Goal: Information Seeking & Learning: Learn about a topic

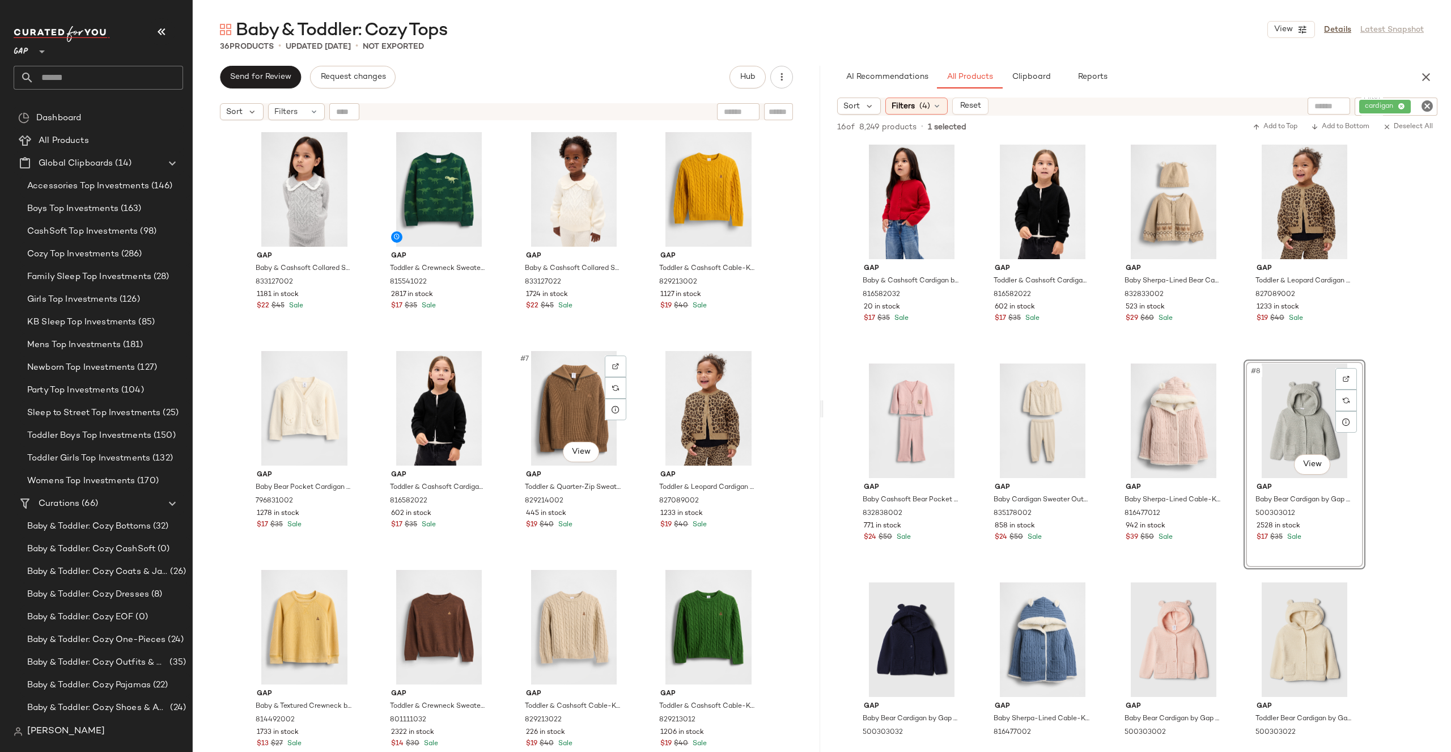
scroll to position [1318, 0]
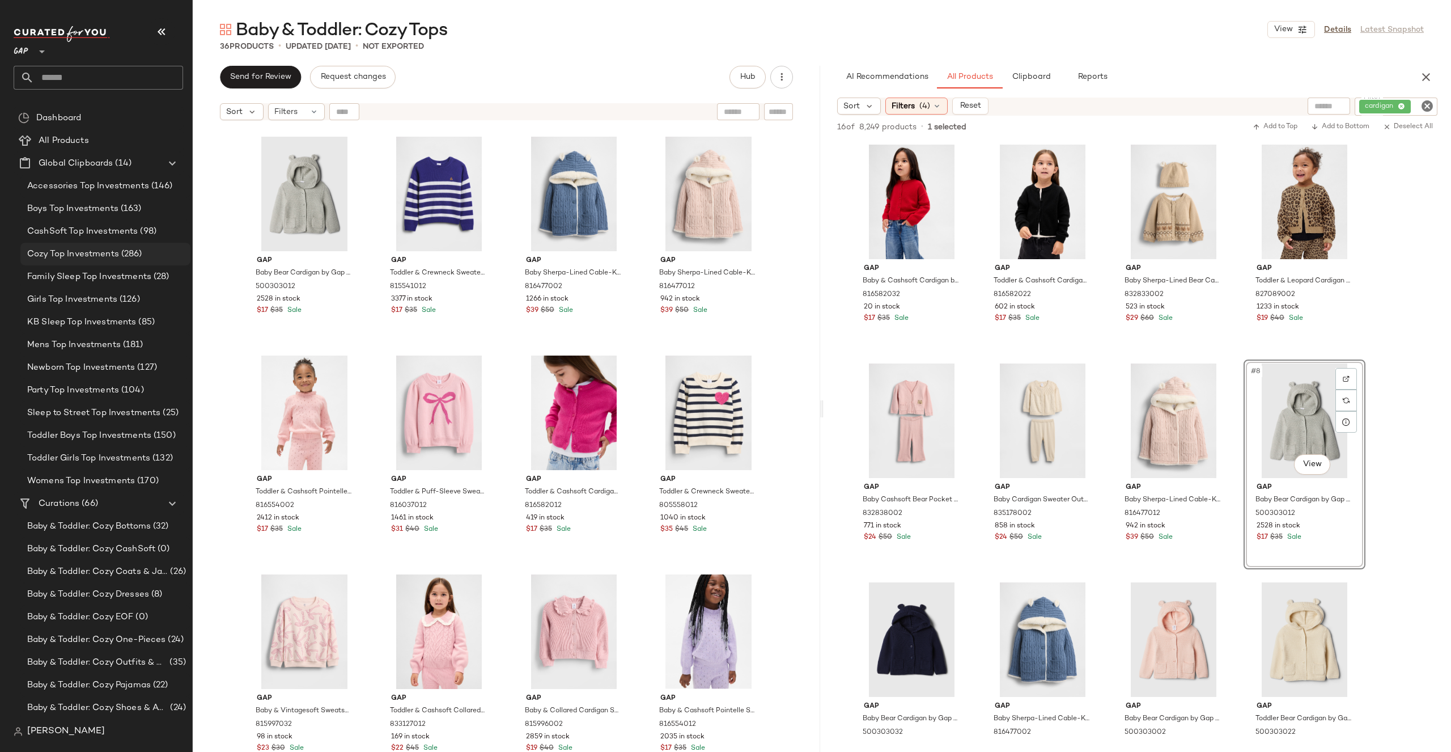
click at [126, 255] on span "(286)" at bounding box center [130, 254] width 23 height 13
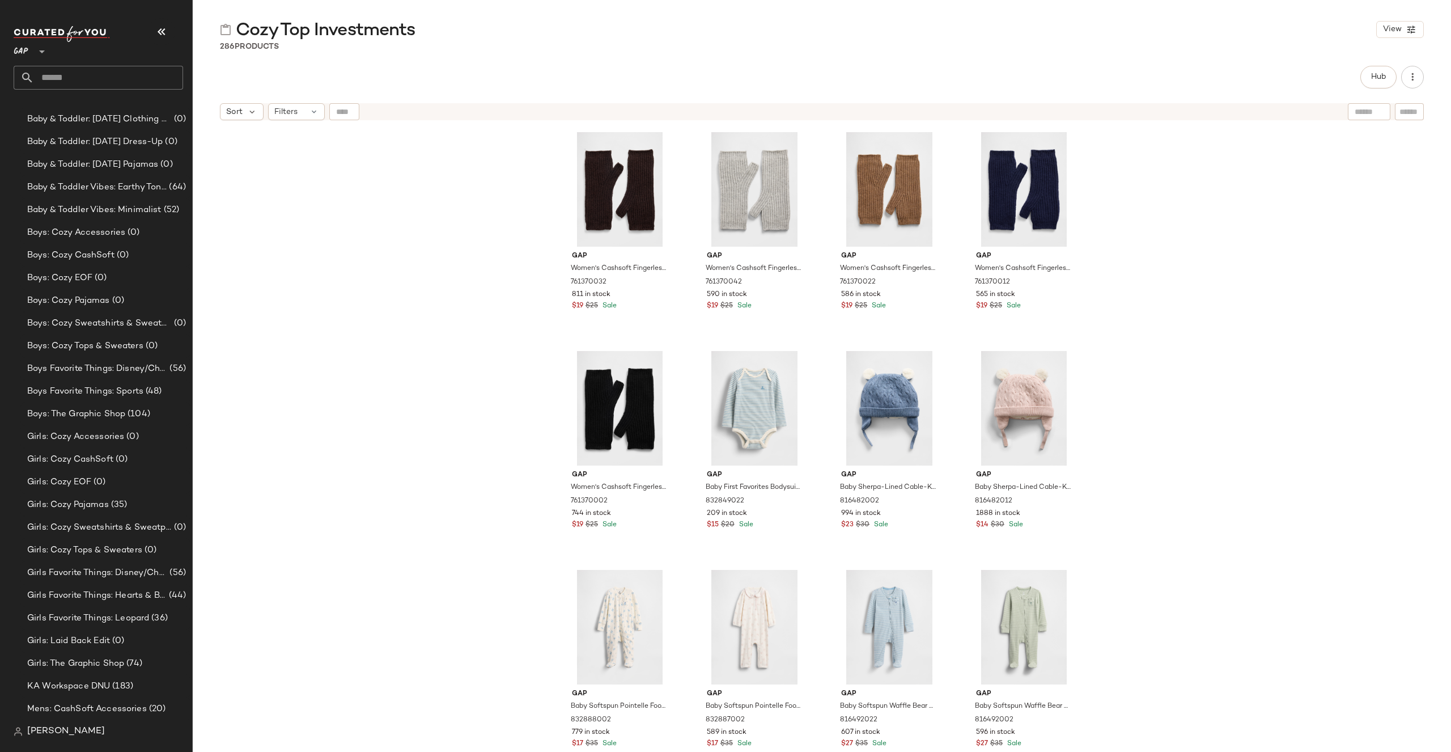
scroll to position [691, 0]
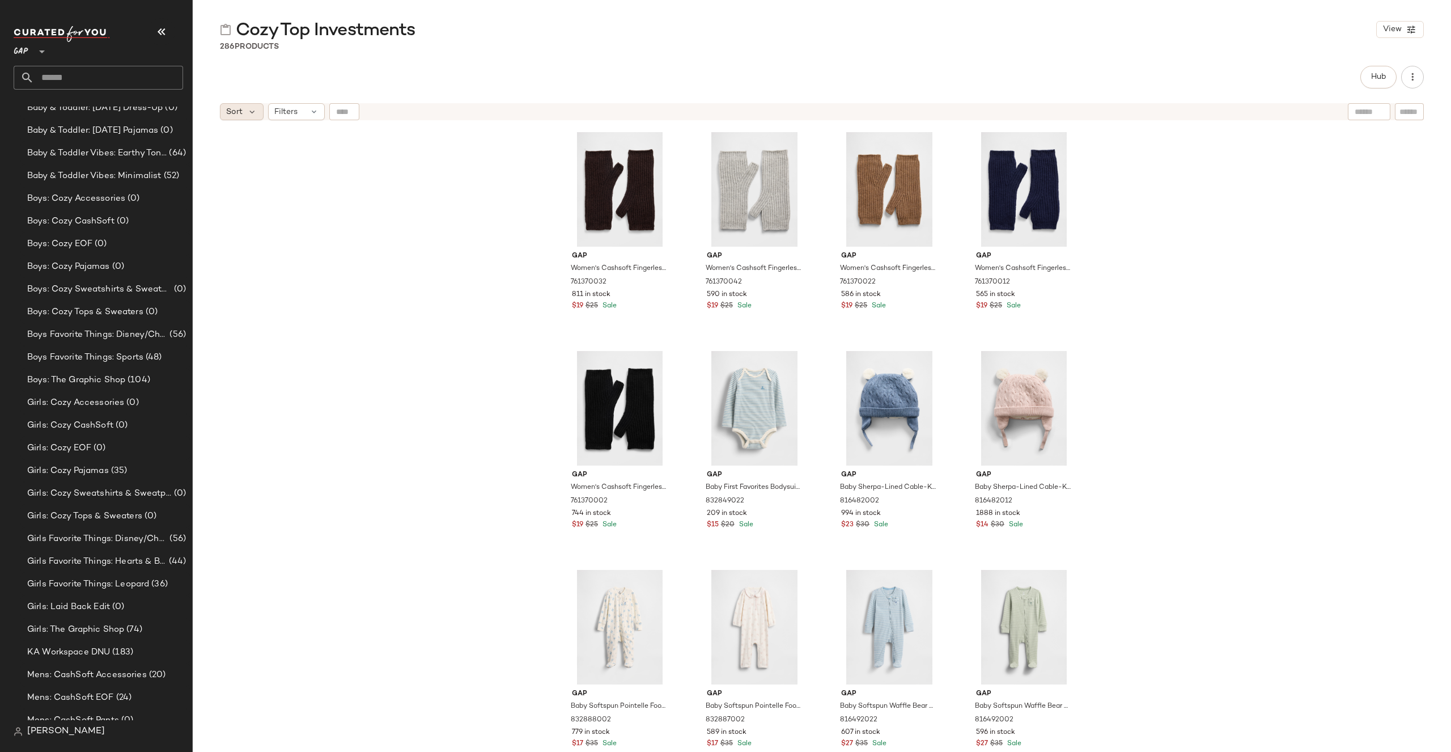
click at [248, 106] on div "Sort" at bounding box center [242, 111] width 44 height 17
click at [302, 108] on div "Filters" at bounding box center [296, 111] width 57 height 17
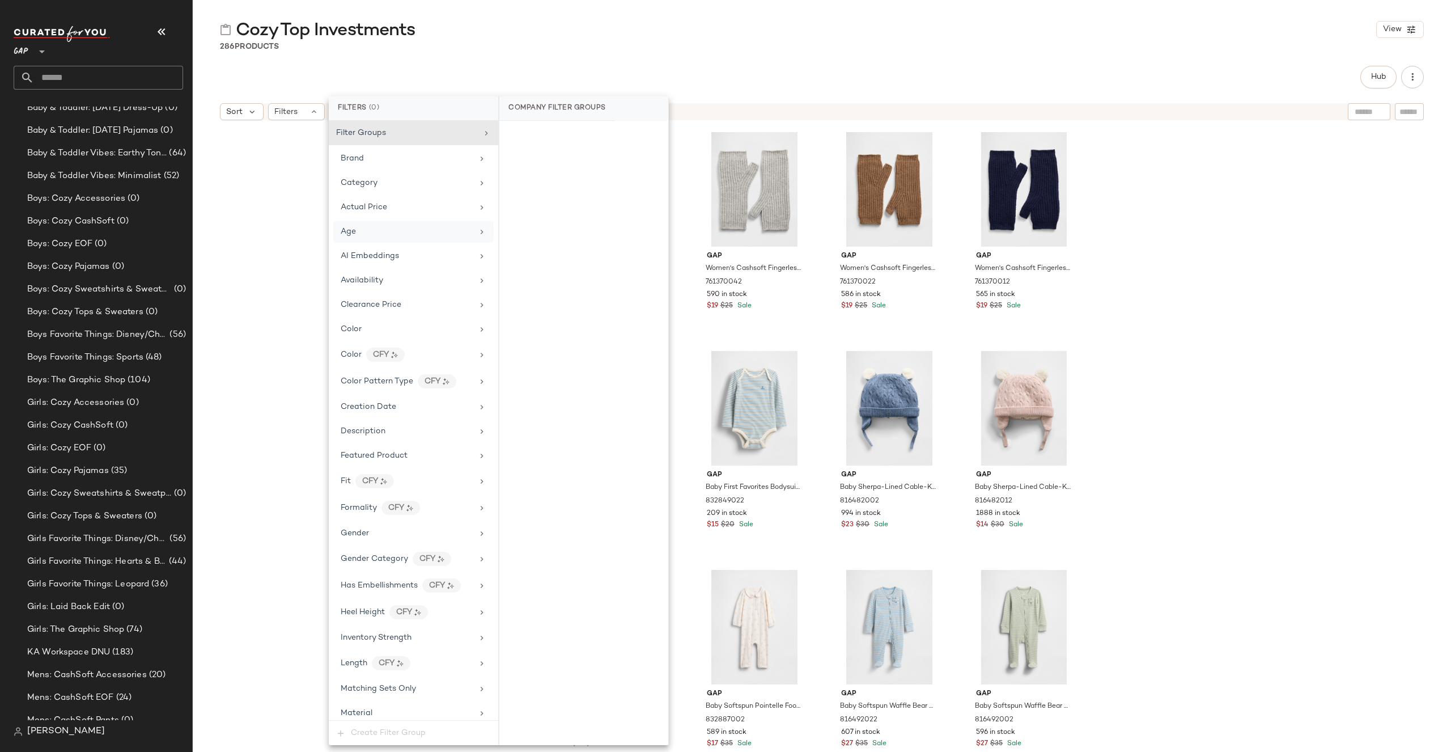
click at [396, 221] on div "Age" at bounding box center [413, 232] width 160 height 22
click at [594, 243] on div "infant" at bounding box center [584, 245] width 169 height 27
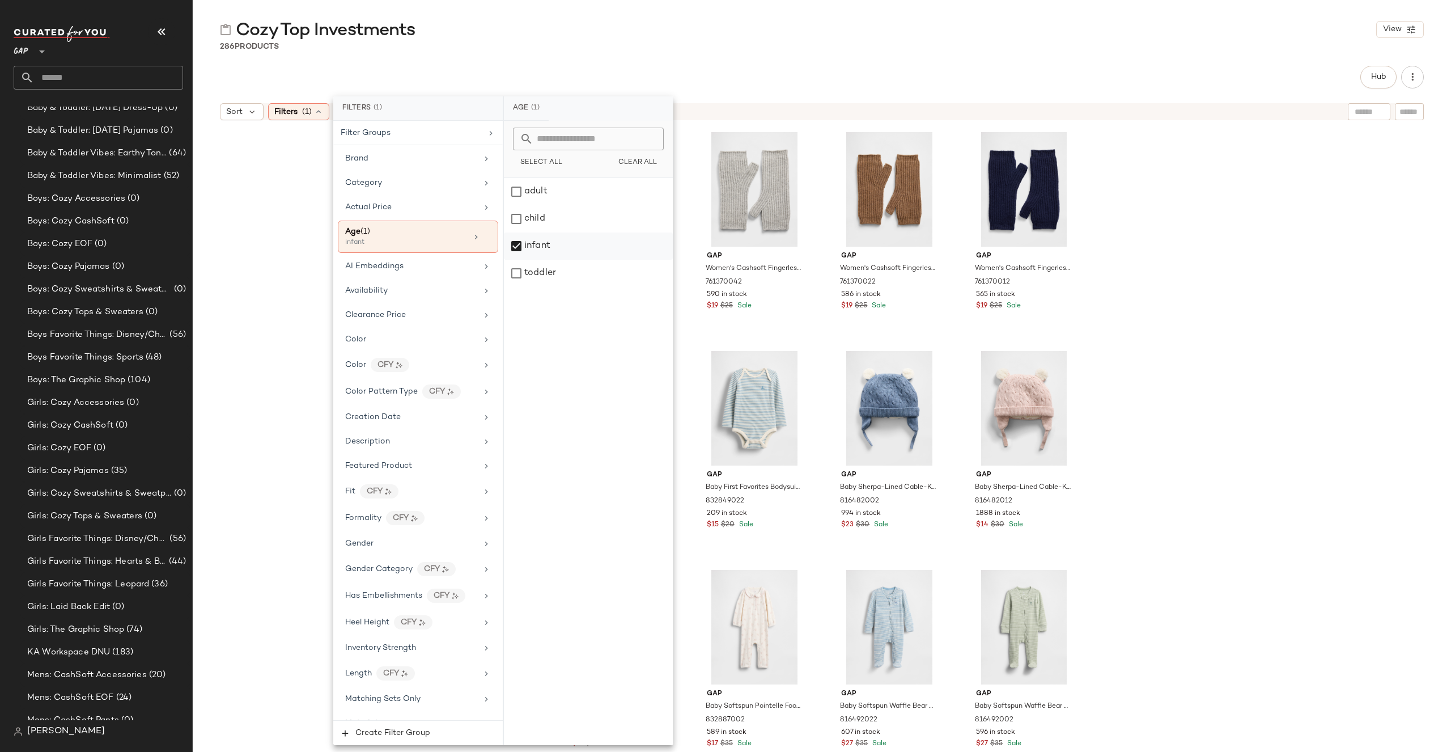
click at [594, 243] on div "infant" at bounding box center [588, 245] width 169 height 27
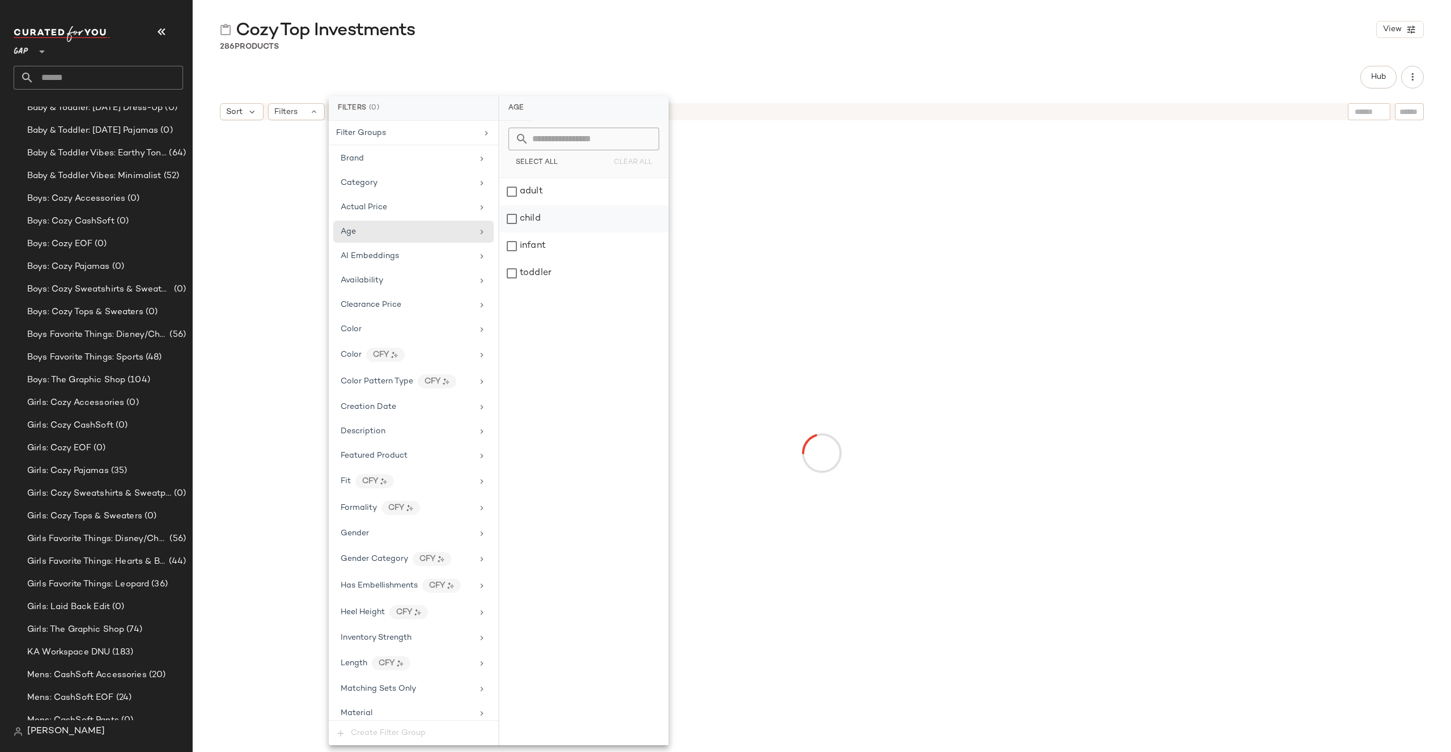
click at [594, 217] on div "child" at bounding box center [584, 218] width 169 height 27
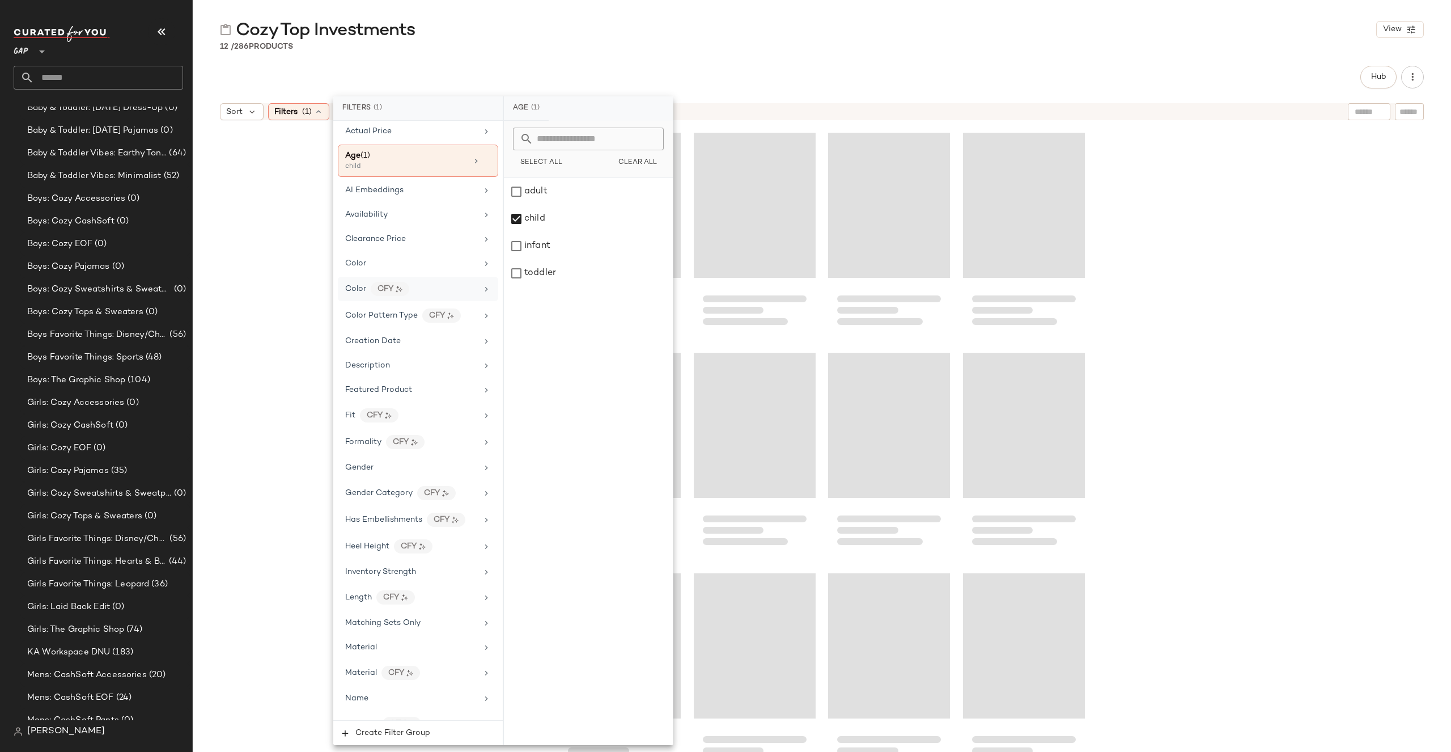
scroll to position [171, 0]
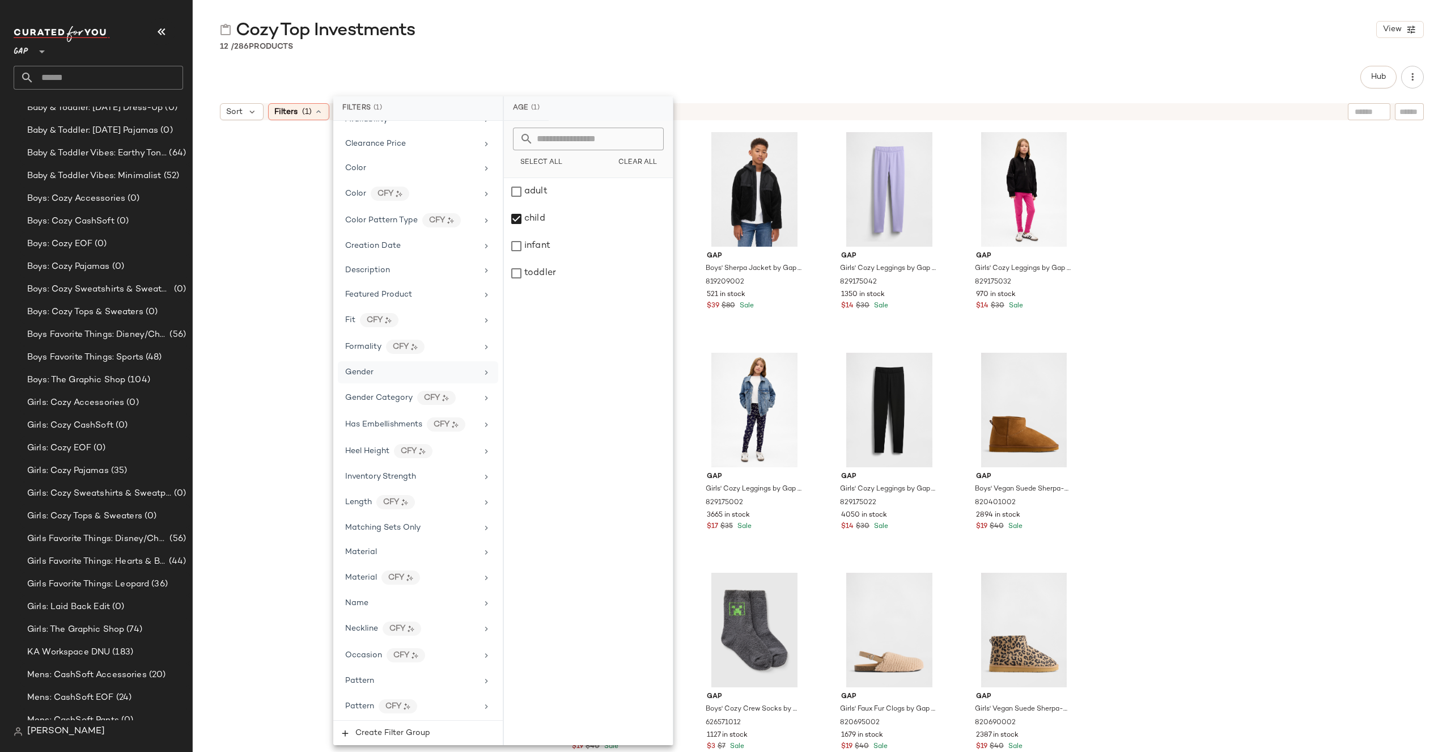
click at [452, 373] on div "Gender" at bounding box center [411, 372] width 132 height 12
click at [552, 194] on div "[DEMOGRAPHIC_DATA]" at bounding box center [588, 191] width 169 height 27
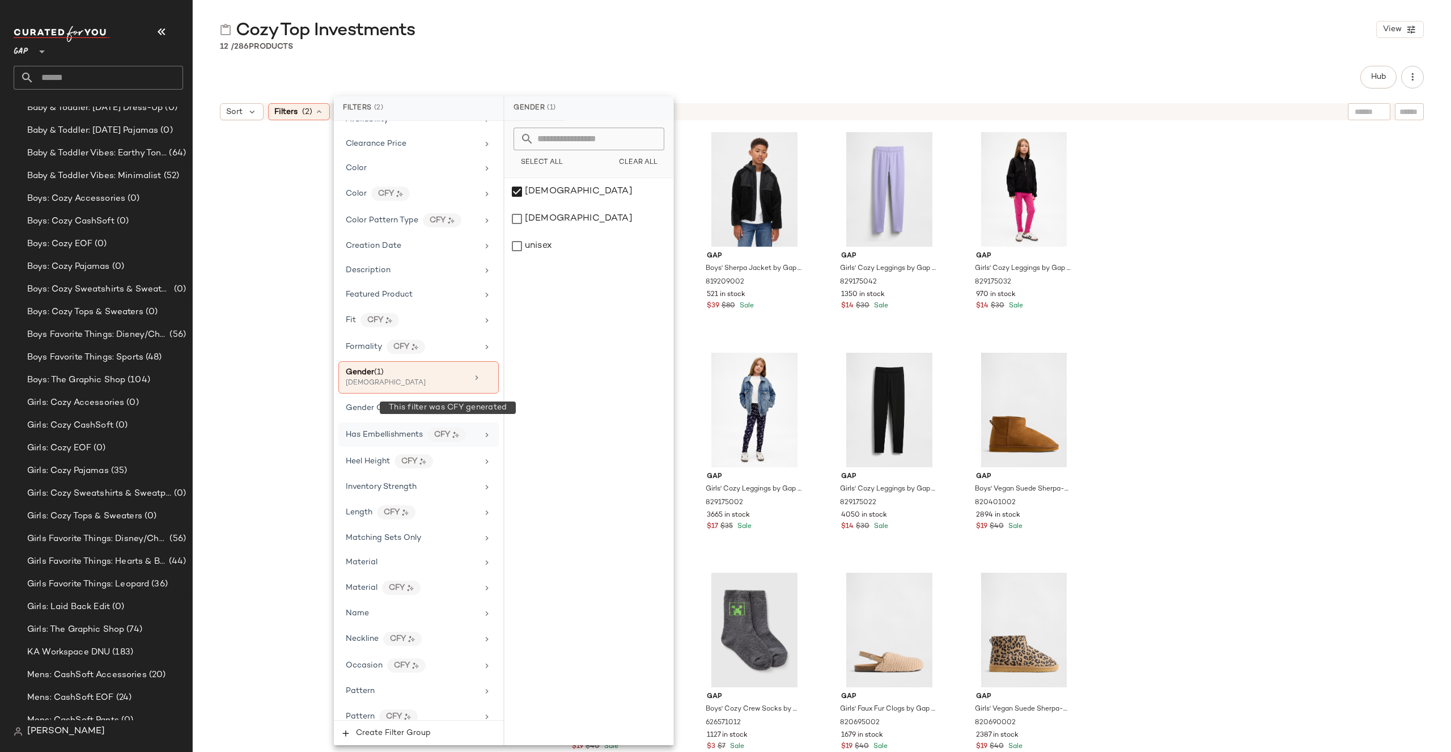
scroll to position [515, 0]
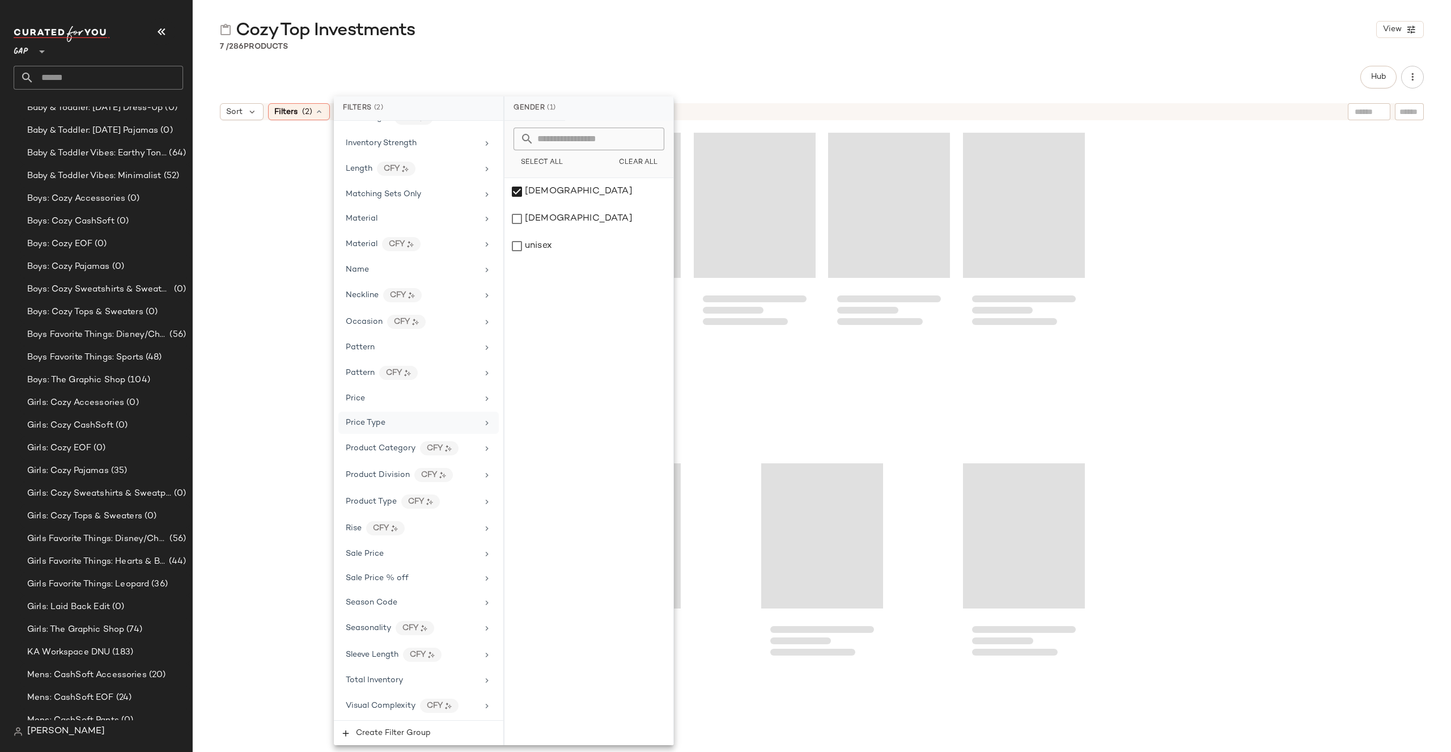
click at [439, 413] on div "Price Type" at bounding box center [418, 423] width 160 height 22
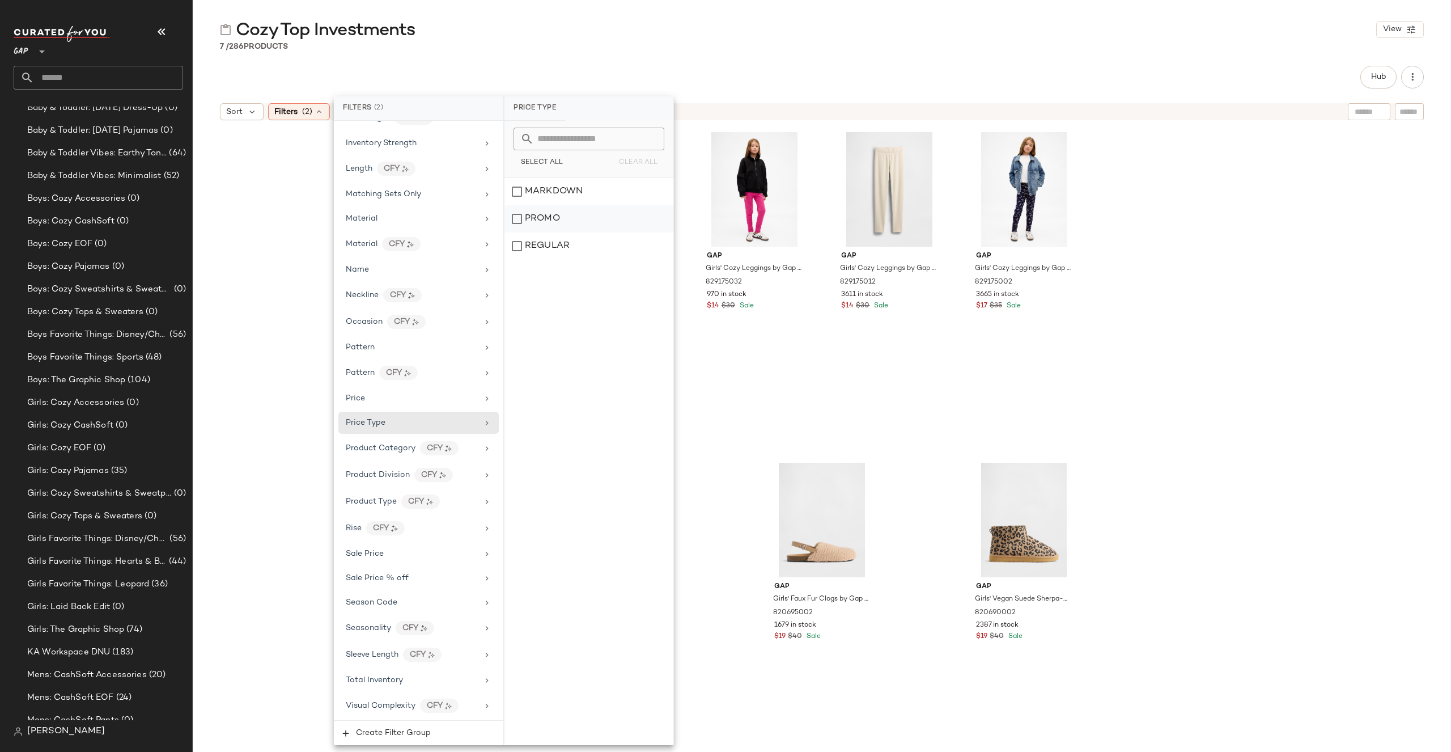
click at [596, 216] on div "PROMO" at bounding box center [589, 218] width 169 height 27
click at [596, 239] on div "REGULAR" at bounding box center [589, 245] width 169 height 27
click at [701, 76] on div "Hub" at bounding box center [822, 77] width 1204 height 23
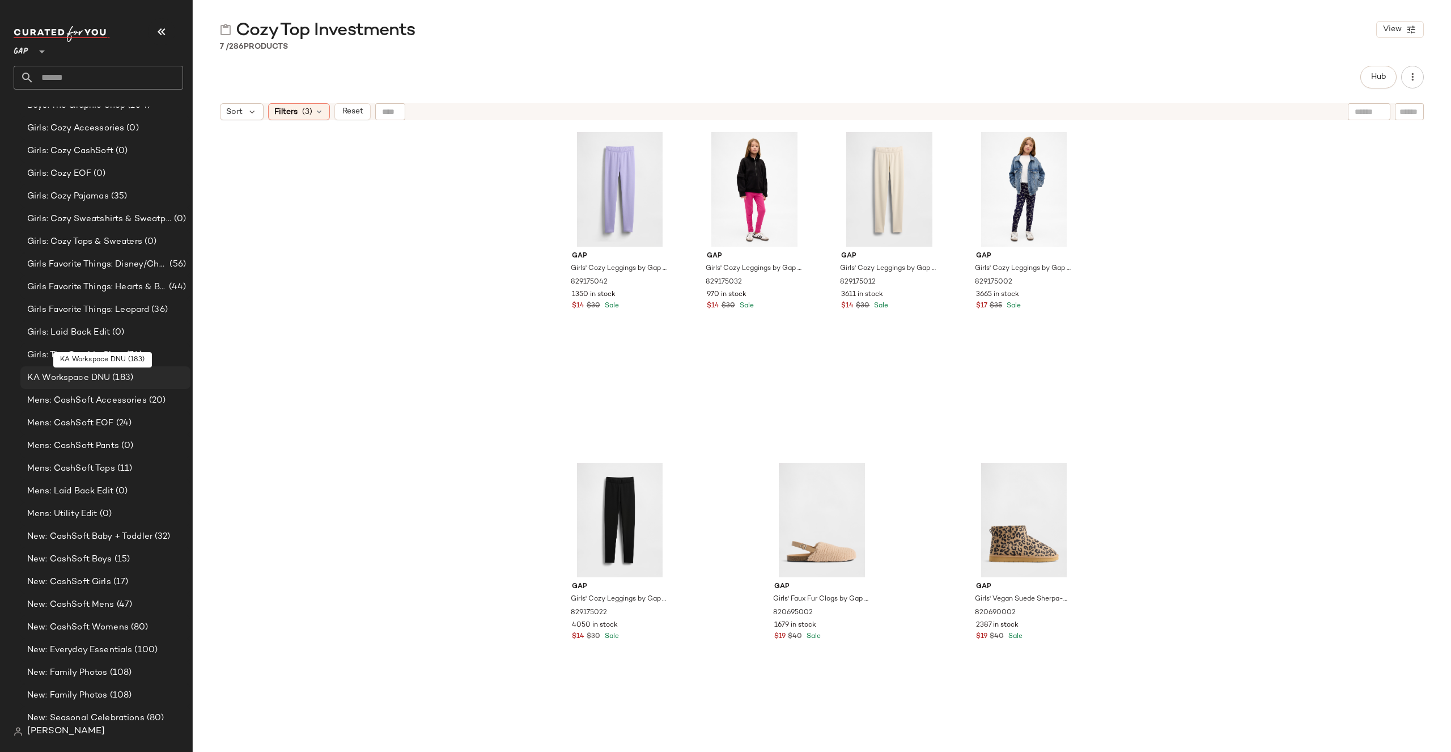
scroll to position [802, 0]
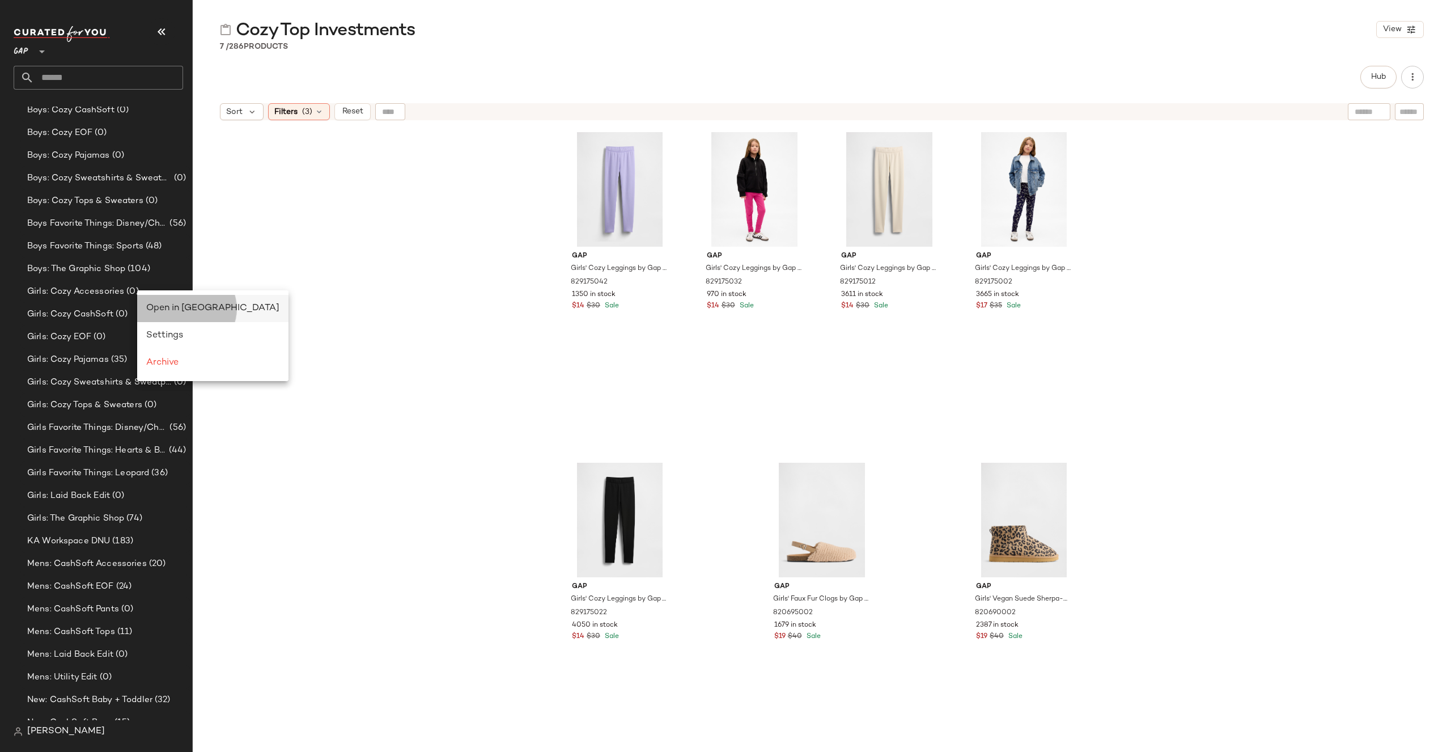
click at [154, 306] on span "Open in [GEOGRAPHIC_DATA]" at bounding box center [212, 308] width 133 height 10
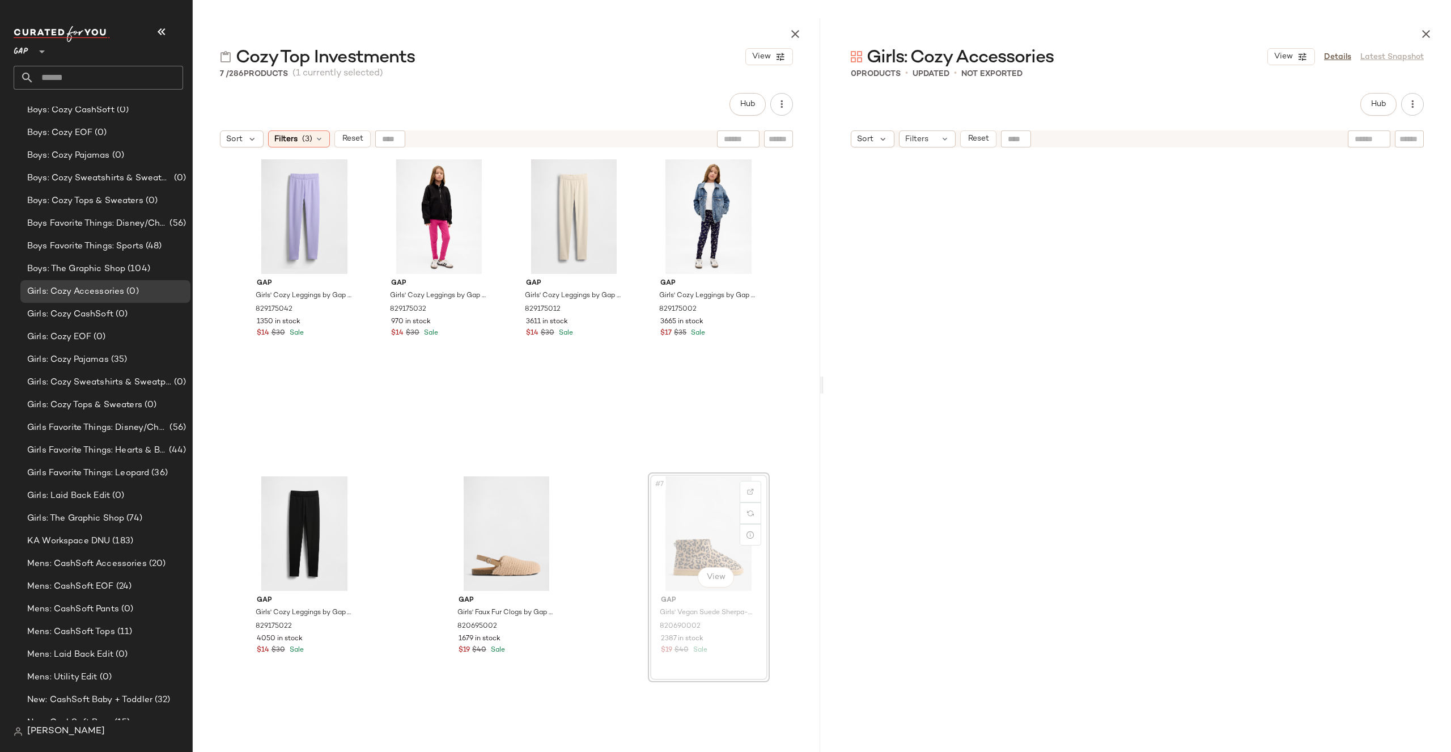
drag, startPoint x: 710, startPoint y: 527, endPoint x: 717, endPoint y: 524, distance: 7.4
click at [796, 31] on icon "button" at bounding box center [796, 34] width 14 height 14
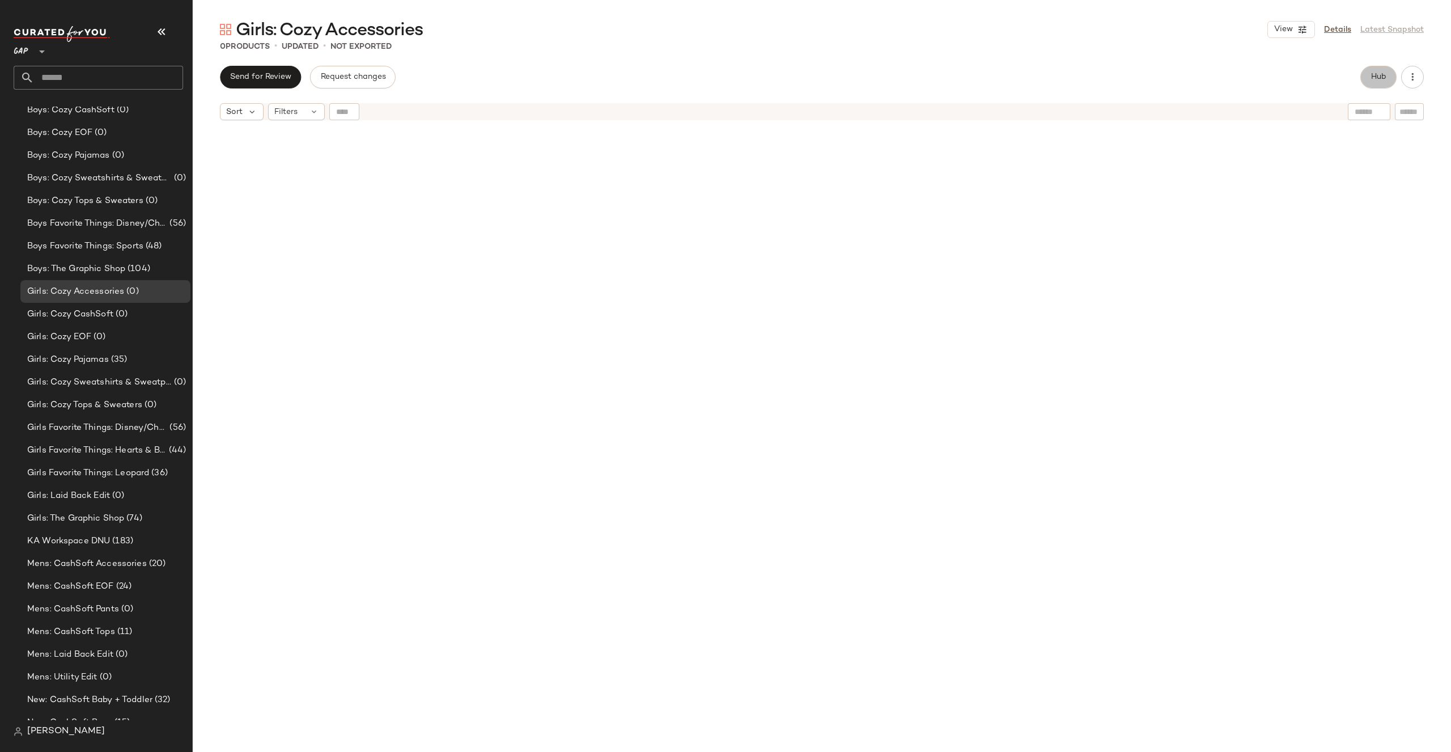
click at [1380, 81] on span "Hub" at bounding box center [1379, 77] width 16 height 9
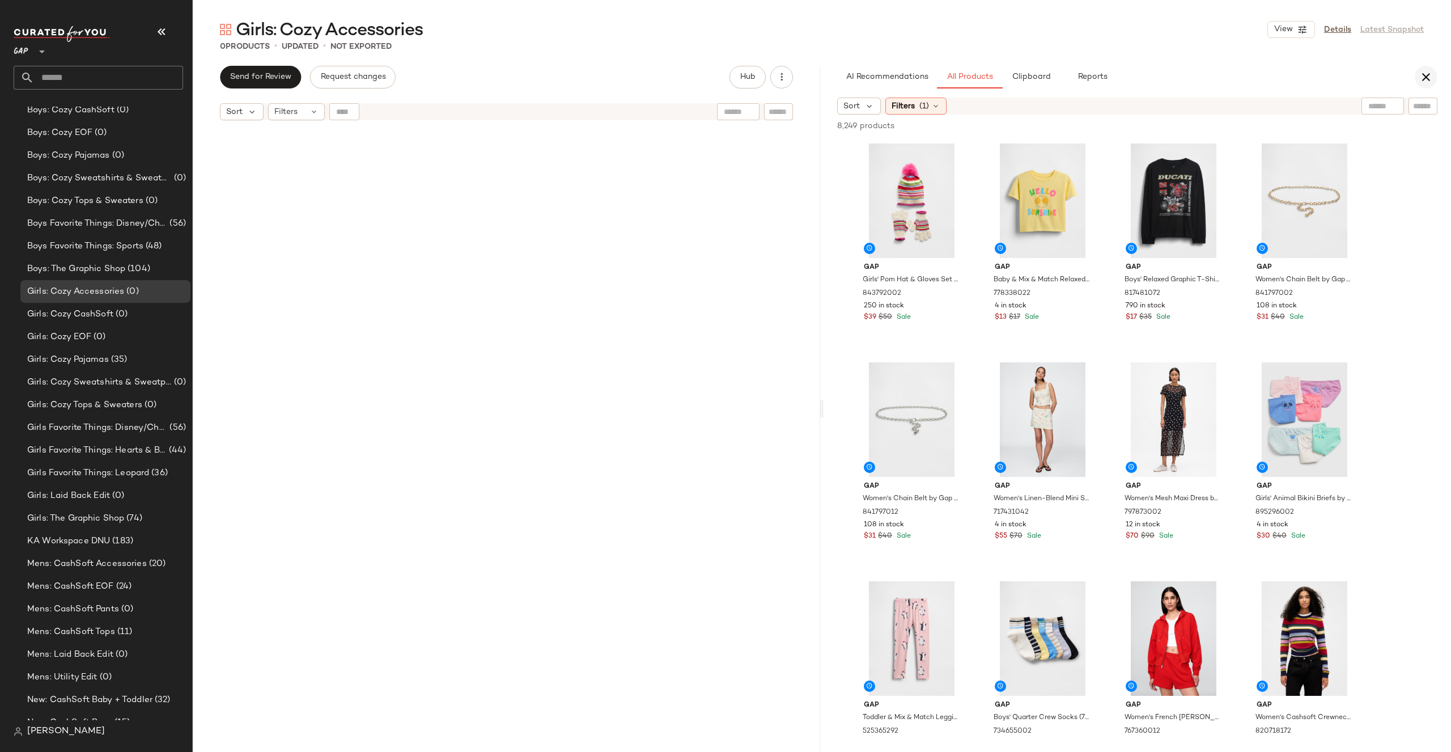
click at [1420, 74] on icon "button" at bounding box center [1427, 77] width 14 height 14
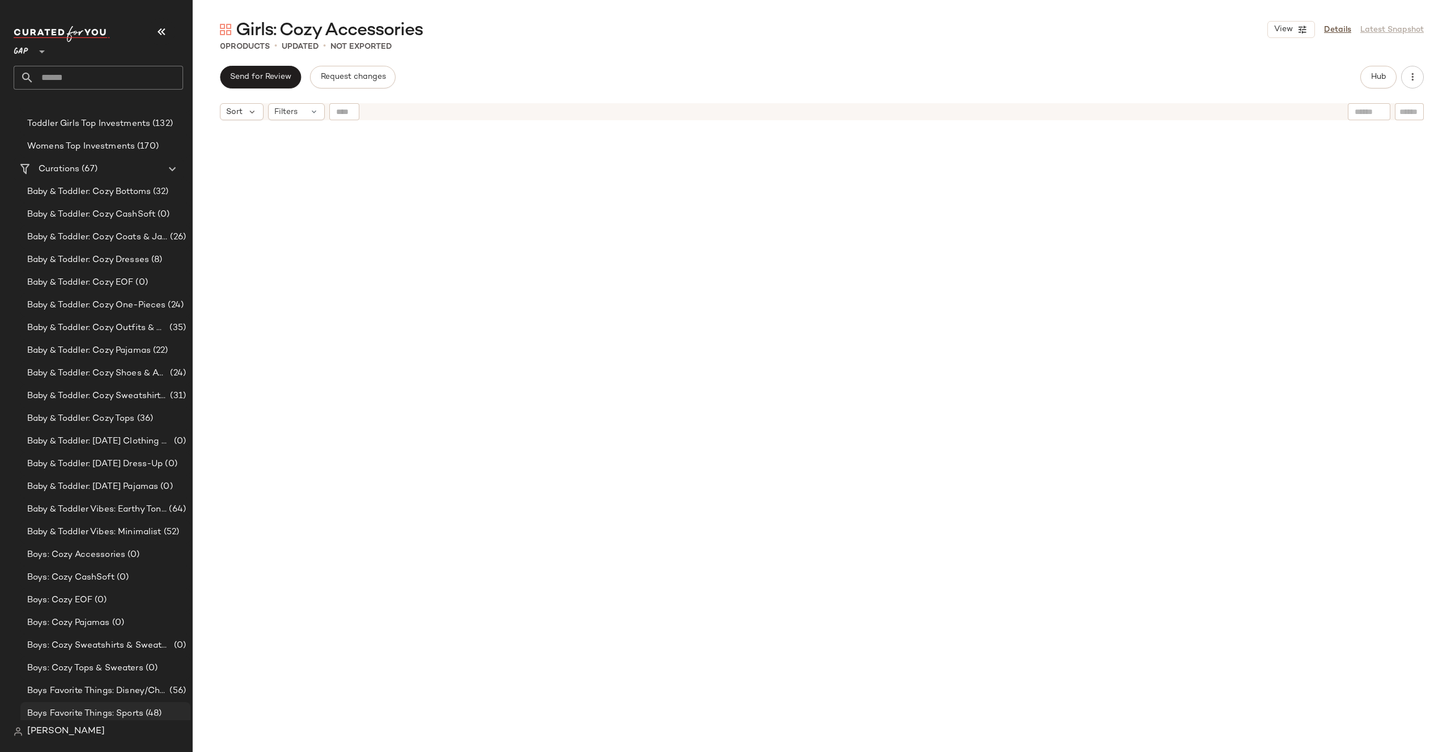
scroll to position [28, 0]
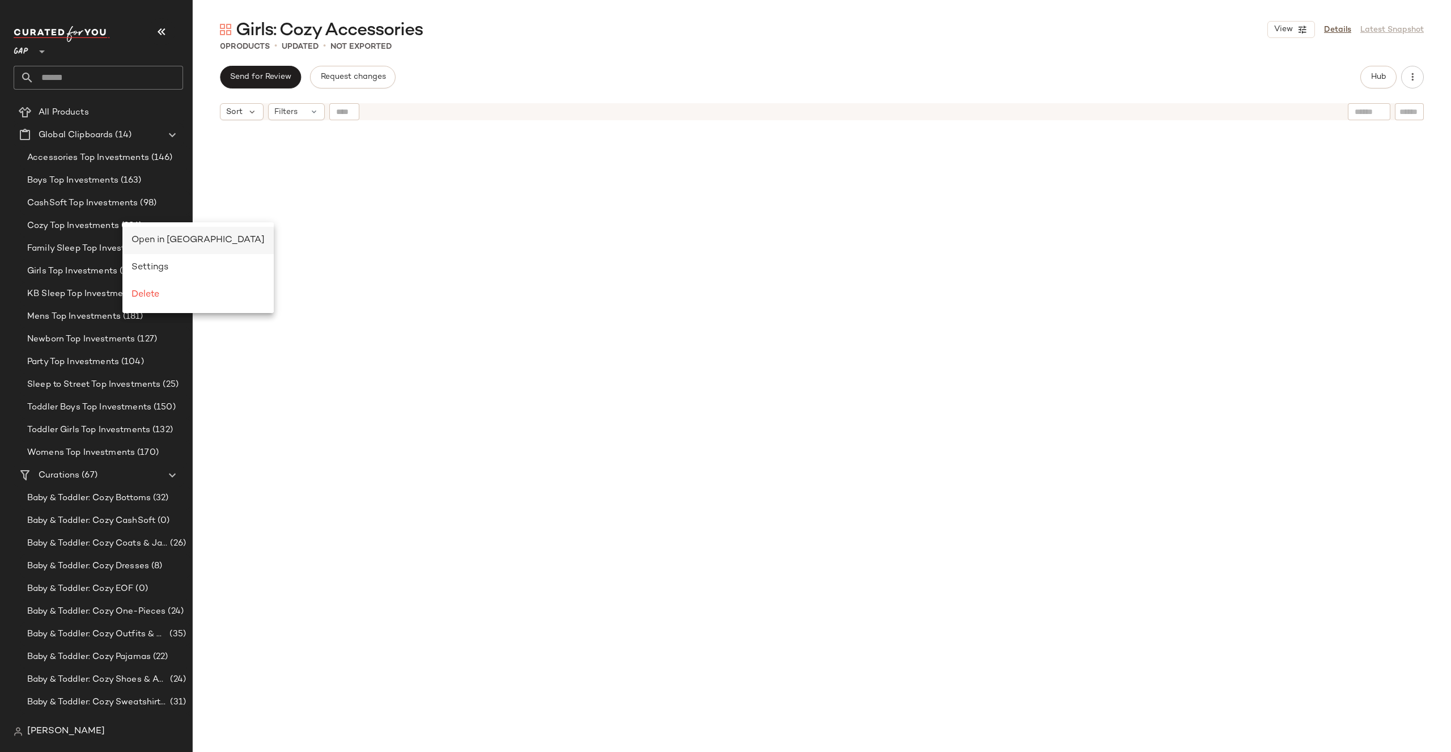
click at [151, 242] on span "Open in [GEOGRAPHIC_DATA]" at bounding box center [198, 240] width 133 height 10
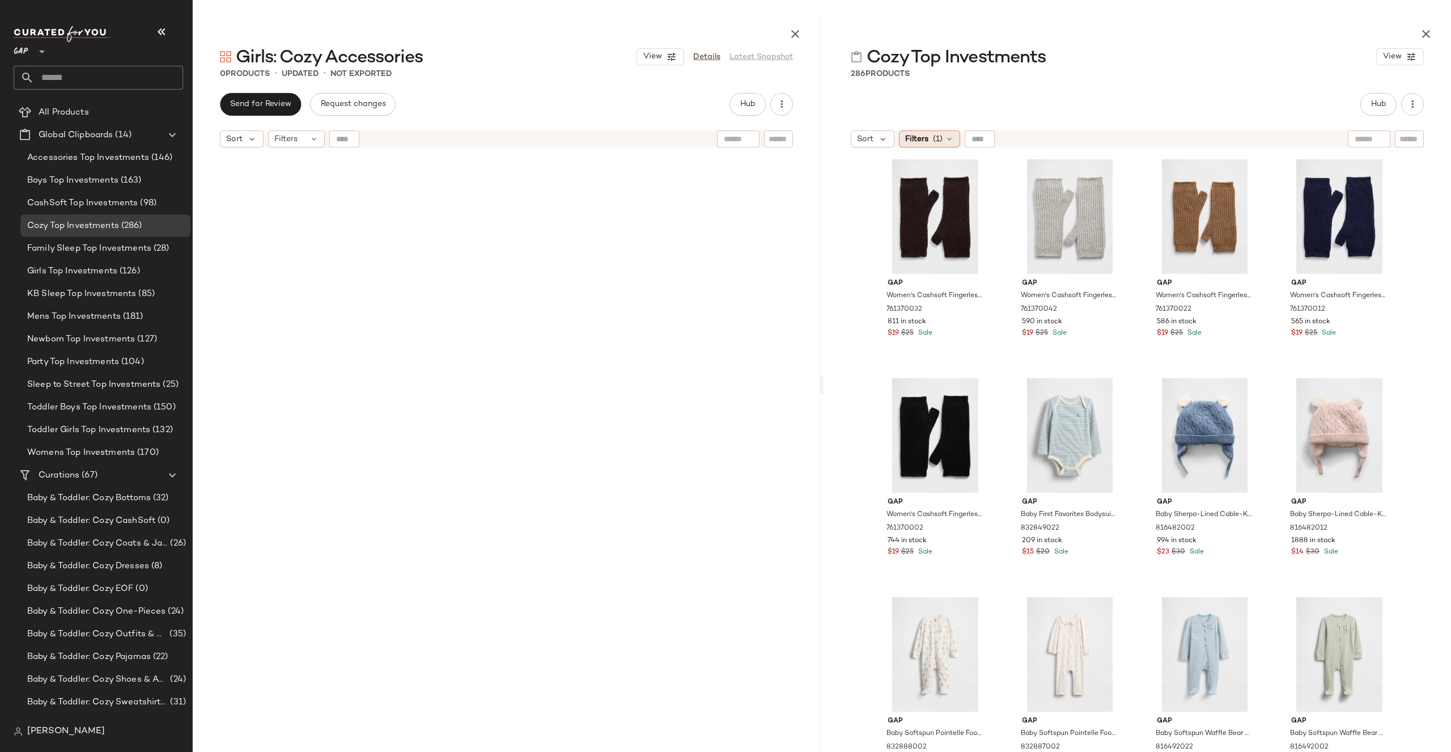
click at [947, 146] on div "Filters (1)" at bounding box center [929, 138] width 61 height 17
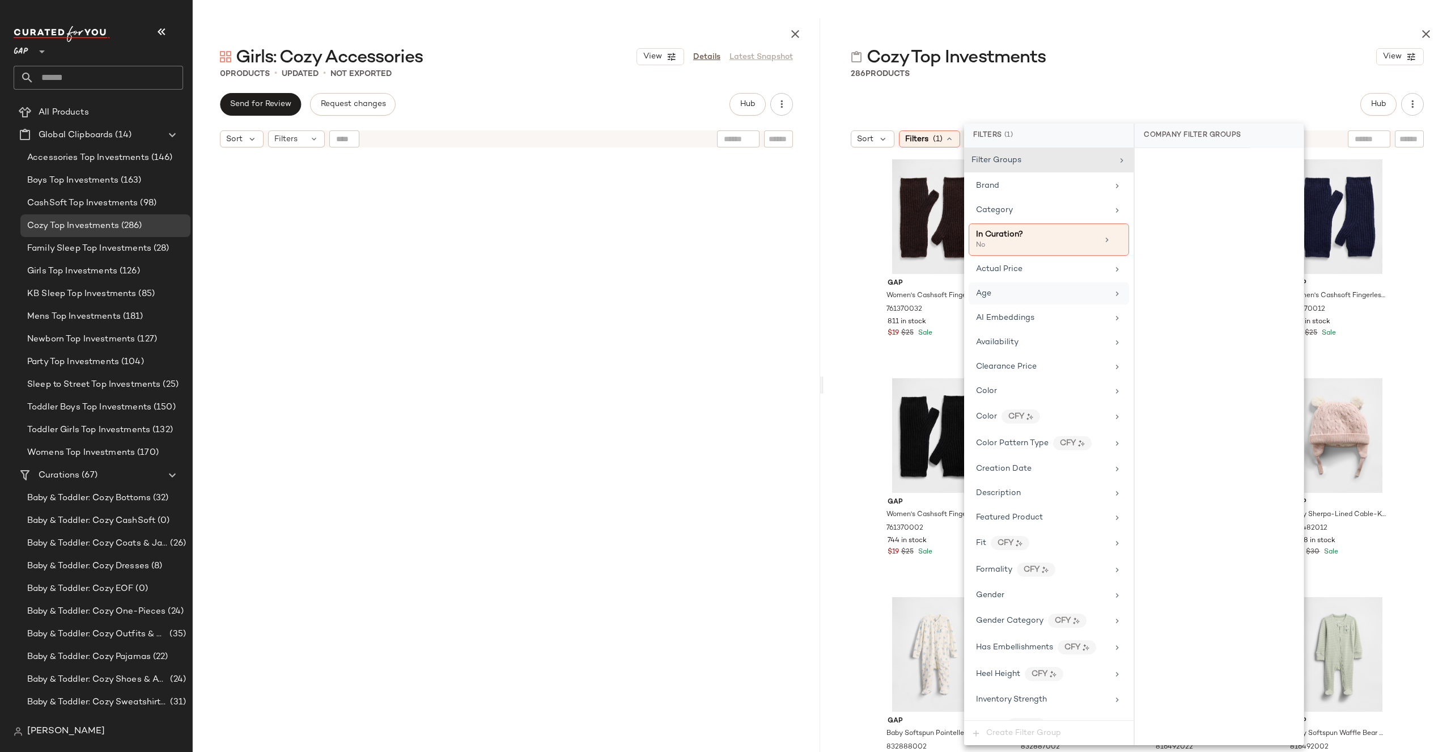
click at [1052, 287] on div "Age" at bounding box center [1042, 293] width 132 height 12
click at [1188, 244] on div "child" at bounding box center [1219, 245] width 169 height 27
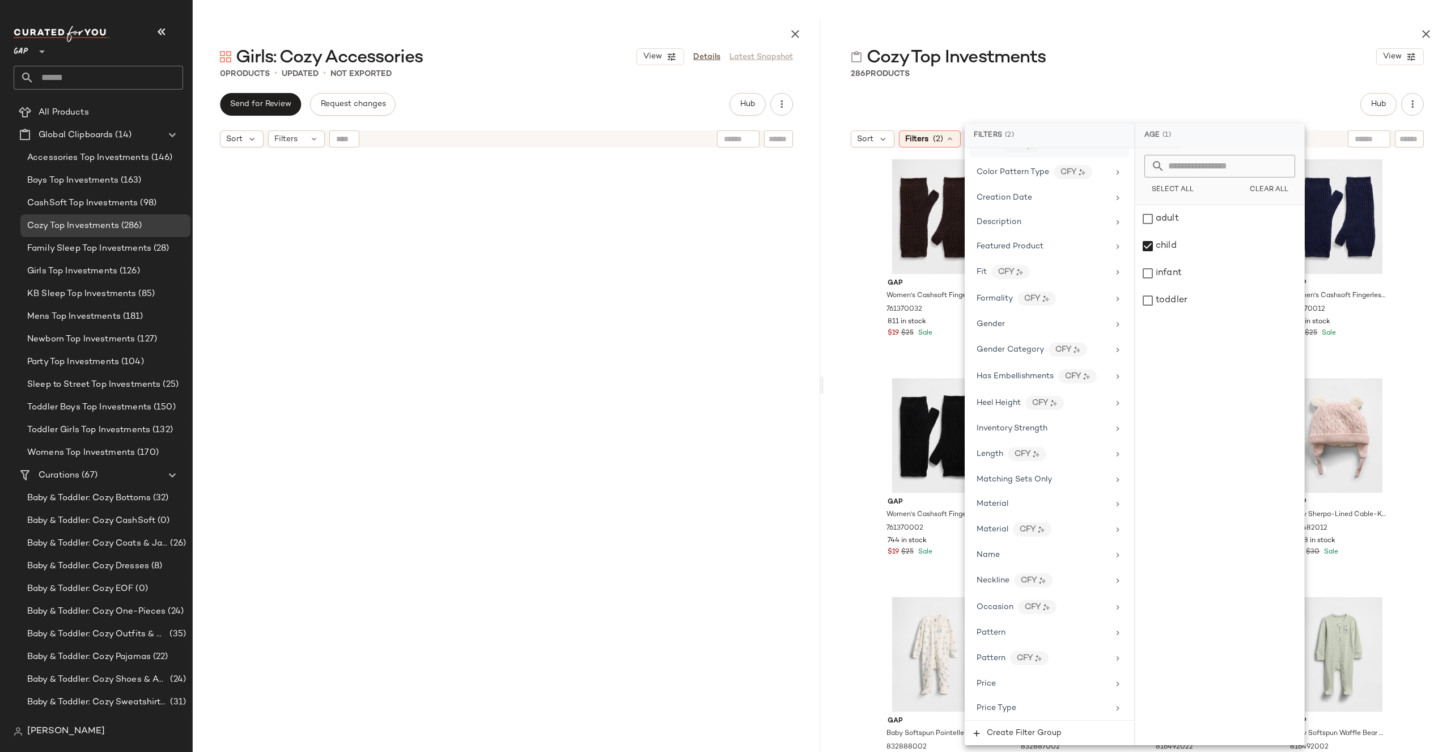
scroll to position [320, 0]
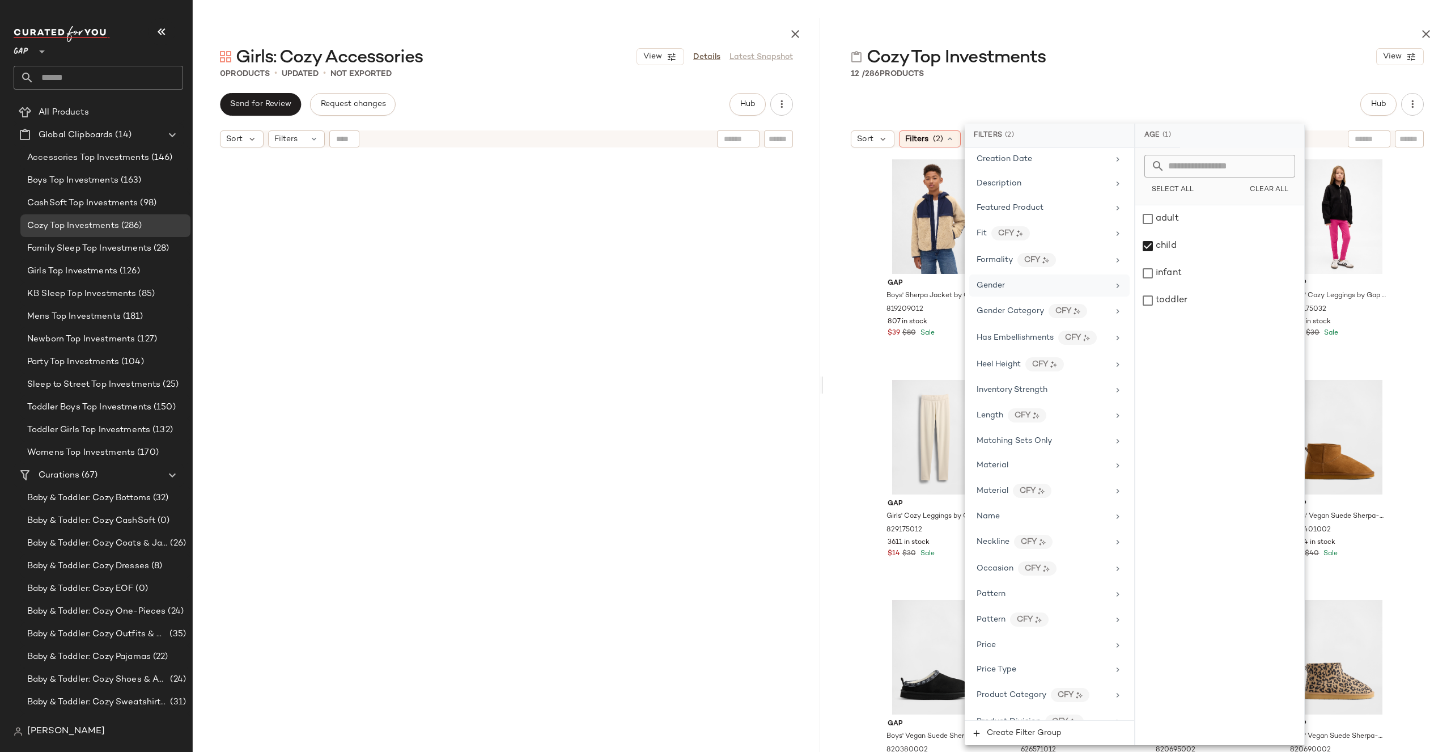
click at [1029, 293] on div "Gender" at bounding box center [1050, 285] width 160 height 22
click at [1186, 216] on div "[DEMOGRAPHIC_DATA]" at bounding box center [1220, 218] width 169 height 27
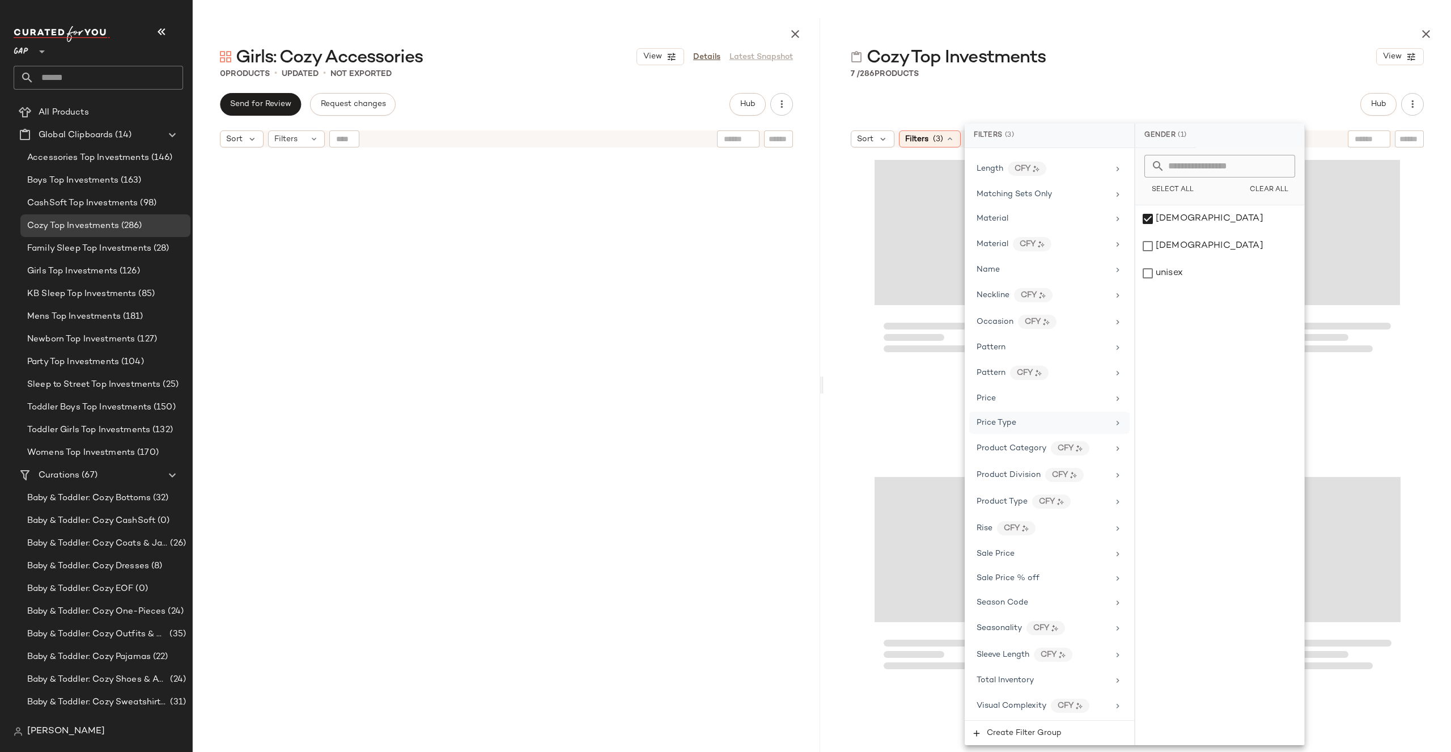
click at [1047, 420] on div "Price Type" at bounding box center [1043, 423] width 132 height 12
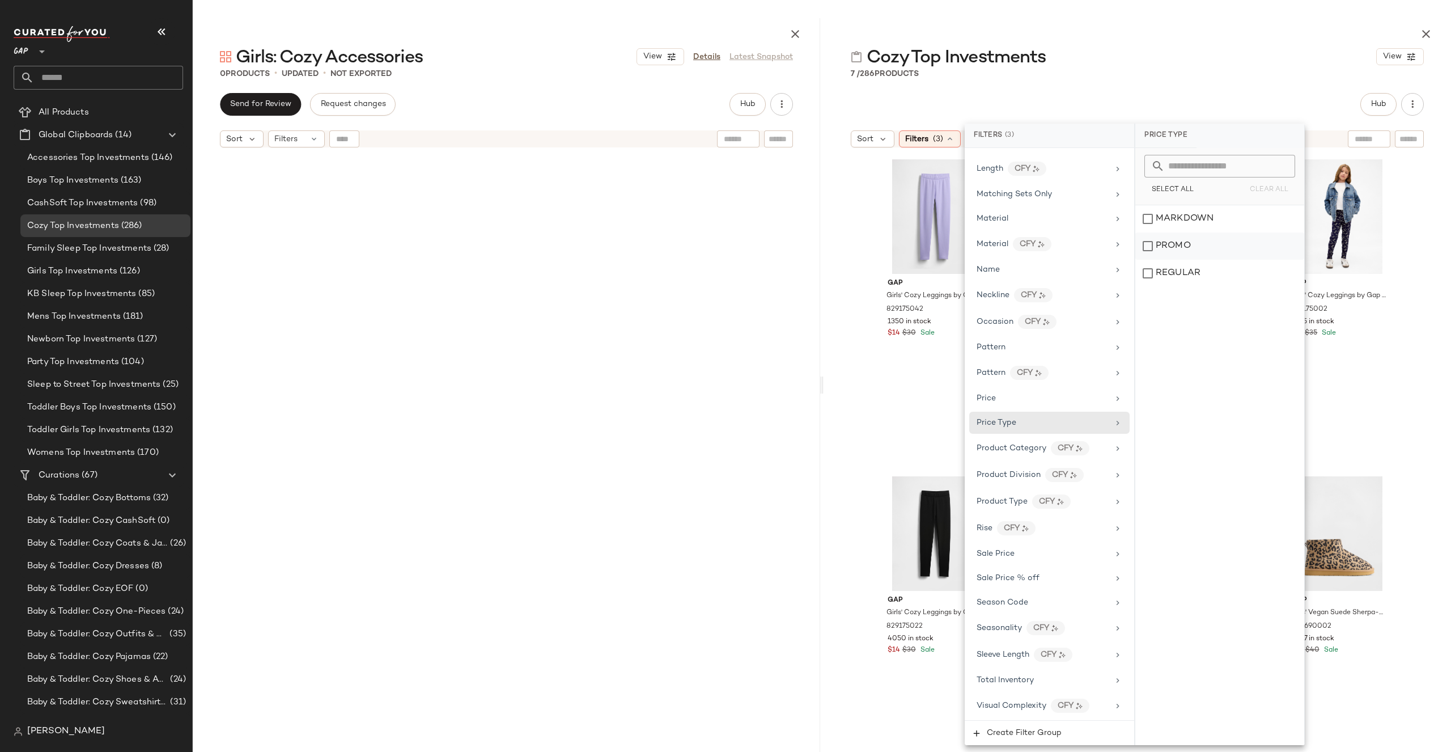
click at [1193, 250] on div "PROMO" at bounding box center [1220, 245] width 169 height 27
click at [1193, 274] on div "REGULAR" at bounding box center [1220, 273] width 169 height 27
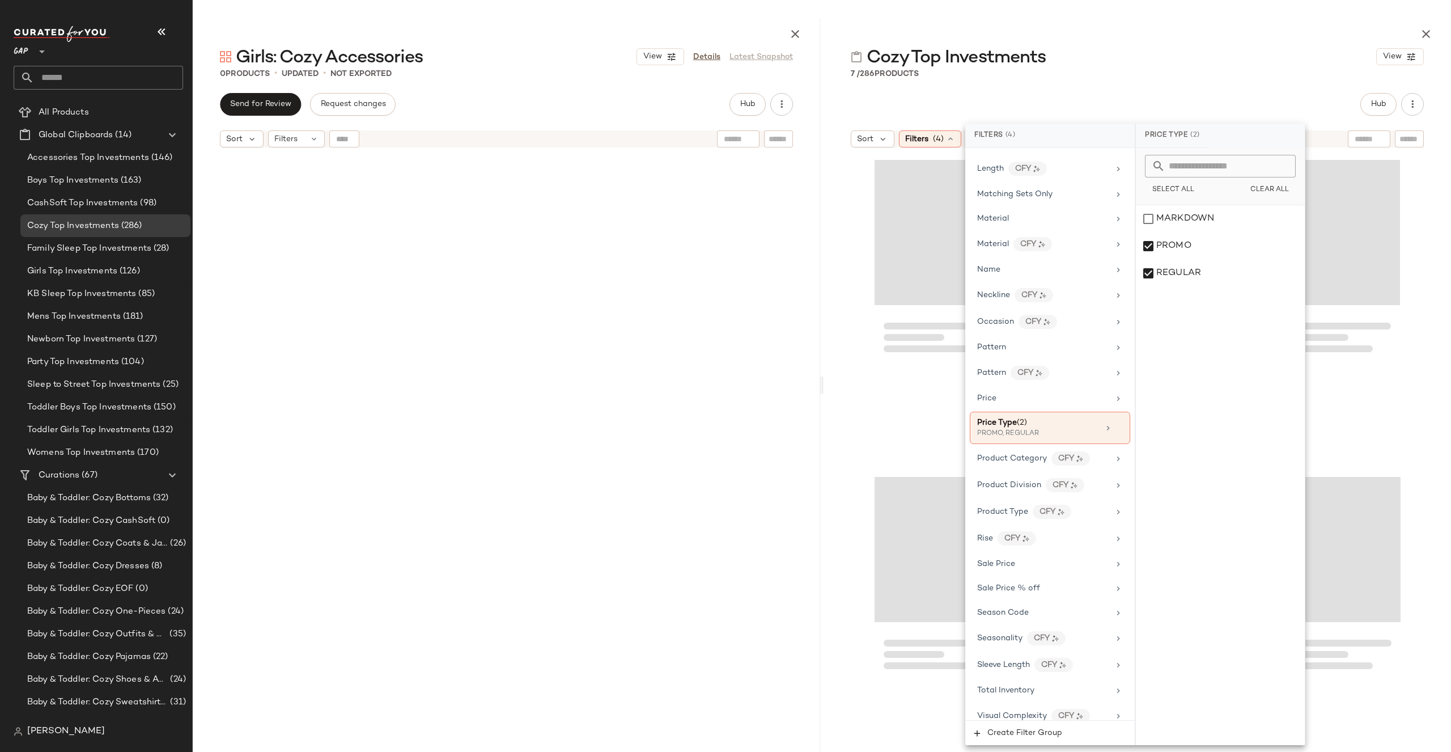
click at [1236, 65] on div "Cozy Top Investments View" at bounding box center [1138, 56] width 628 height 23
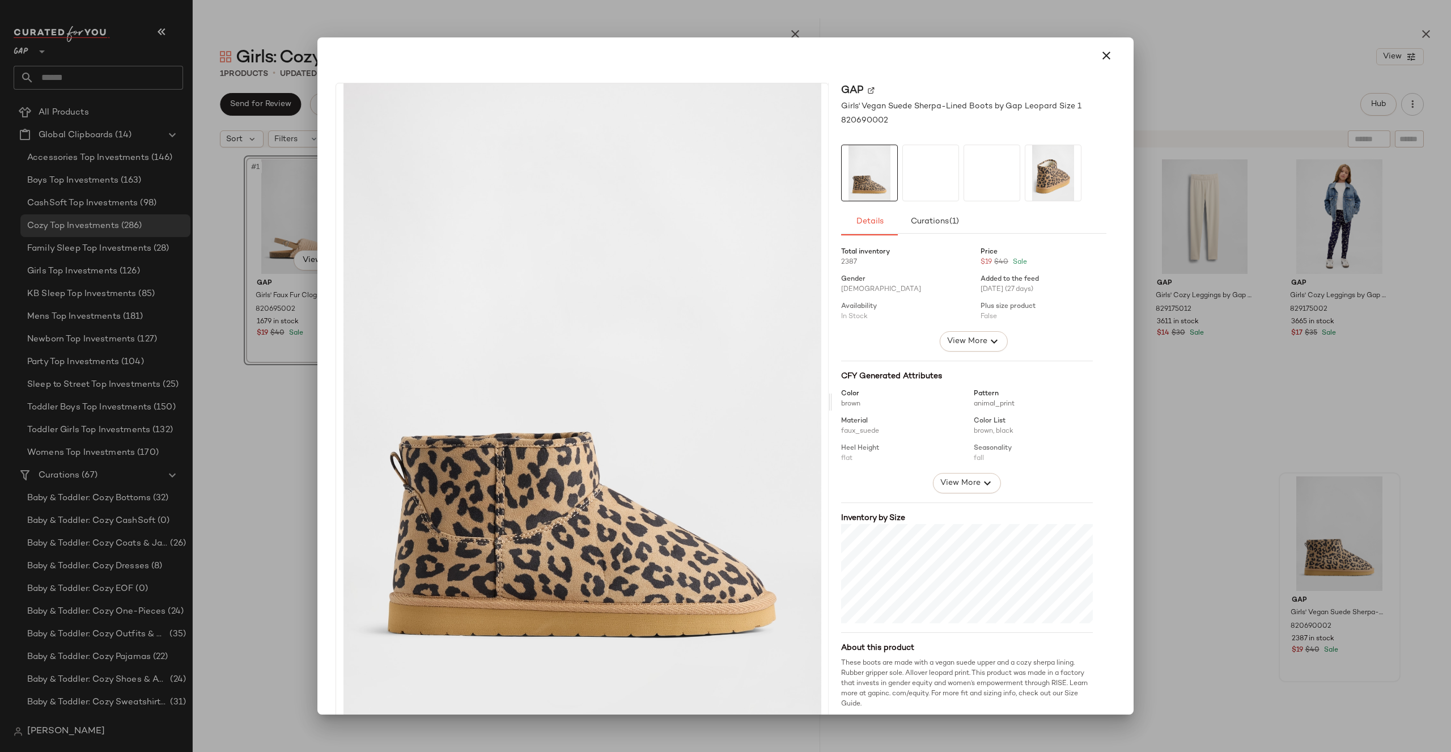
drag, startPoint x: 1327, startPoint y: 572, endPoint x: 979, endPoint y: 233, distance: 486.0
click at [1104, 53] on icon "button" at bounding box center [1107, 56] width 14 height 14
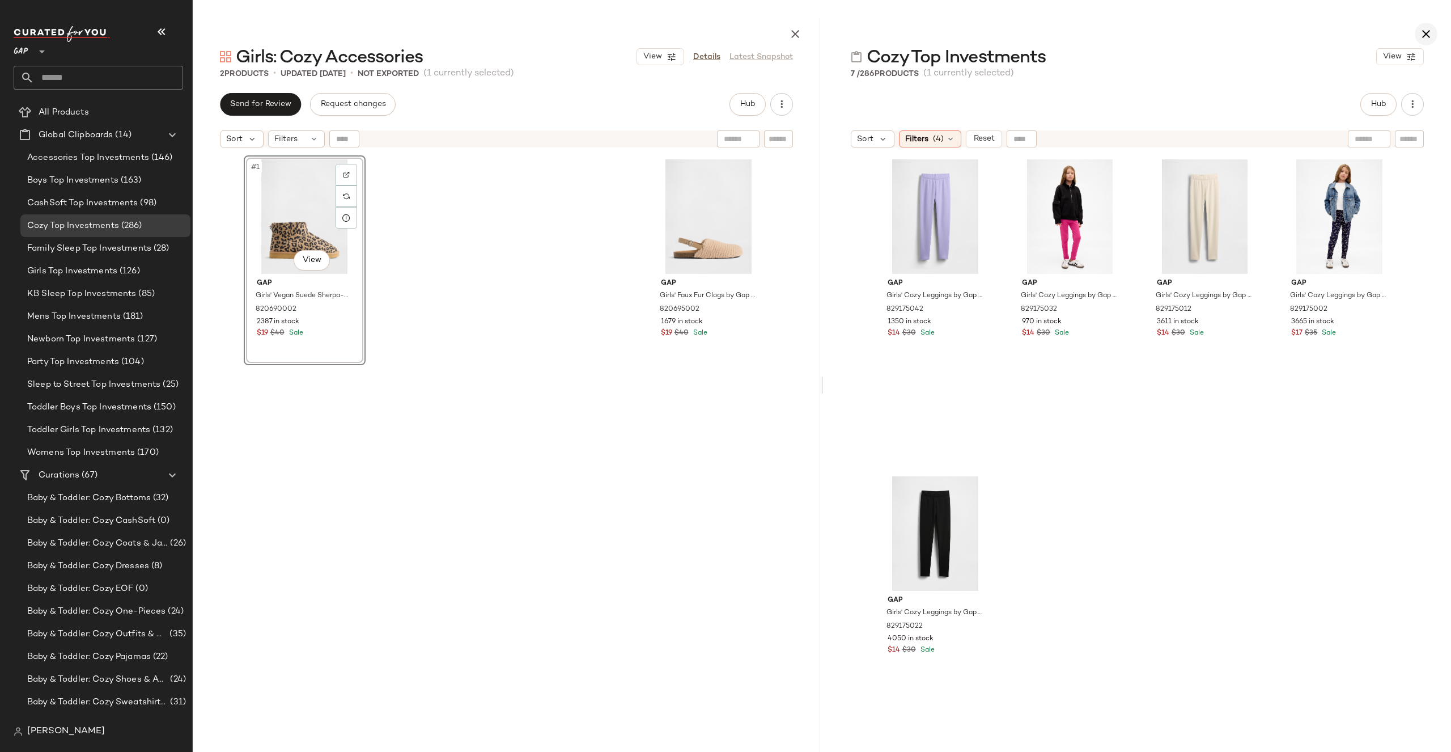
click at [1431, 29] on icon "button" at bounding box center [1427, 34] width 14 height 14
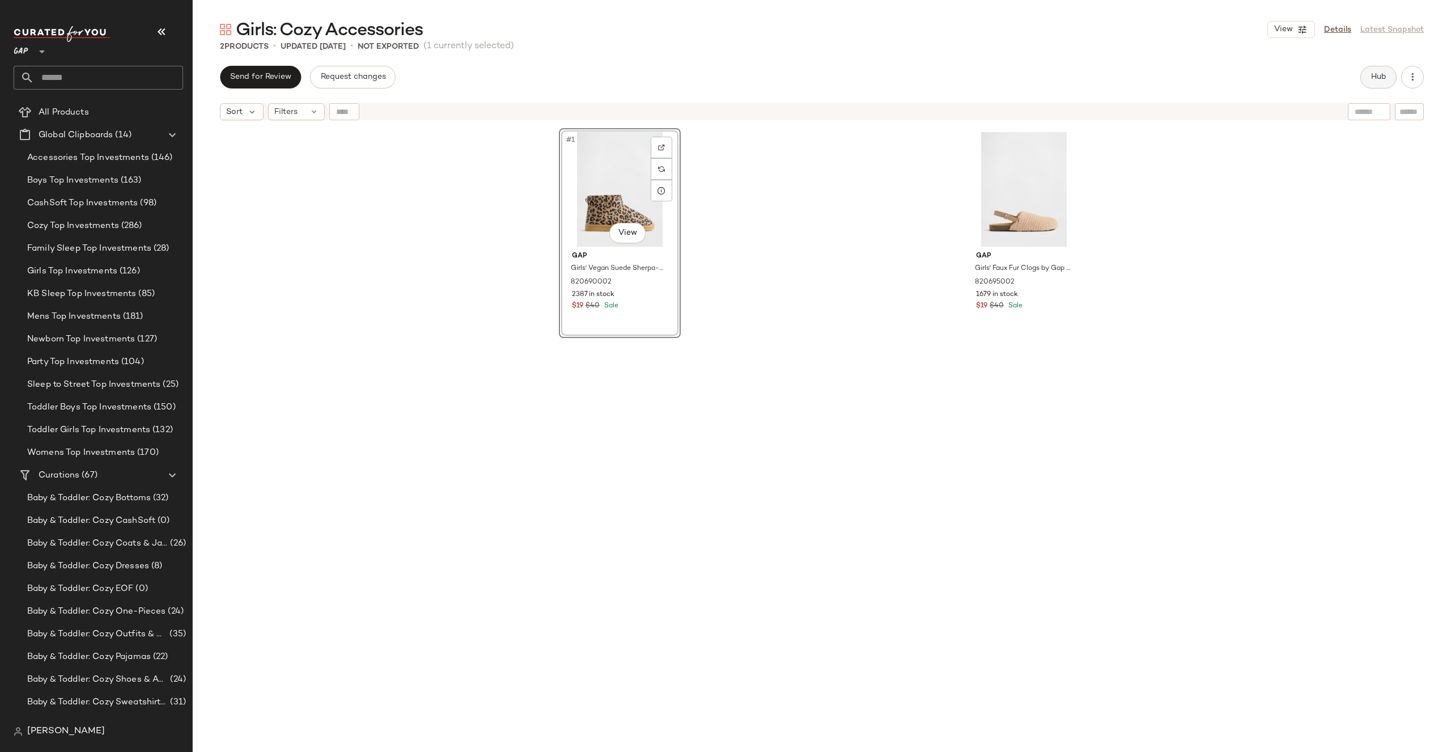
click at [1377, 78] on span "Hub" at bounding box center [1379, 77] width 16 height 9
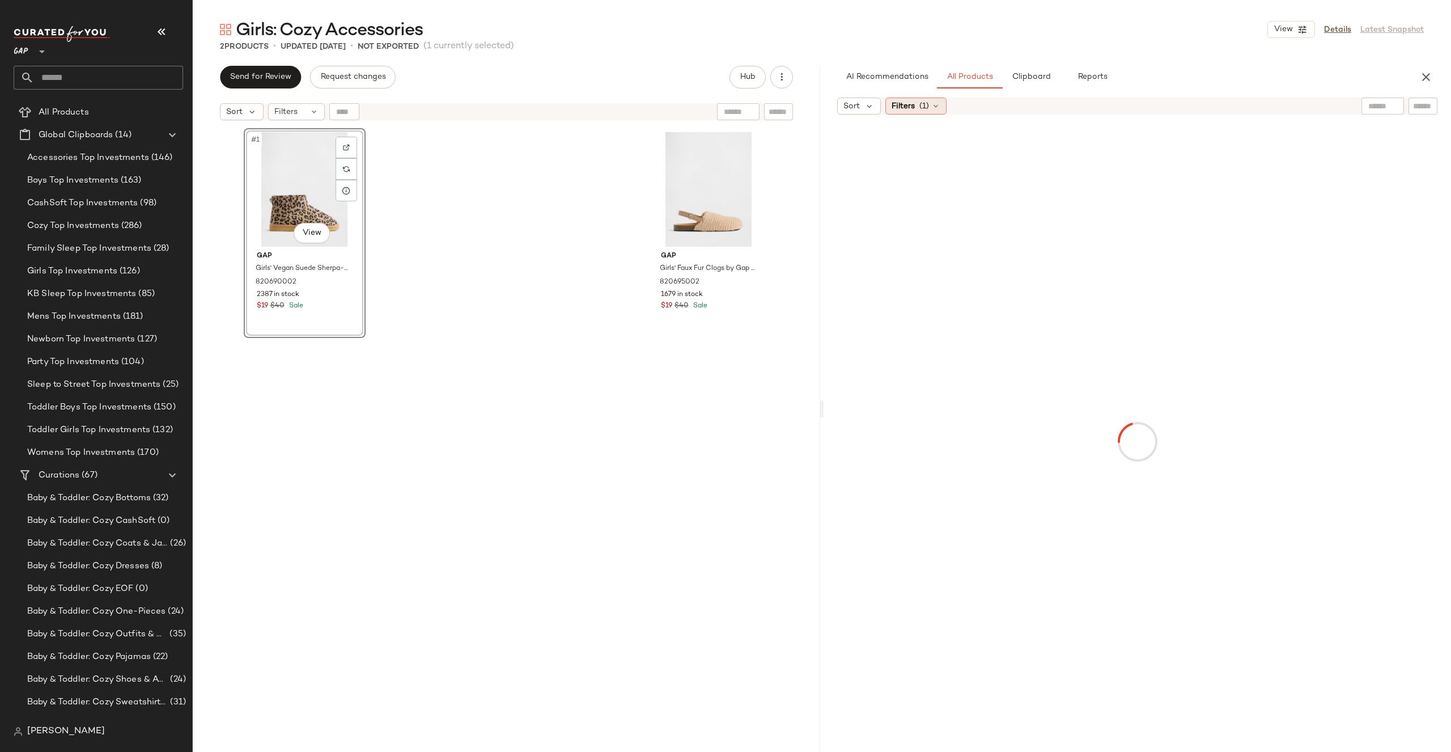
click at [913, 100] on span "Filters" at bounding box center [903, 106] width 23 height 12
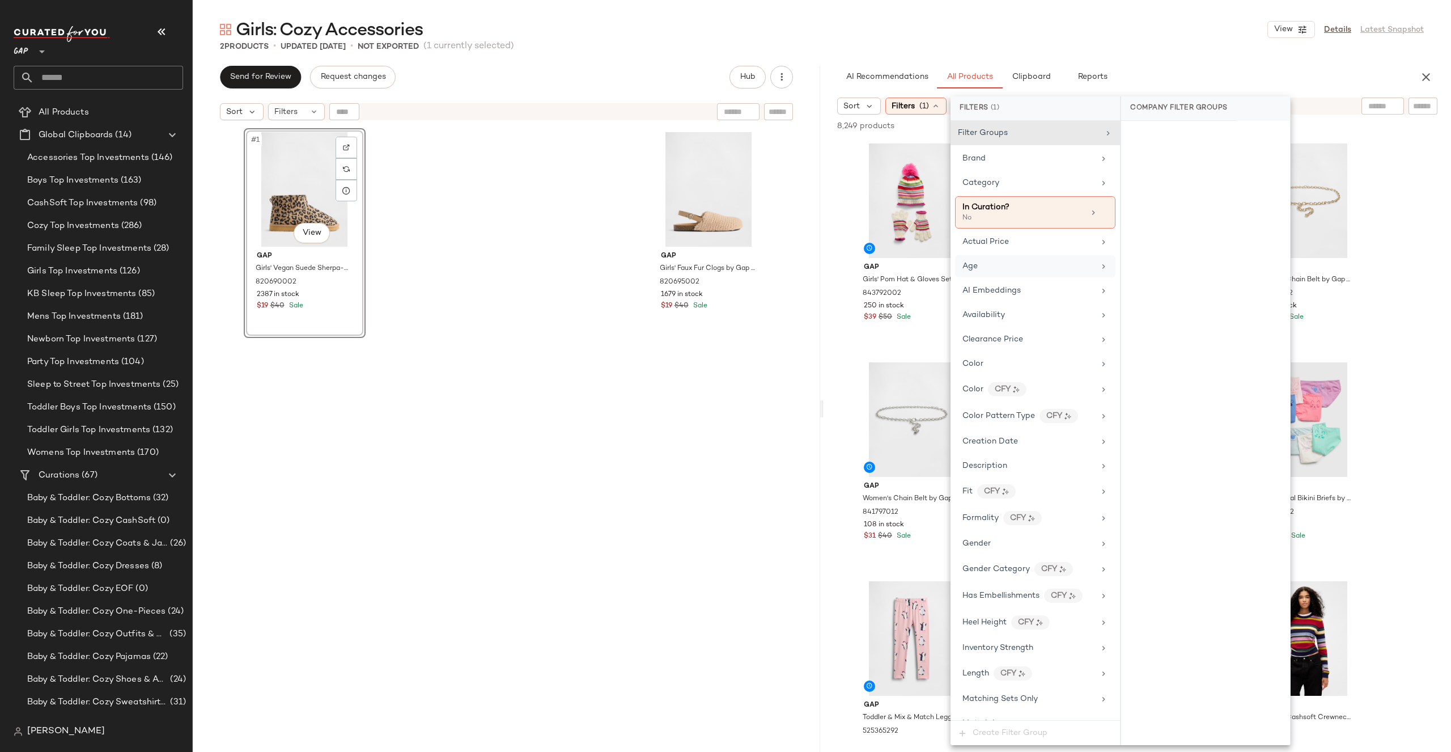
click at [1028, 269] on div "Age" at bounding box center [1029, 266] width 132 height 12
click at [1189, 215] on div "child" at bounding box center [1206, 218] width 169 height 27
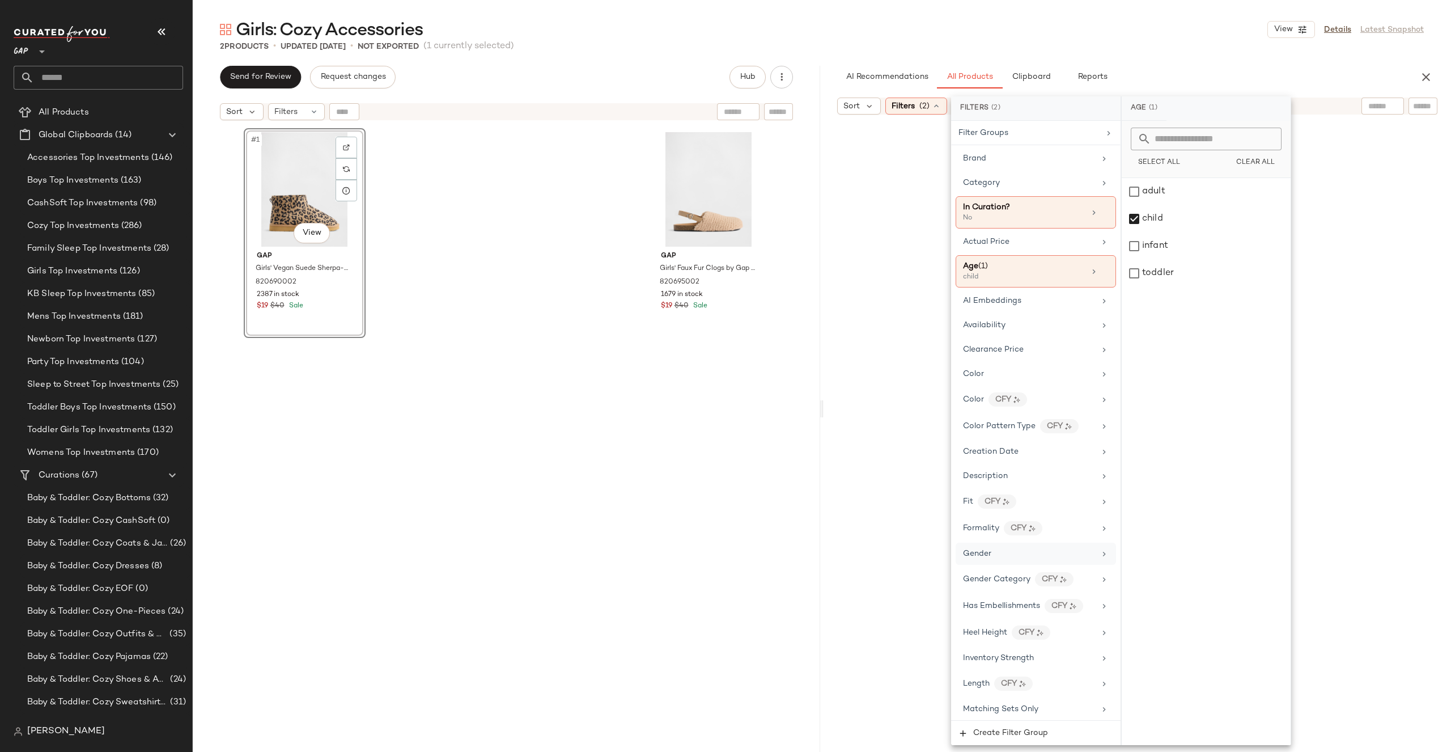
click at [1014, 551] on div "Gender" at bounding box center [1029, 554] width 132 height 12
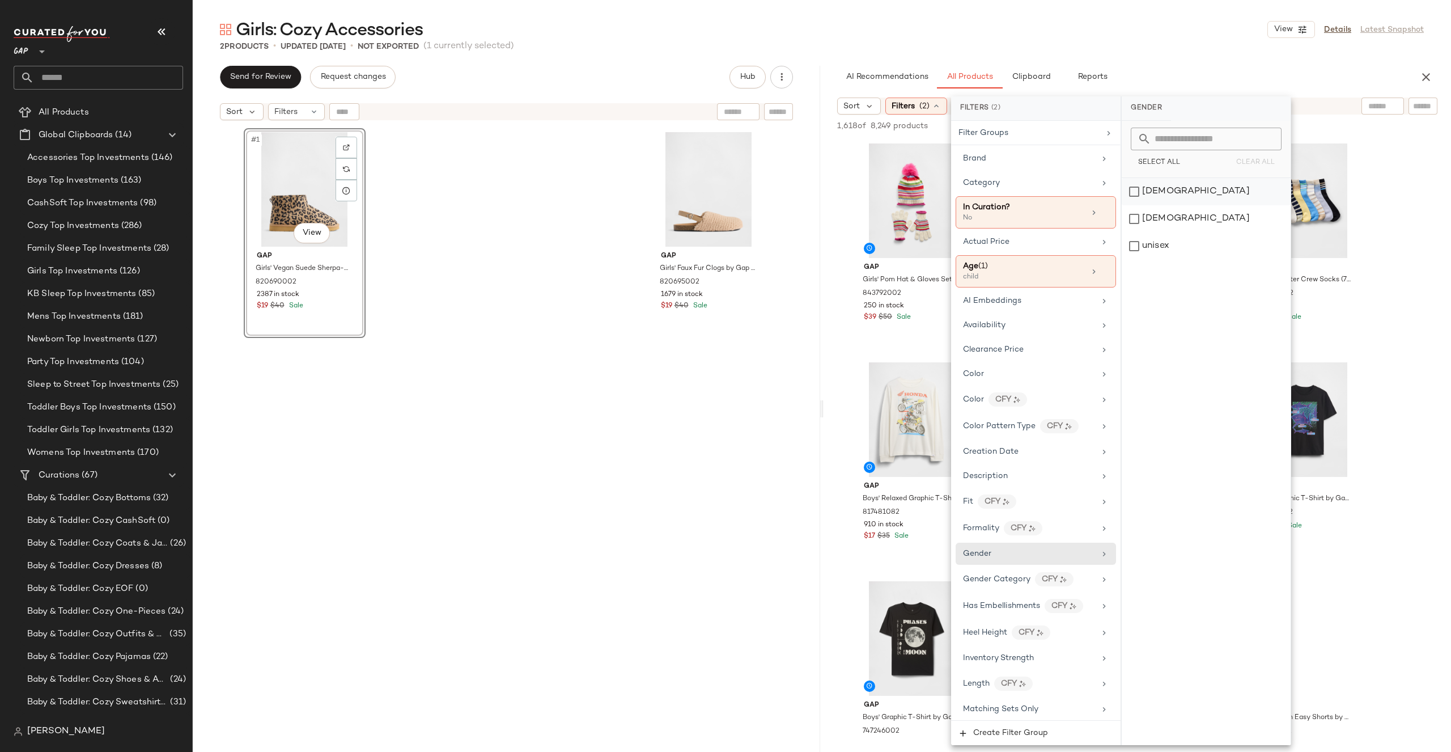
click at [1180, 188] on div "[DEMOGRAPHIC_DATA]" at bounding box center [1206, 191] width 169 height 27
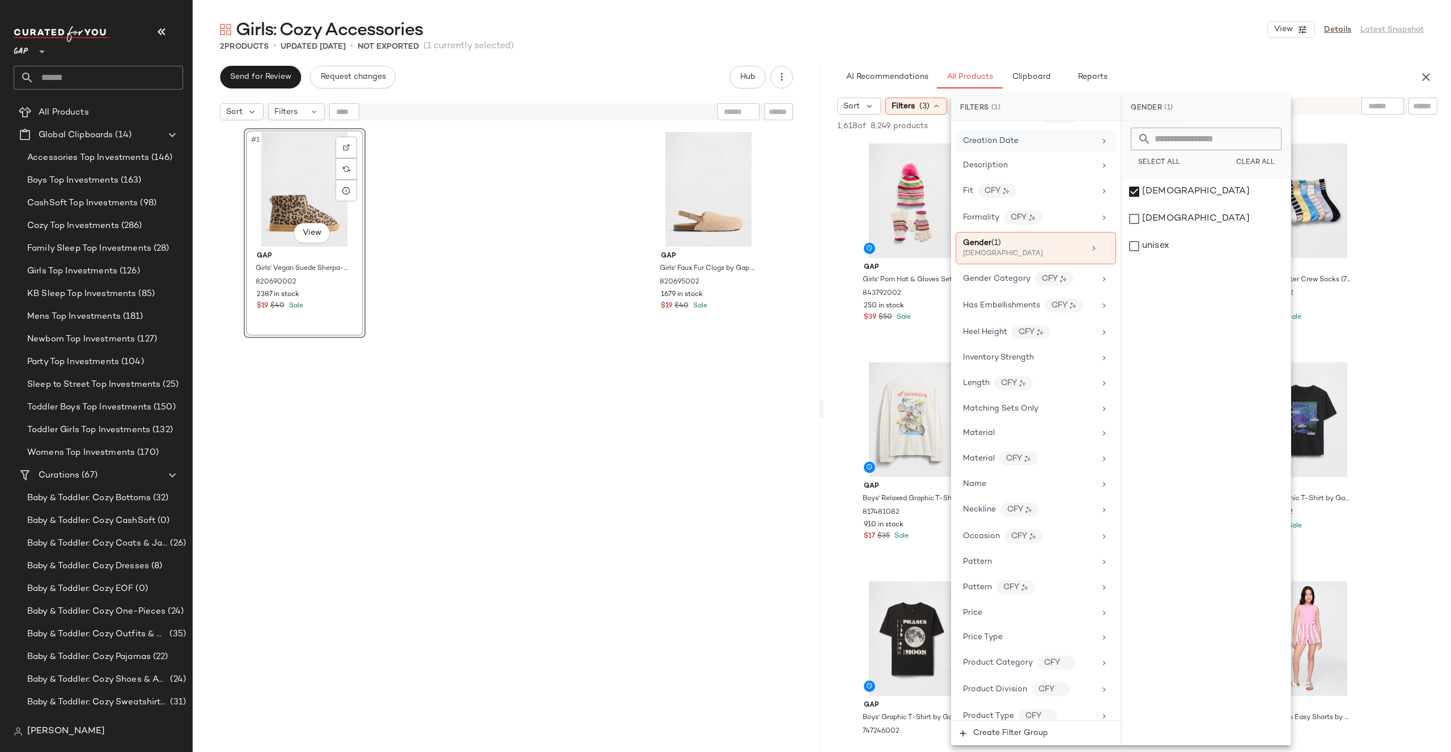
scroll to position [486, 0]
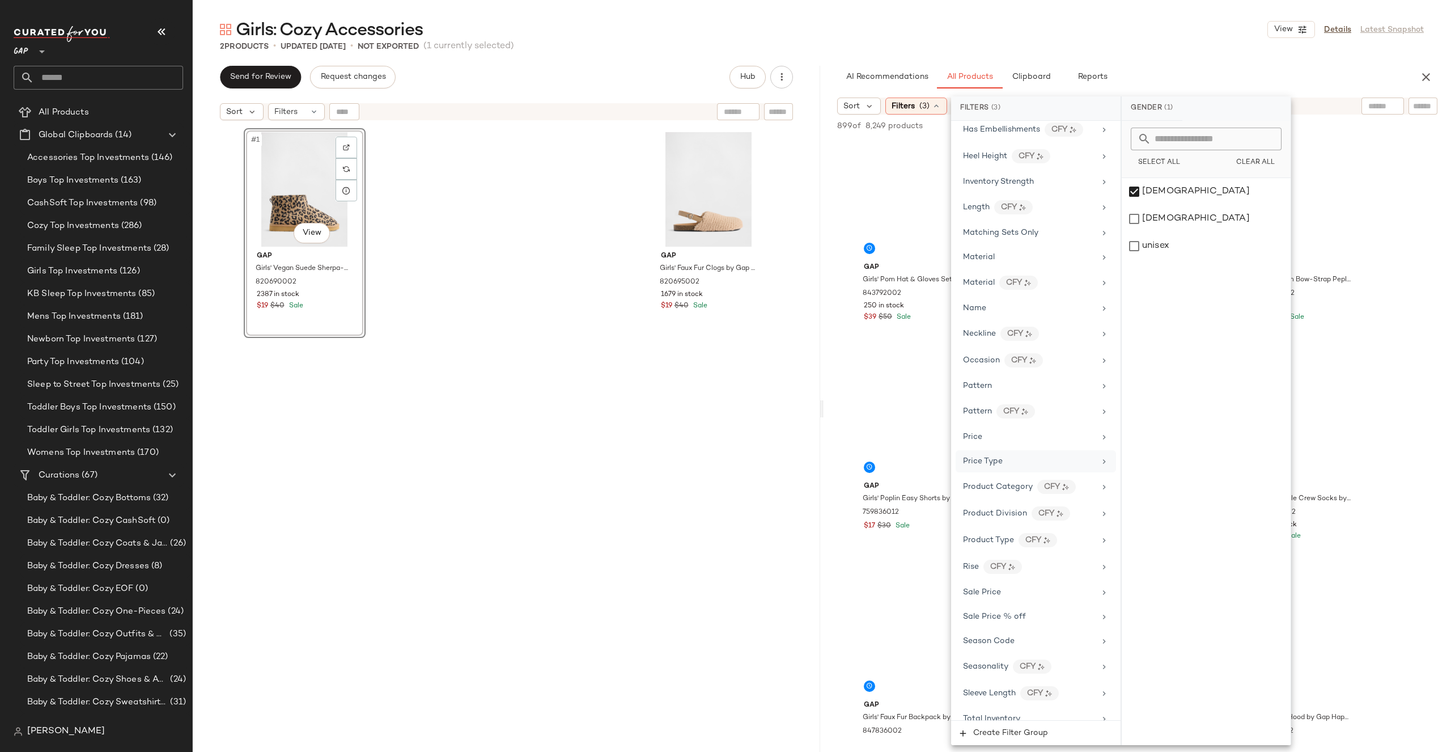
click at [1046, 454] on div "Price Type" at bounding box center [1036, 461] width 160 height 22
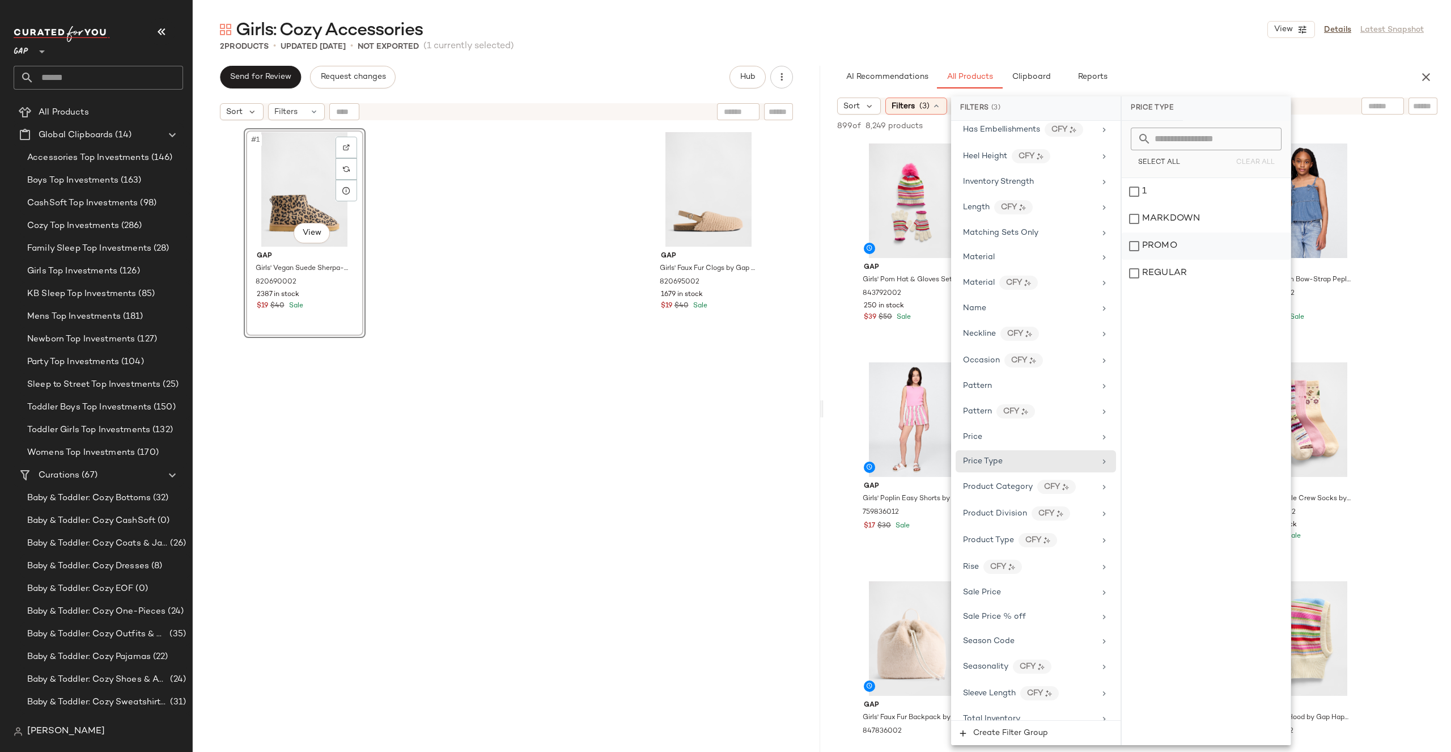
click at [1165, 251] on div "PROMO" at bounding box center [1206, 245] width 169 height 27
click at [1165, 293] on div "1 MARKDOWN PROMO REGULAR" at bounding box center [1207, 461] width 169 height 567
click at [1167, 277] on div "REGULAR" at bounding box center [1207, 273] width 169 height 27
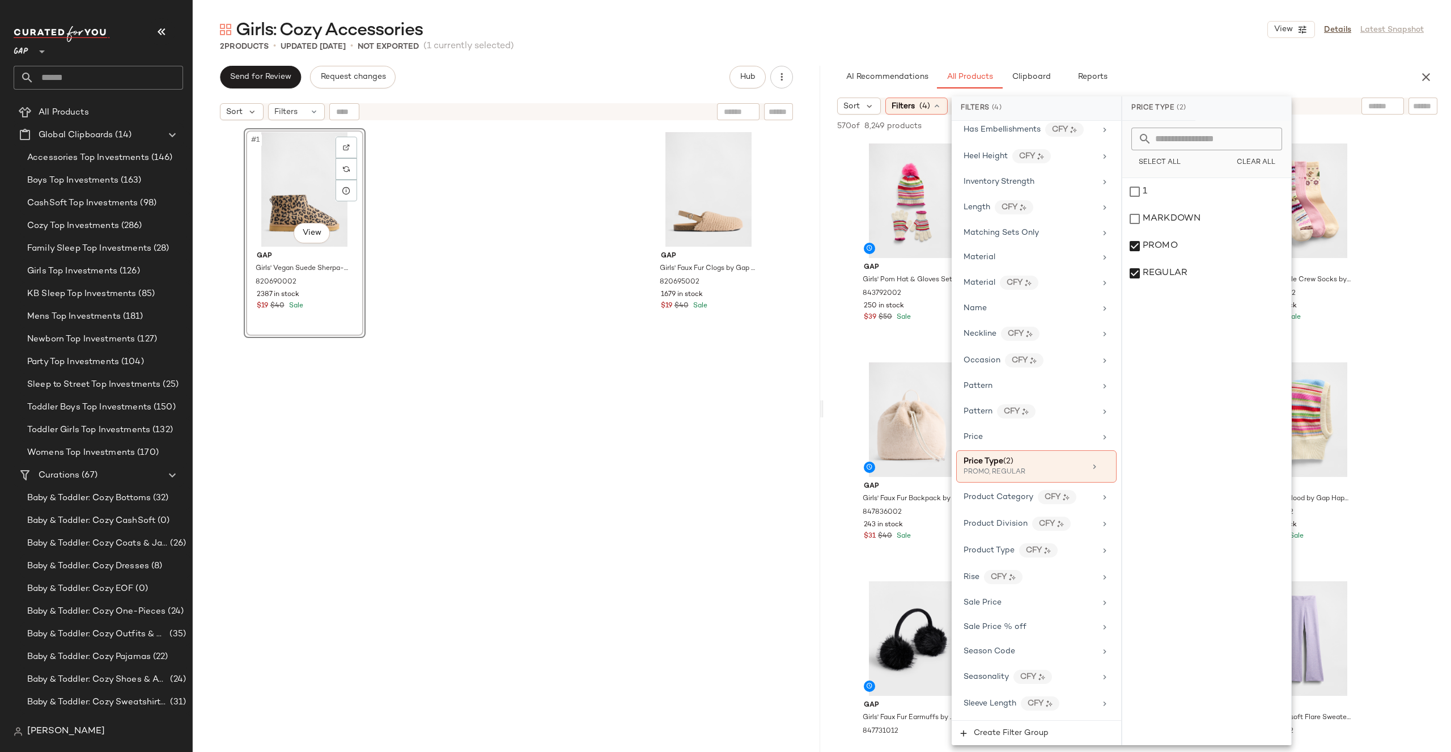
click at [1151, 49] on div "2 Products • updated [DATE] • Not Exported (1 currently selected)" at bounding box center [822, 46] width 1259 height 11
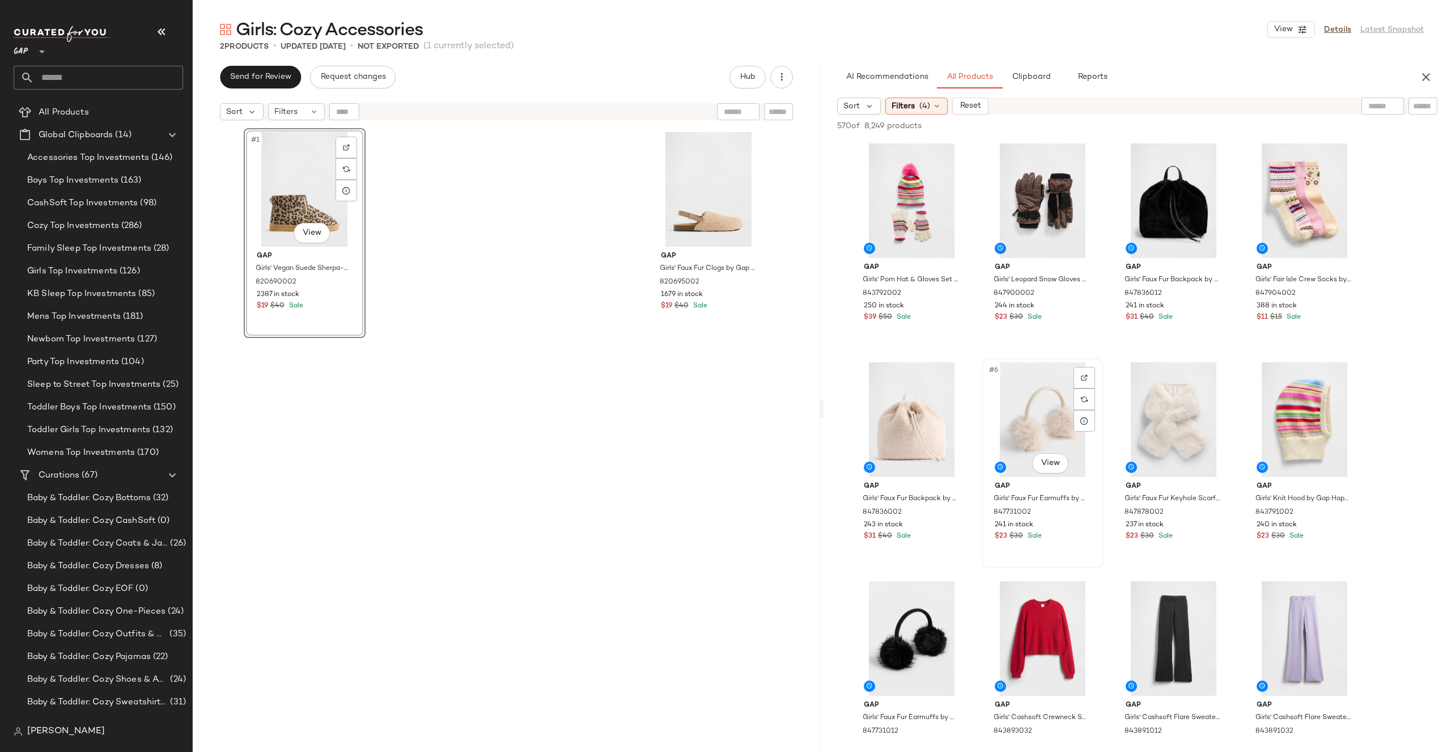
click at [1046, 401] on div "#6 View" at bounding box center [1043, 419] width 114 height 115
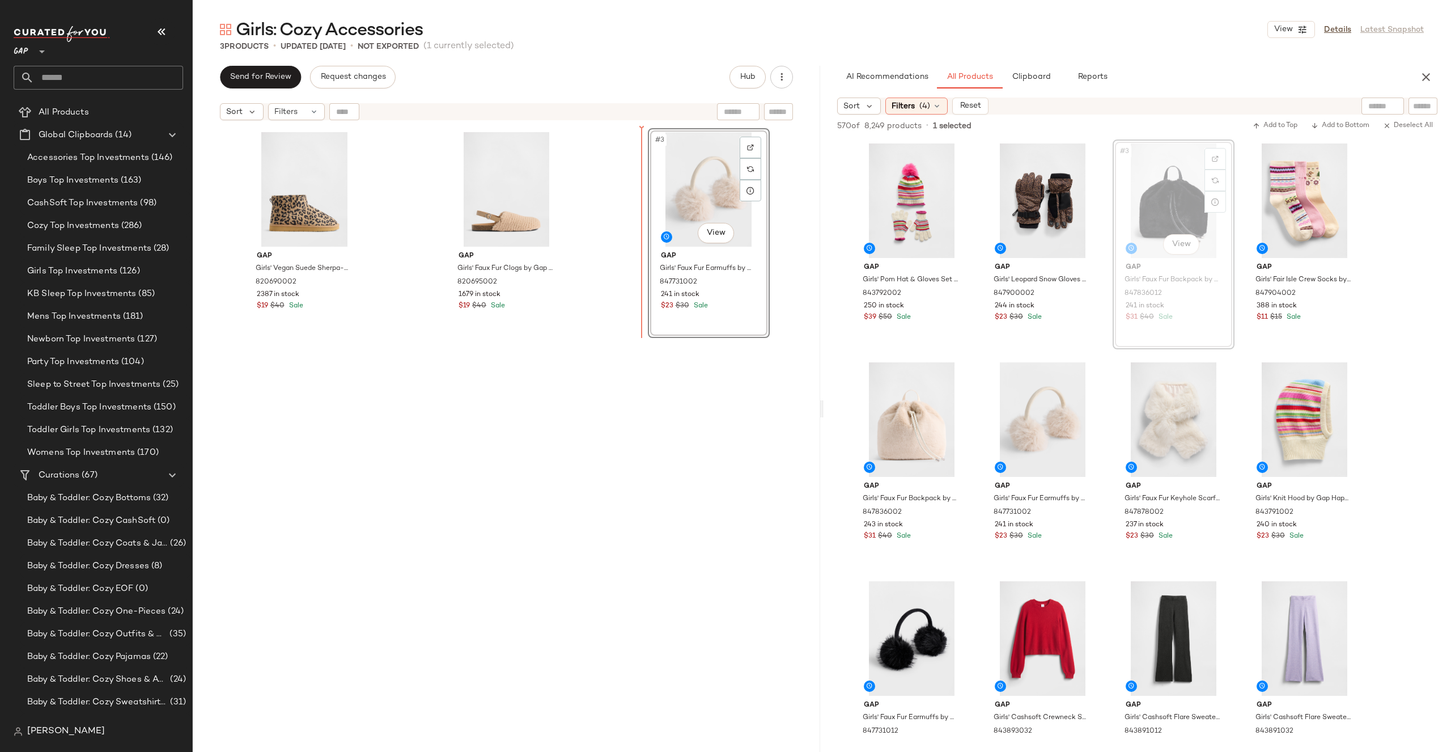
drag, startPoint x: 1138, startPoint y: 211, endPoint x: 646, endPoint y: 238, distance: 492.3
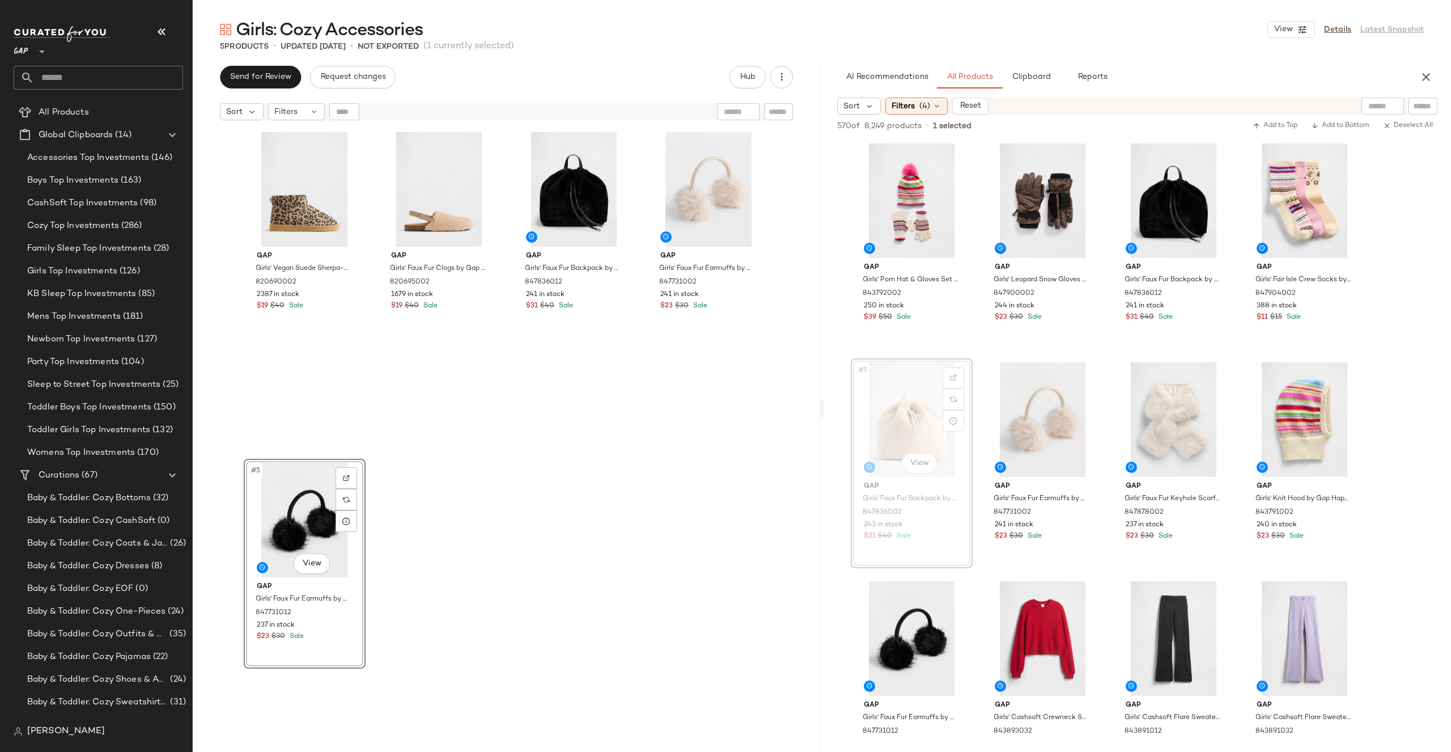
drag, startPoint x: 940, startPoint y: 446, endPoint x: 634, endPoint y: 518, distance: 314.5
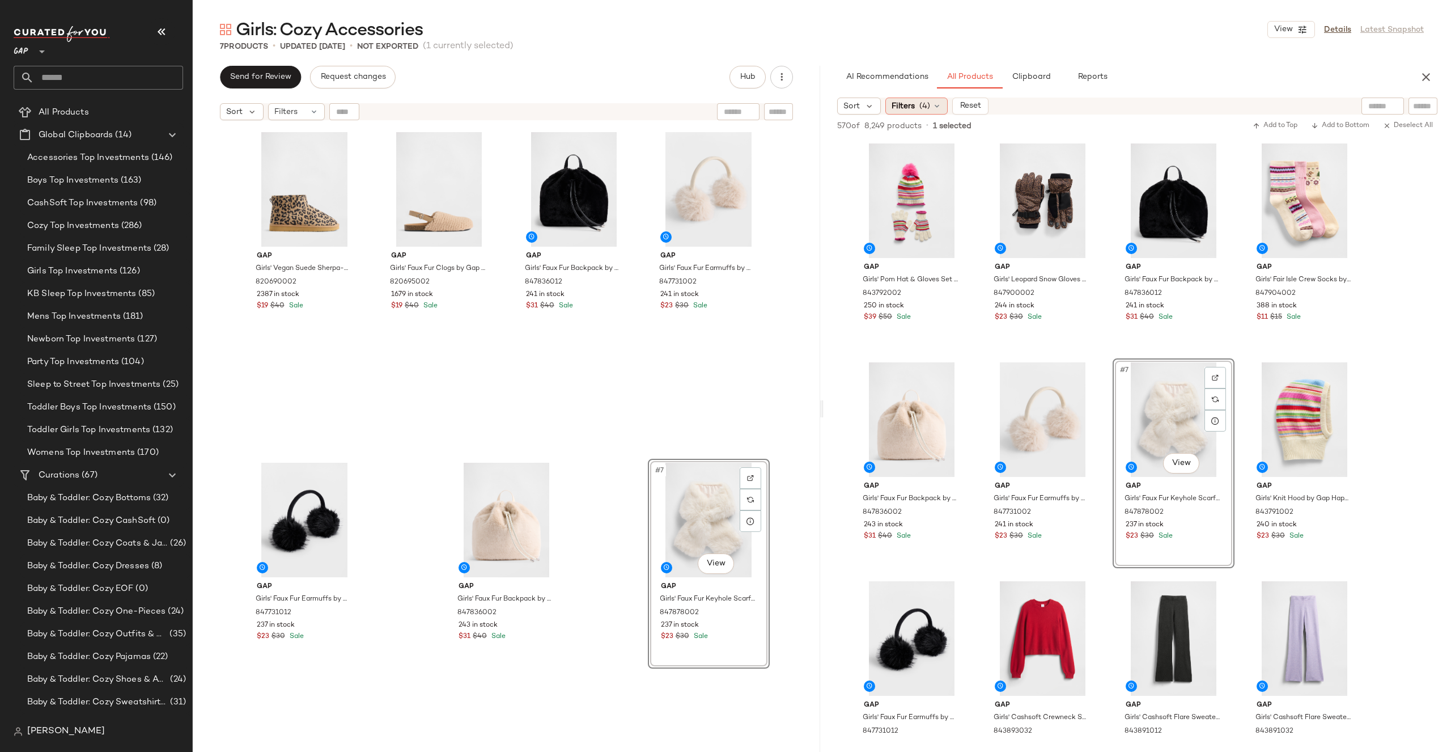
click at [921, 105] on span "(4)" at bounding box center [925, 106] width 11 height 12
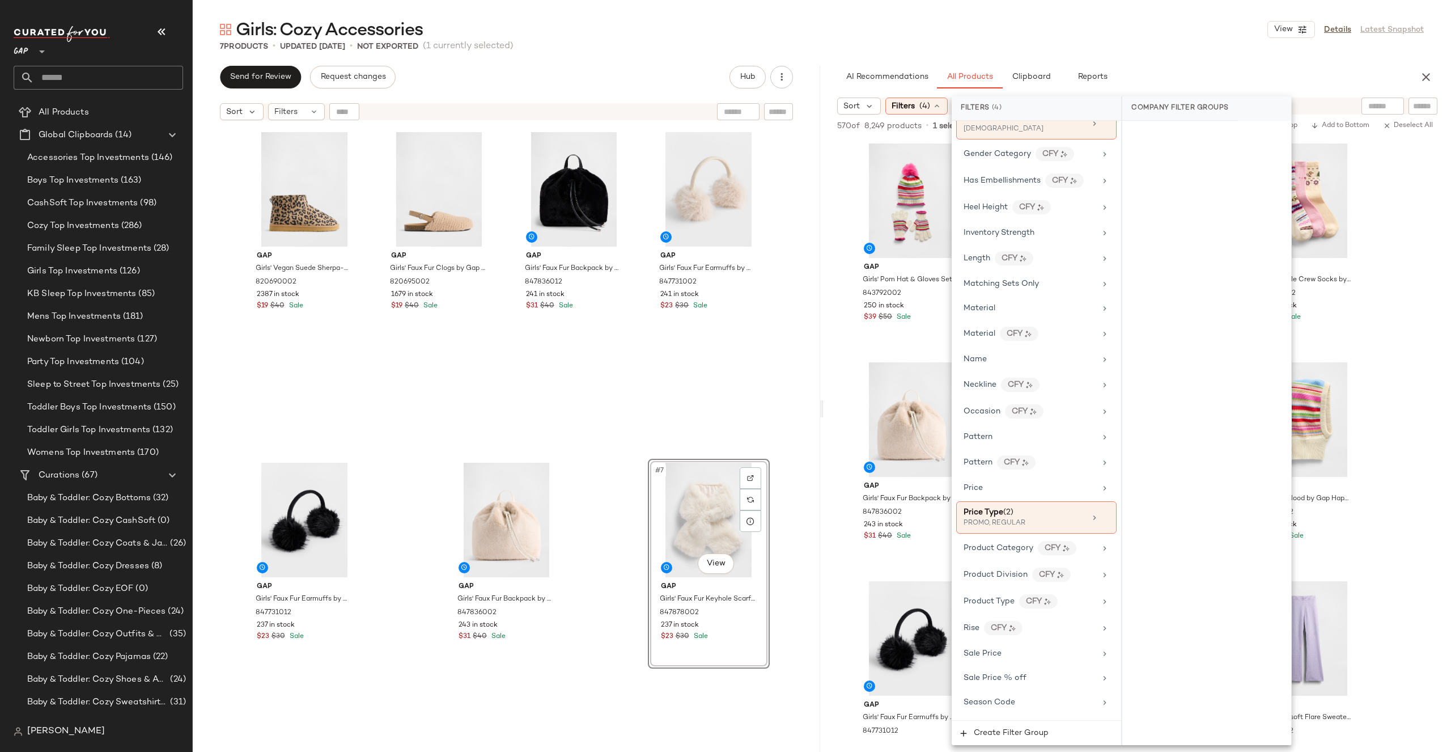
scroll to position [535, 0]
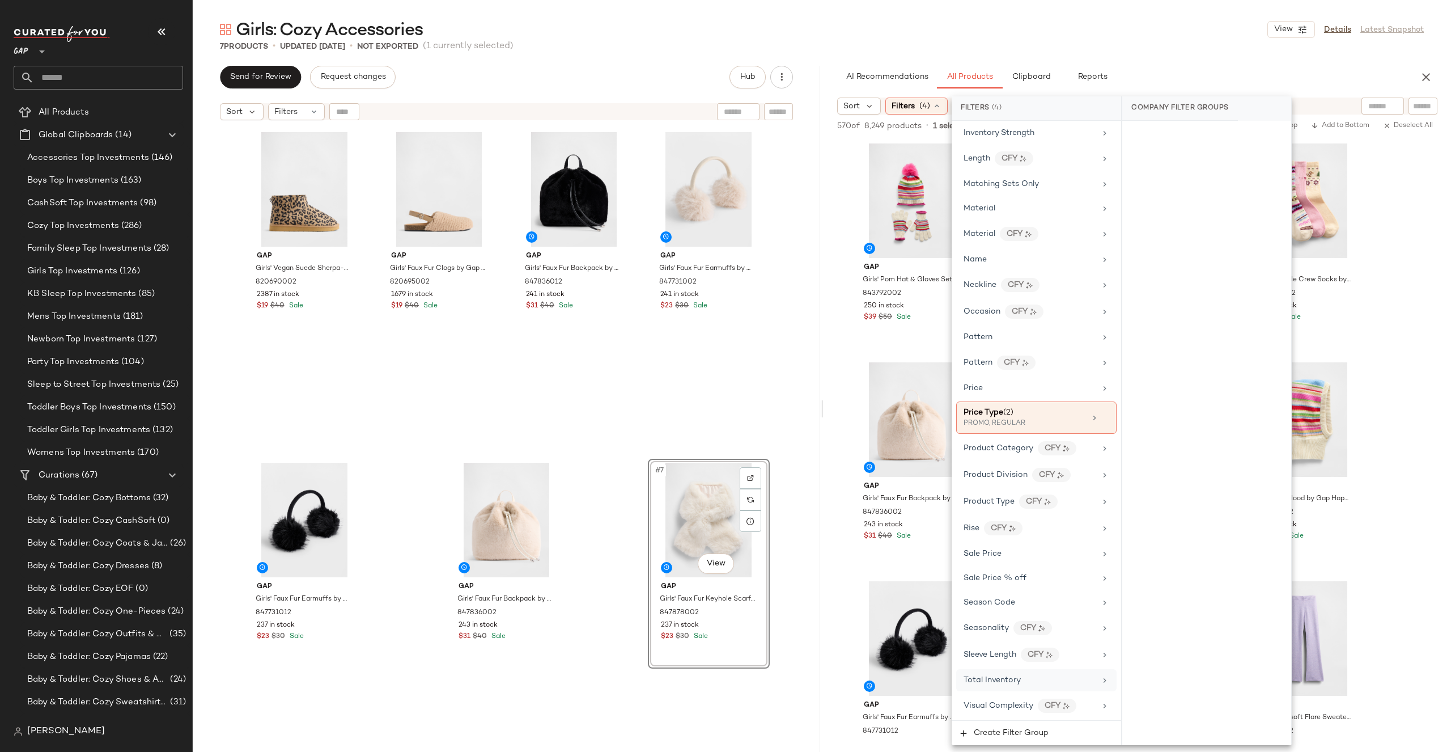
click at [1021, 675] on div "Total Inventory" at bounding box center [1030, 680] width 132 height 12
click at [1161, 215] on input "Min" at bounding box center [1166, 213] width 68 height 23
type input "*"
type input "**"
click at [1154, 243] on span "Apply" at bounding box center [1150, 242] width 23 height 9
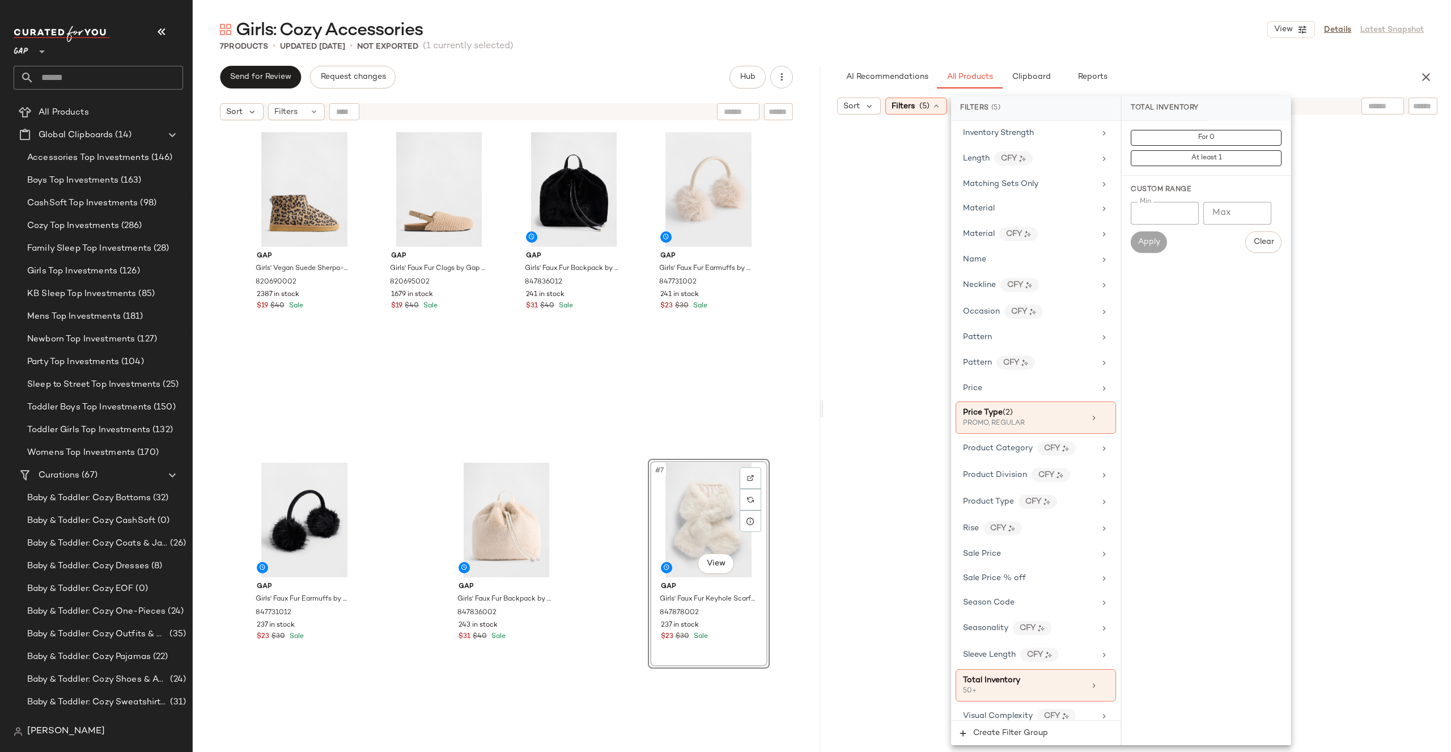
click at [1161, 41] on div "7 Products • updated [DATE] • Not Exported (1 currently selected)" at bounding box center [822, 46] width 1259 height 11
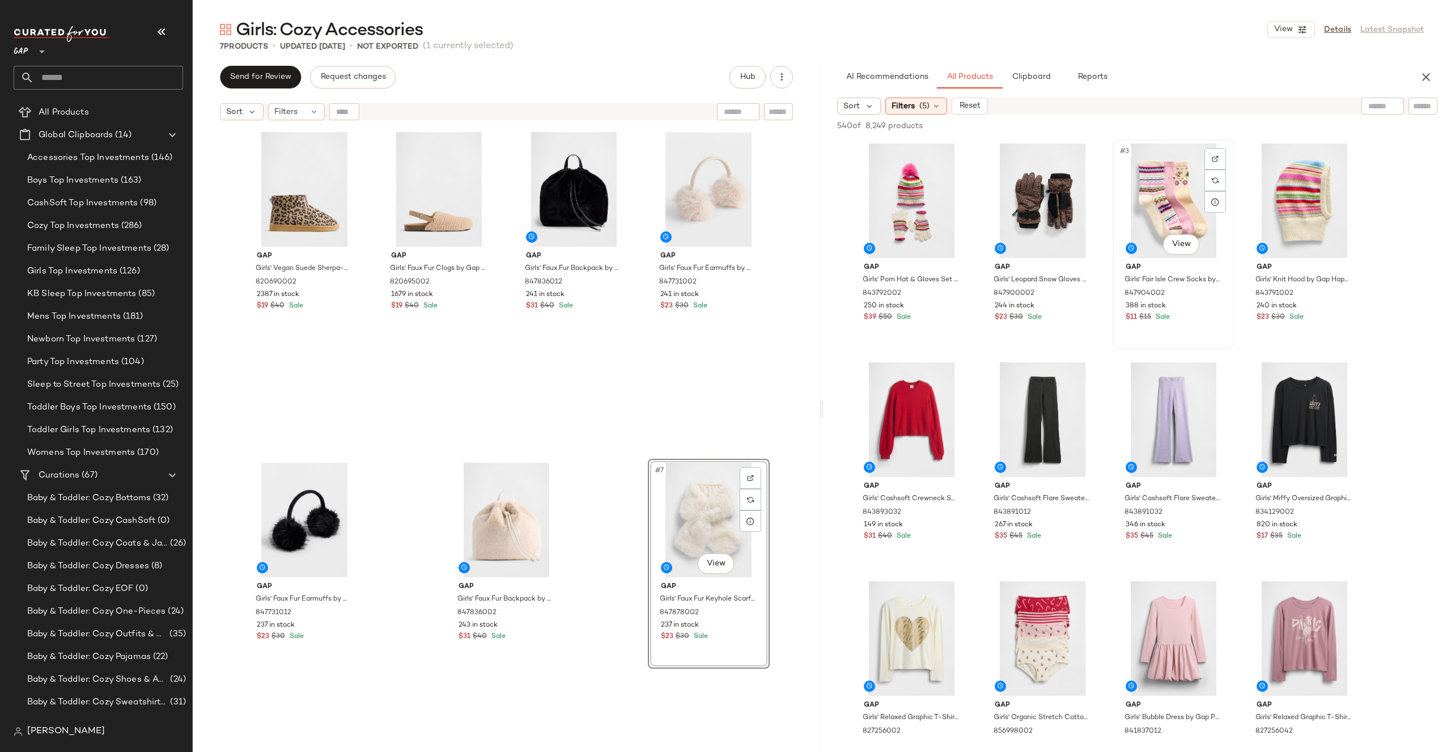
click at [1154, 222] on div "#3 View" at bounding box center [1174, 200] width 114 height 115
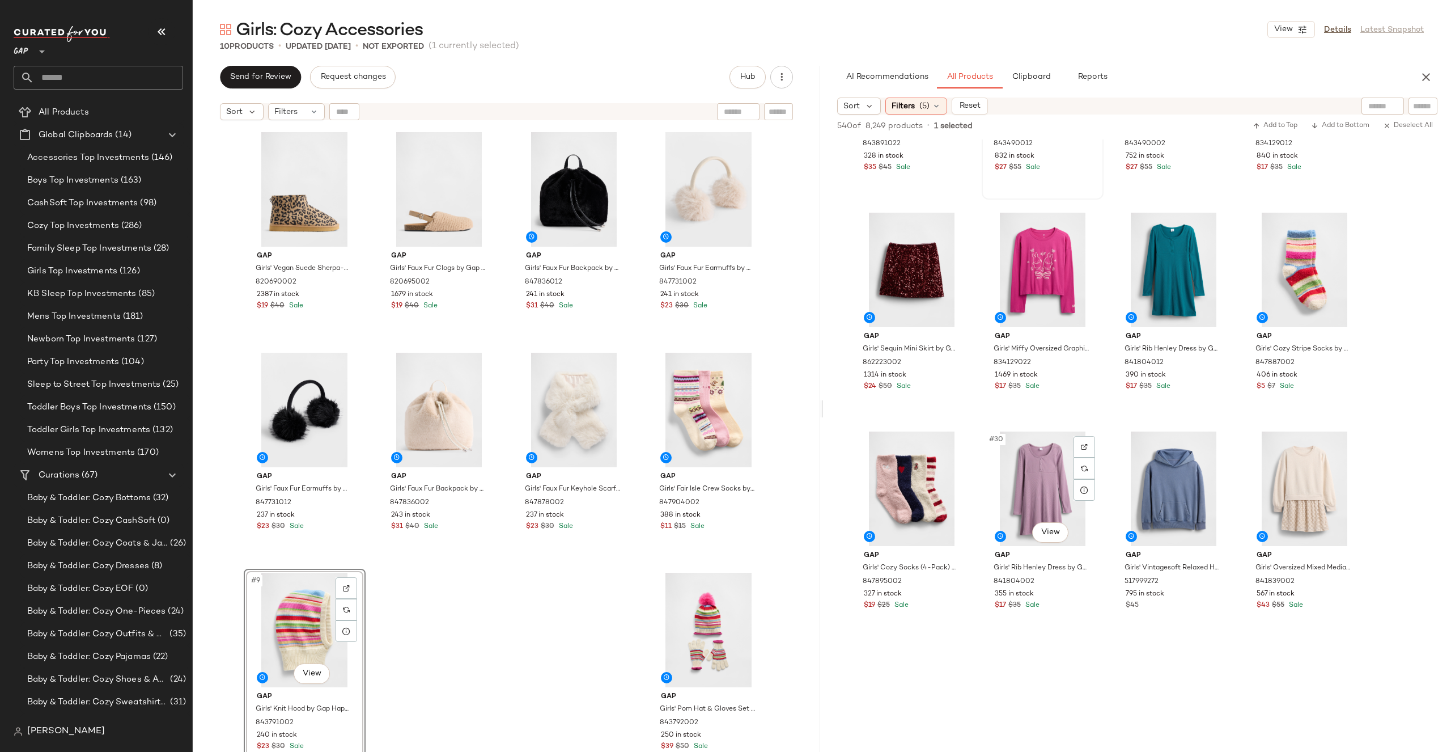
scroll to position [1340, 0]
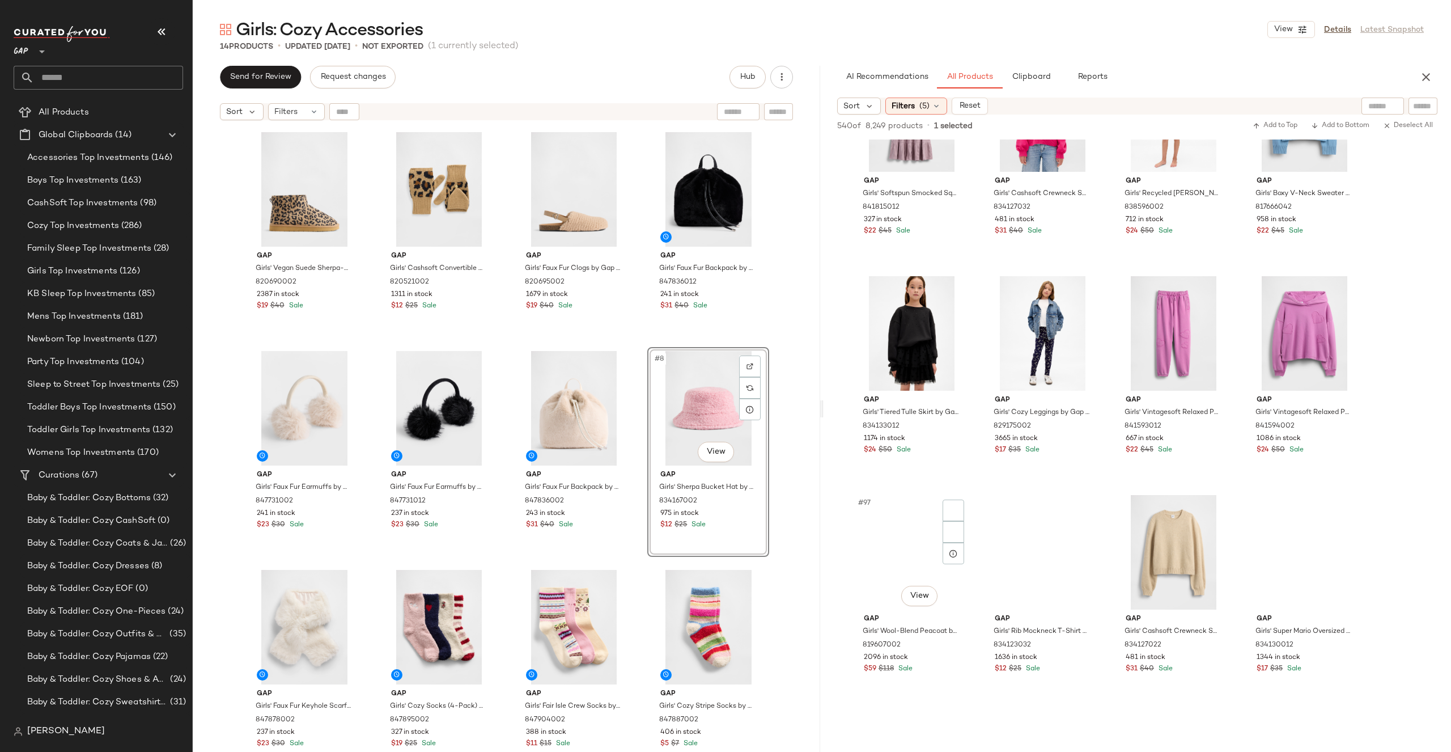
scroll to position [5117, 0]
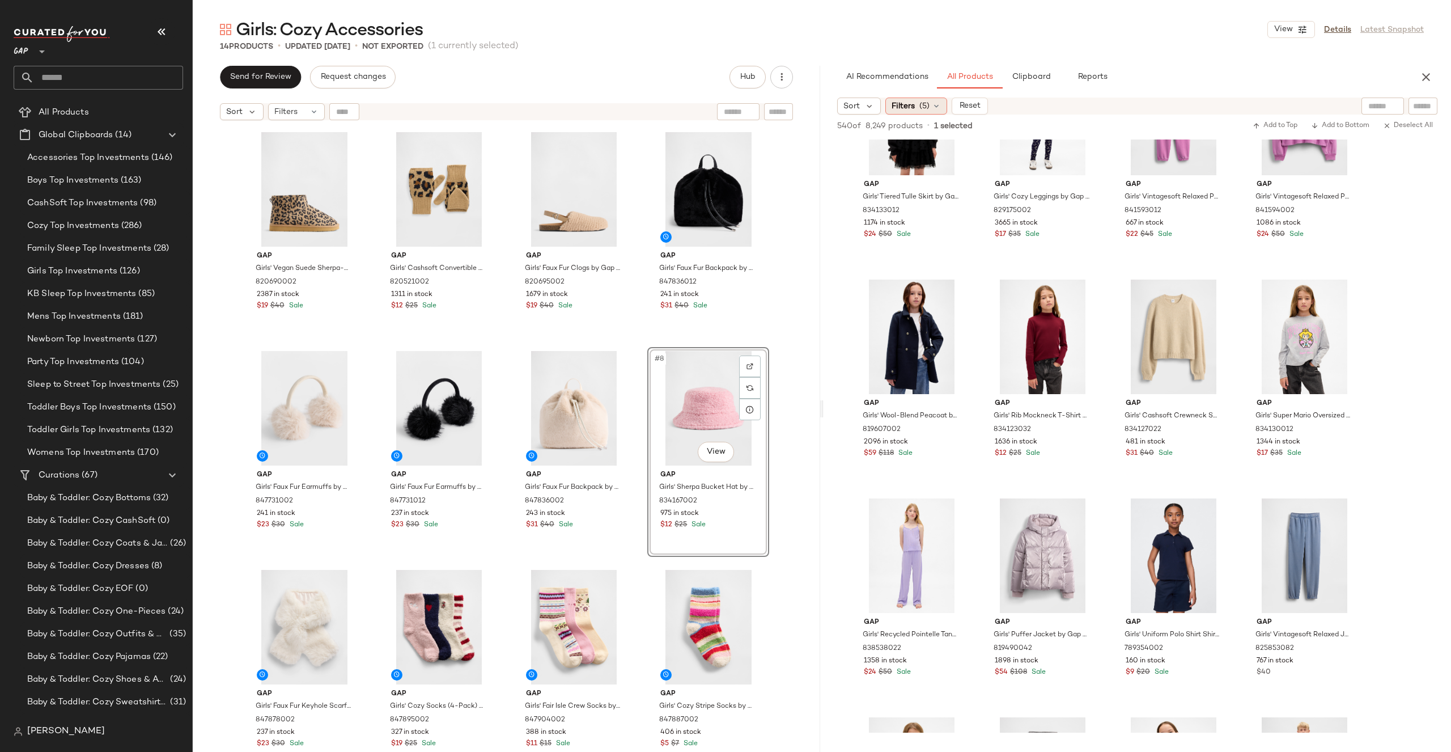
click at [914, 105] on span "Filters" at bounding box center [903, 106] width 23 height 12
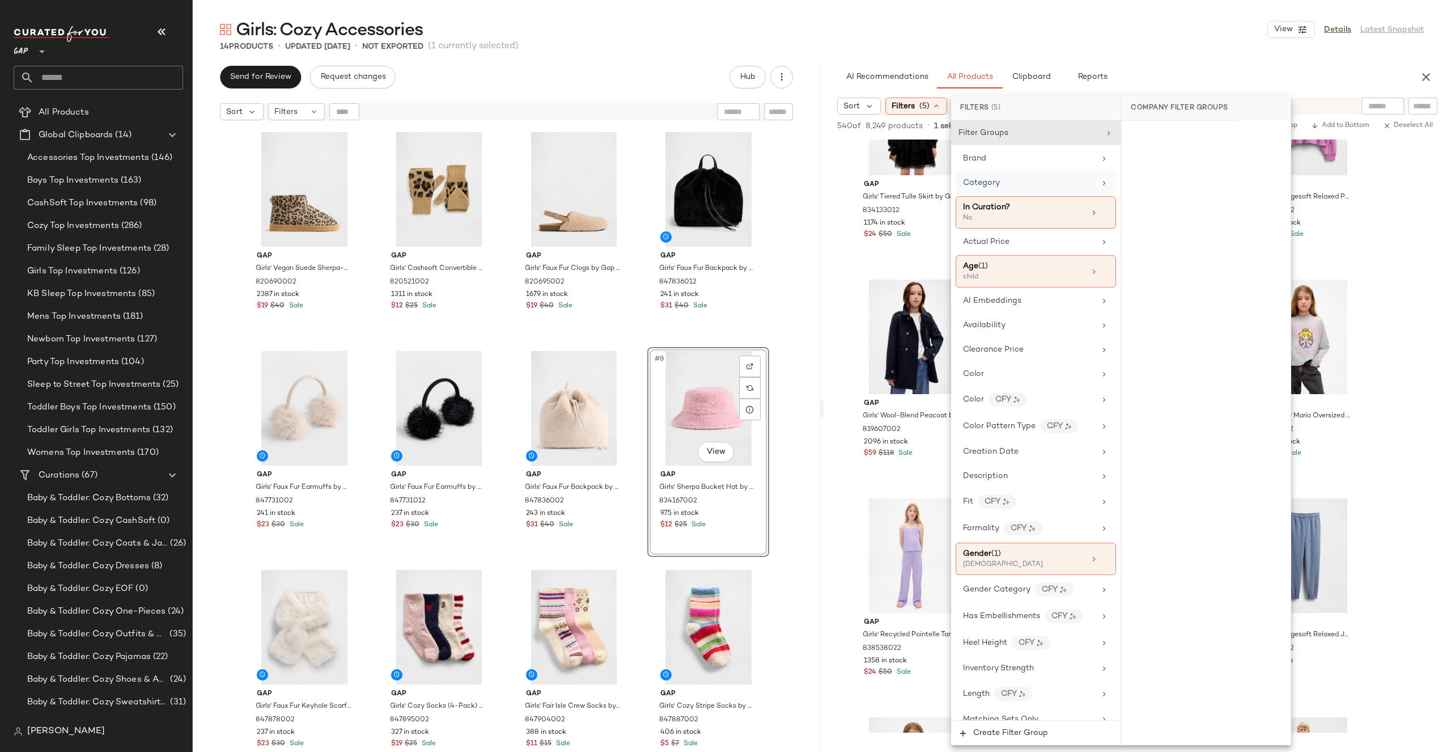
click at [1055, 179] on div "Category" at bounding box center [1029, 183] width 132 height 12
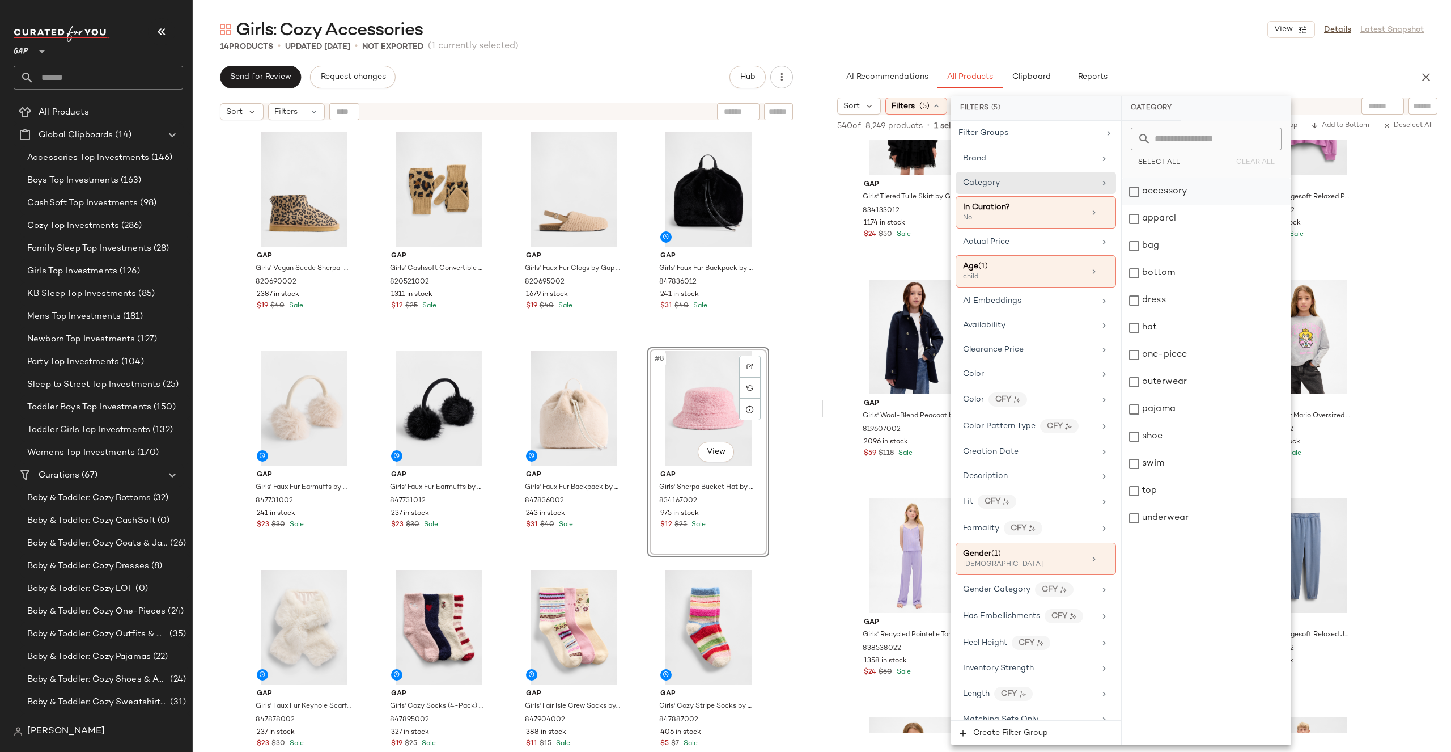
click at [1185, 194] on div "accessory" at bounding box center [1206, 191] width 169 height 27
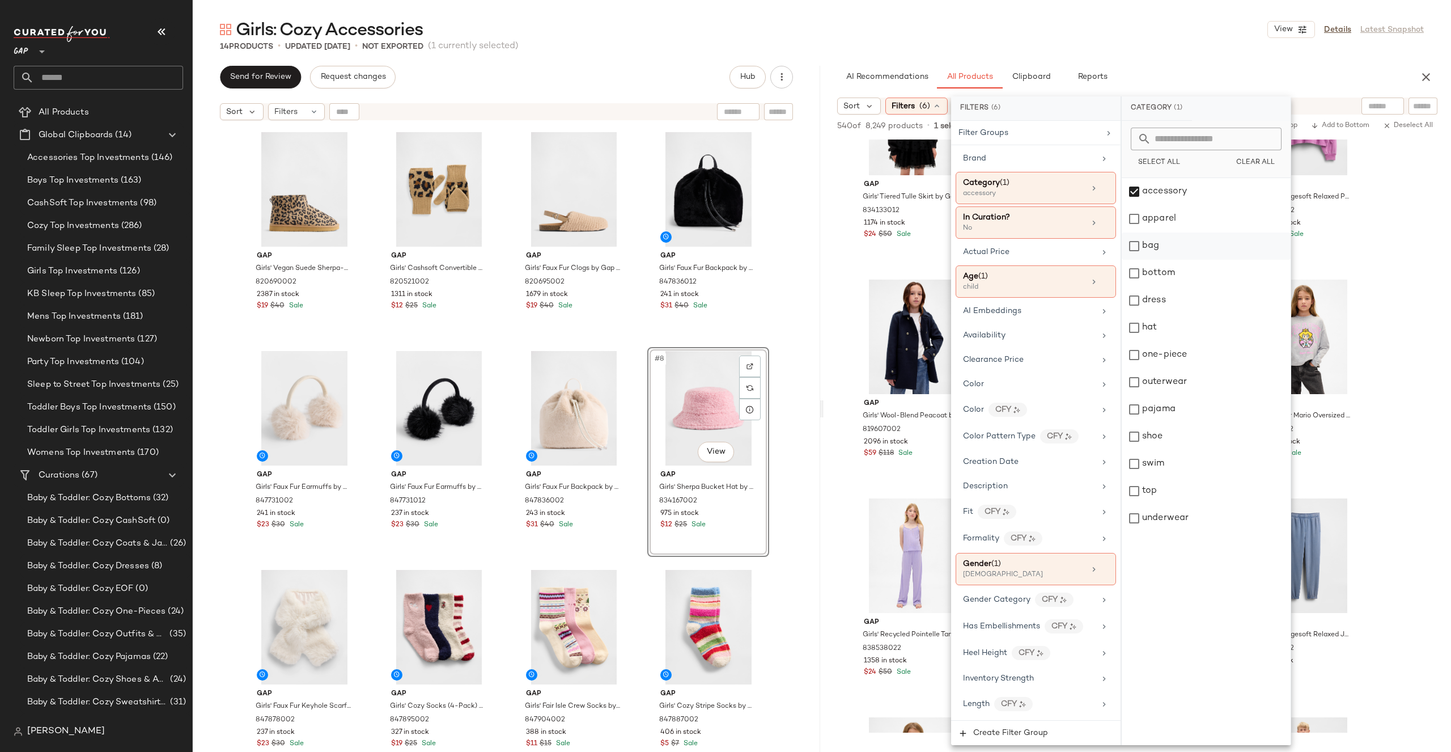
click at [1179, 249] on div "bag" at bounding box center [1206, 245] width 169 height 27
click at [1178, 330] on div "hat" at bounding box center [1206, 327] width 169 height 27
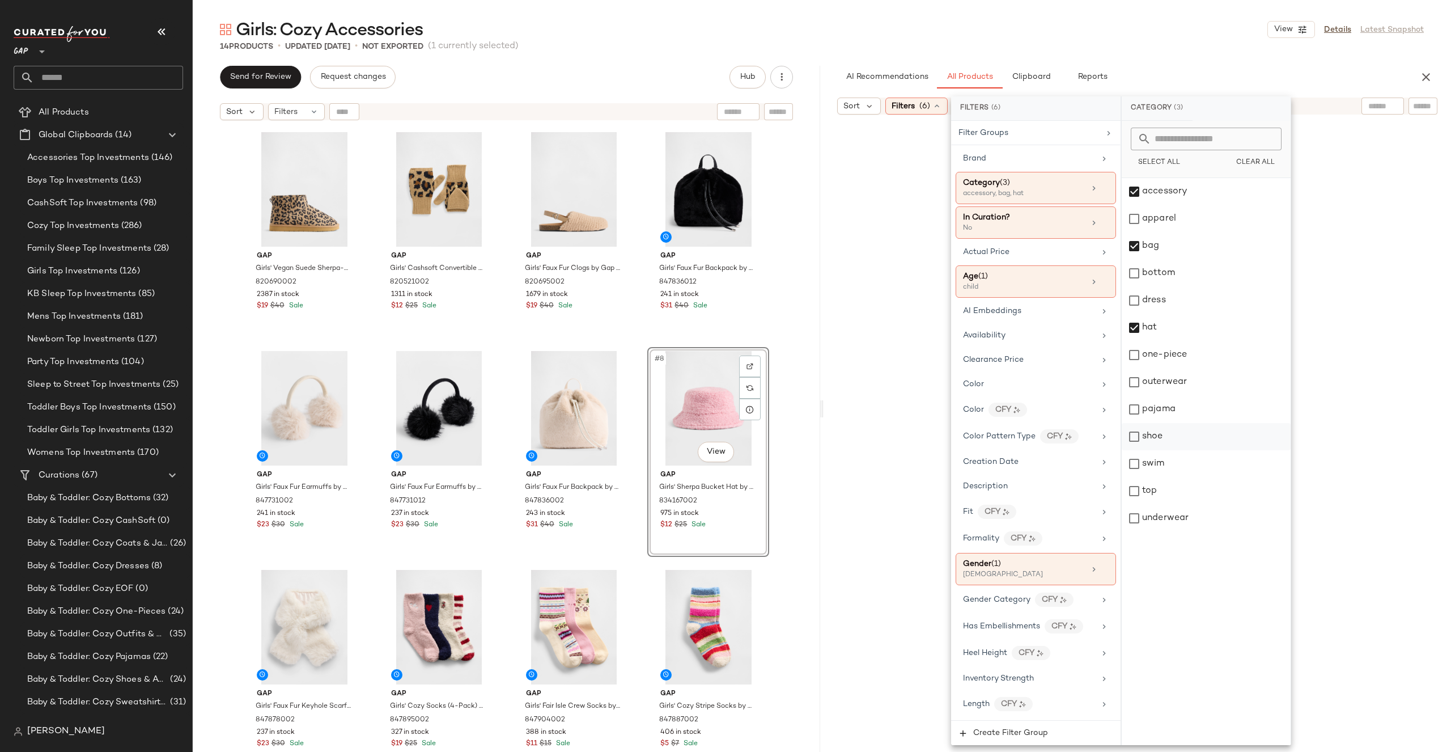
click at [1201, 436] on div "shoe" at bounding box center [1206, 436] width 169 height 27
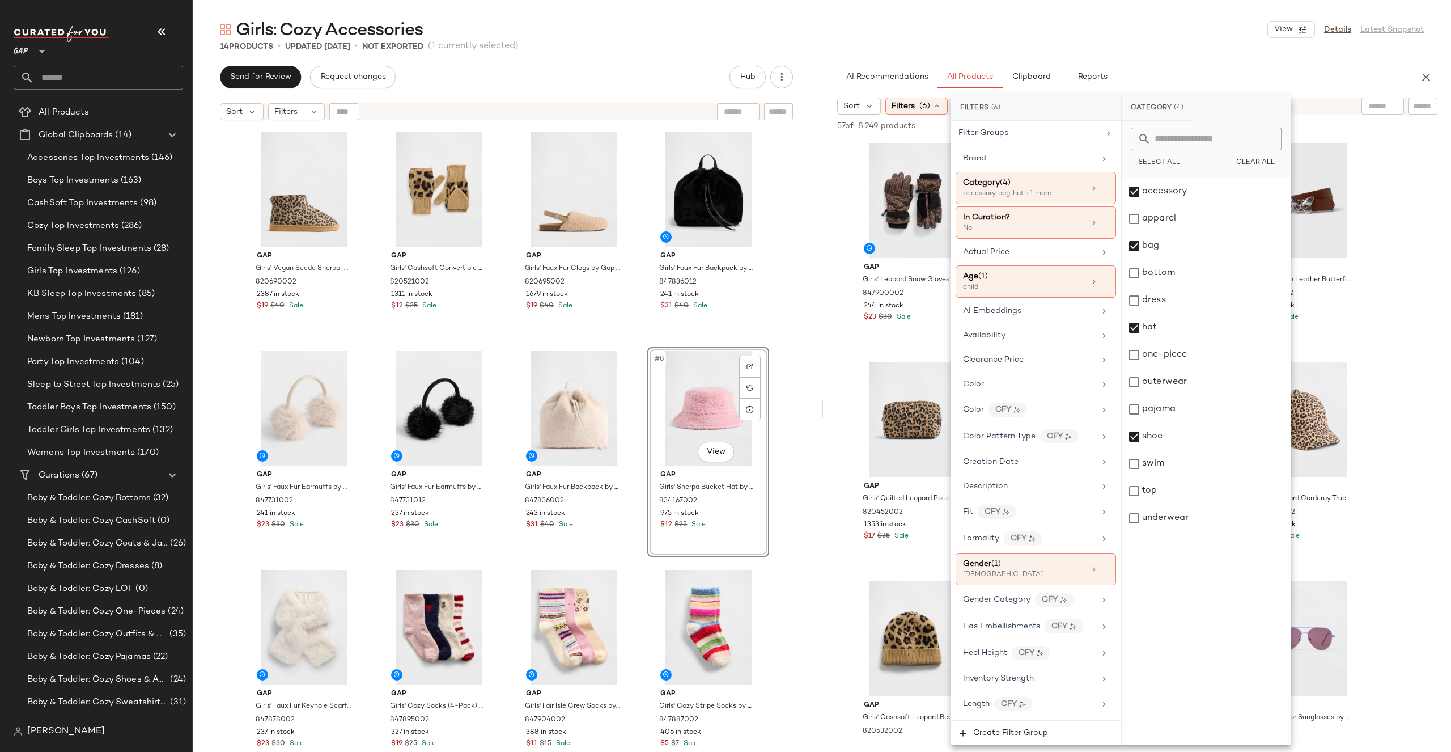
click at [1208, 38] on div "Girls: Cozy Accessories View Details Latest Snapshot" at bounding box center [822, 29] width 1259 height 23
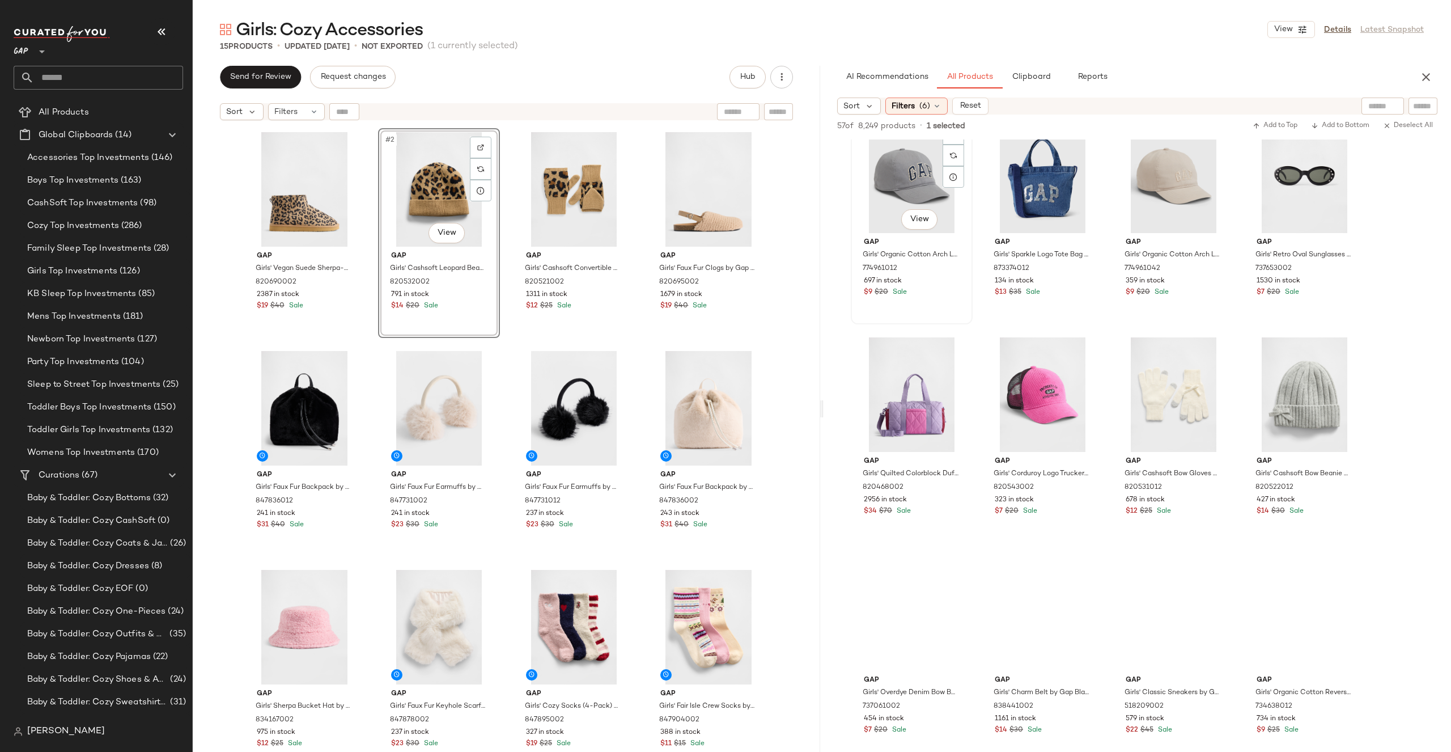
scroll to position [716, 0]
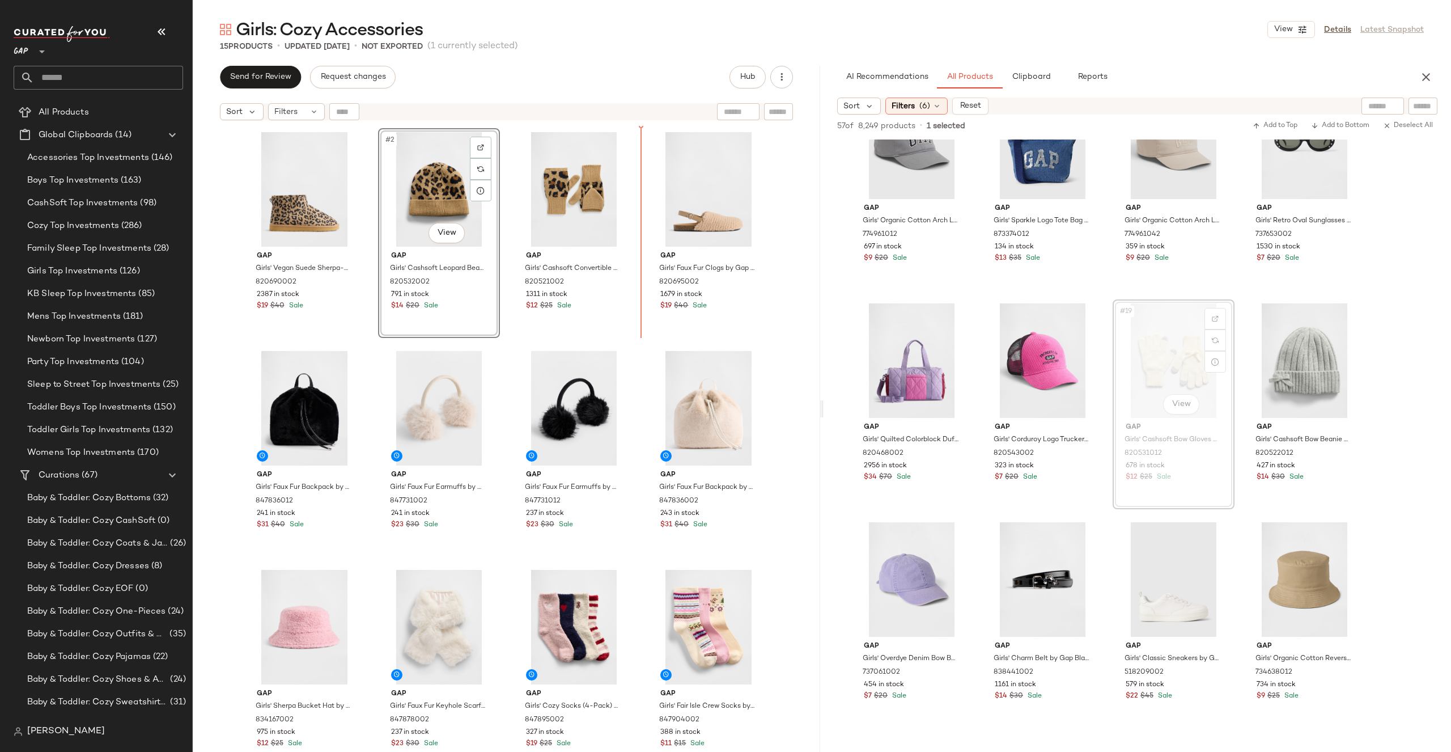
drag, startPoint x: 1161, startPoint y: 373, endPoint x: 1141, endPoint y: 372, distance: 19.3
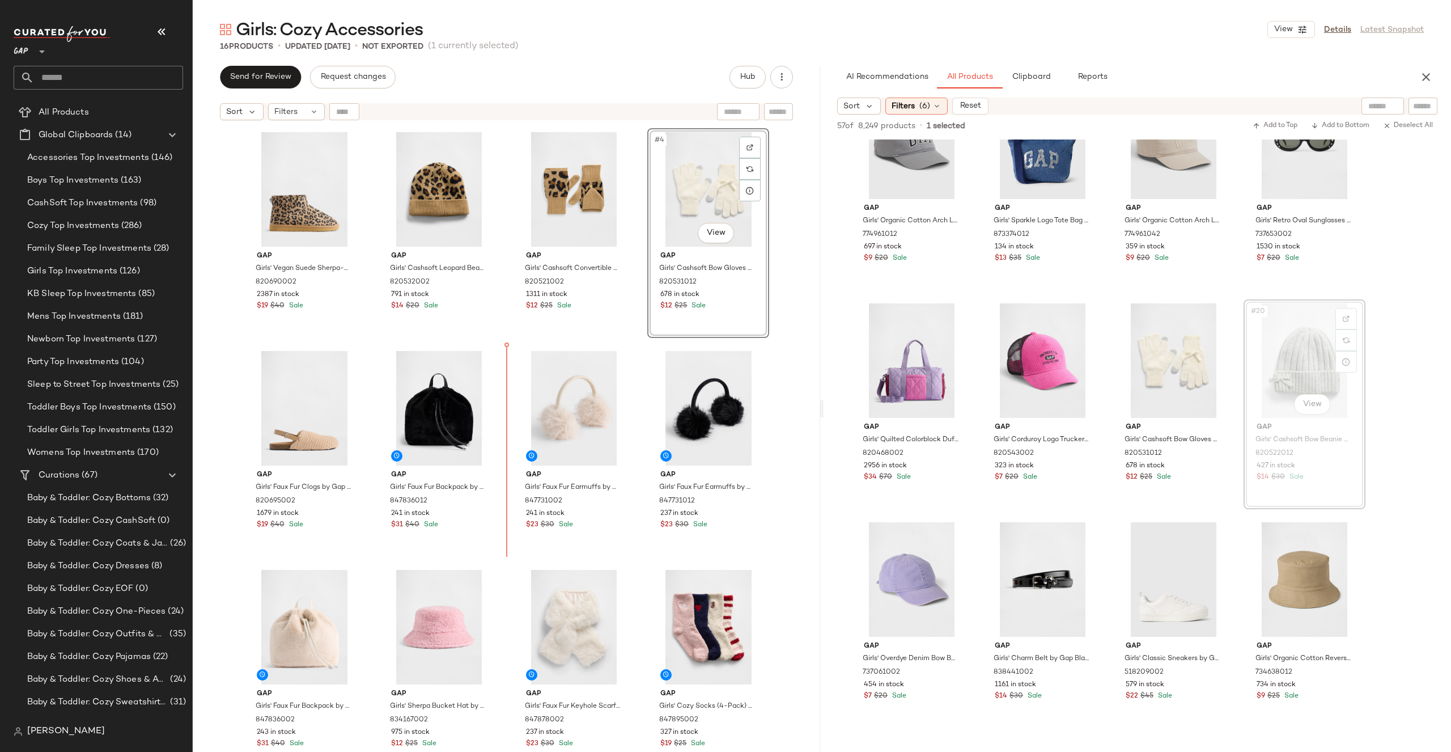
drag, startPoint x: 1298, startPoint y: 366, endPoint x: 1288, endPoint y: 366, distance: 9.6
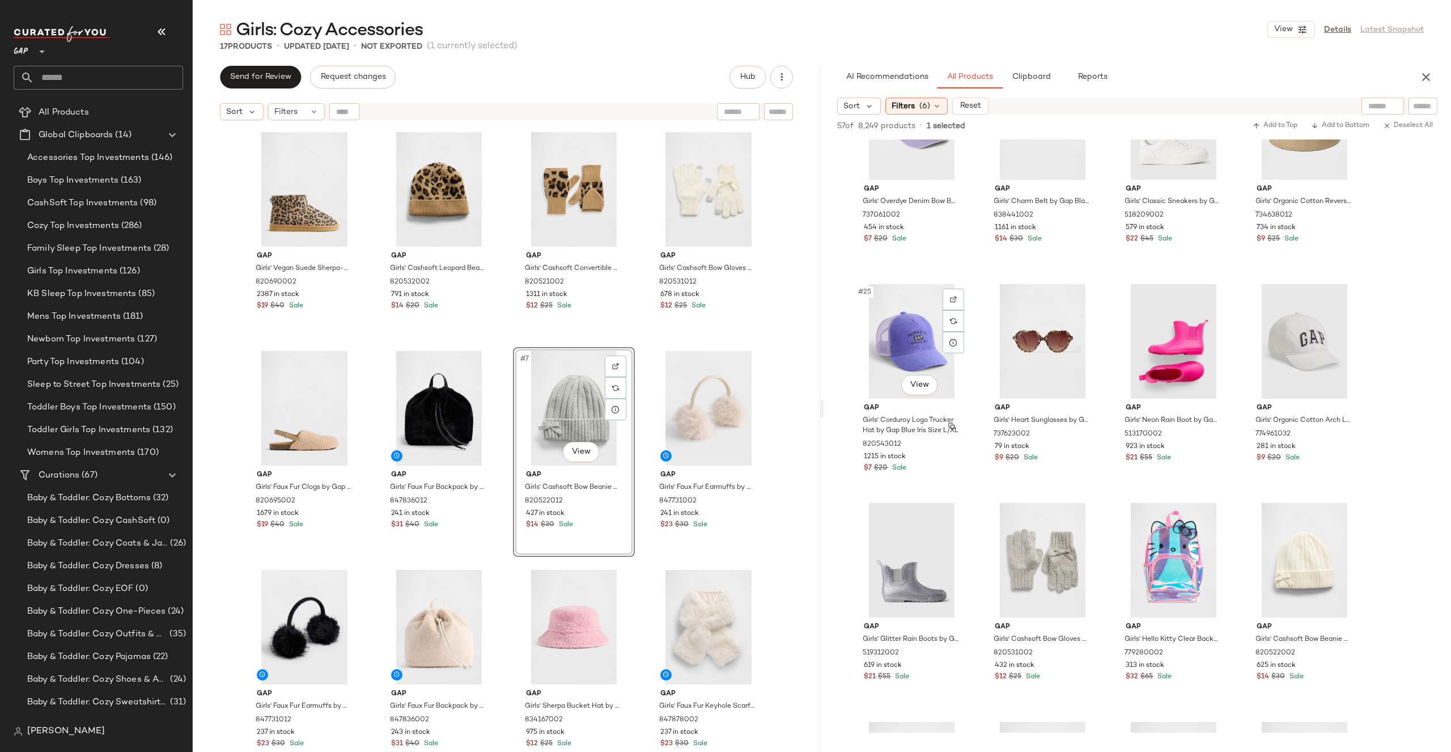
scroll to position [1369, 0]
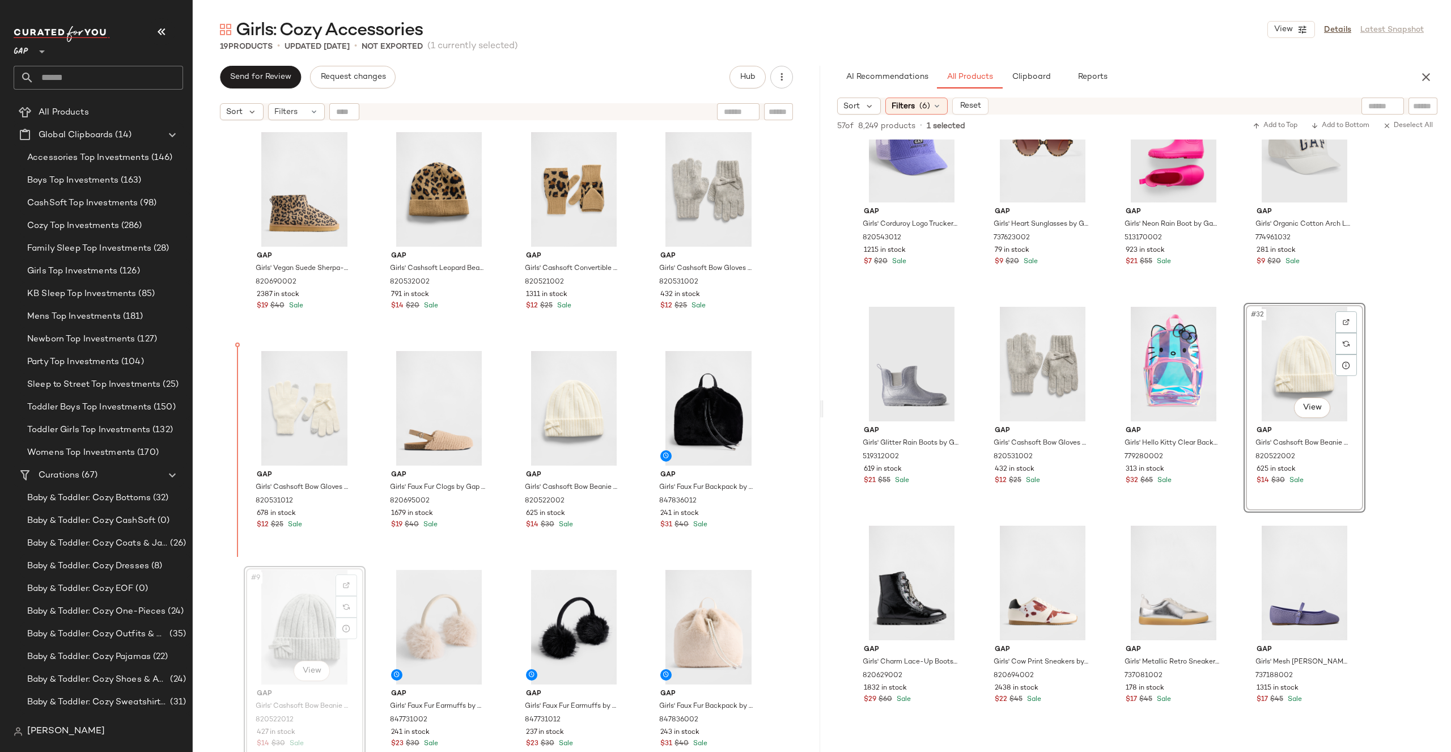
drag, startPoint x: 290, startPoint y: 623, endPoint x: 290, endPoint y: 581, distance: 42.0
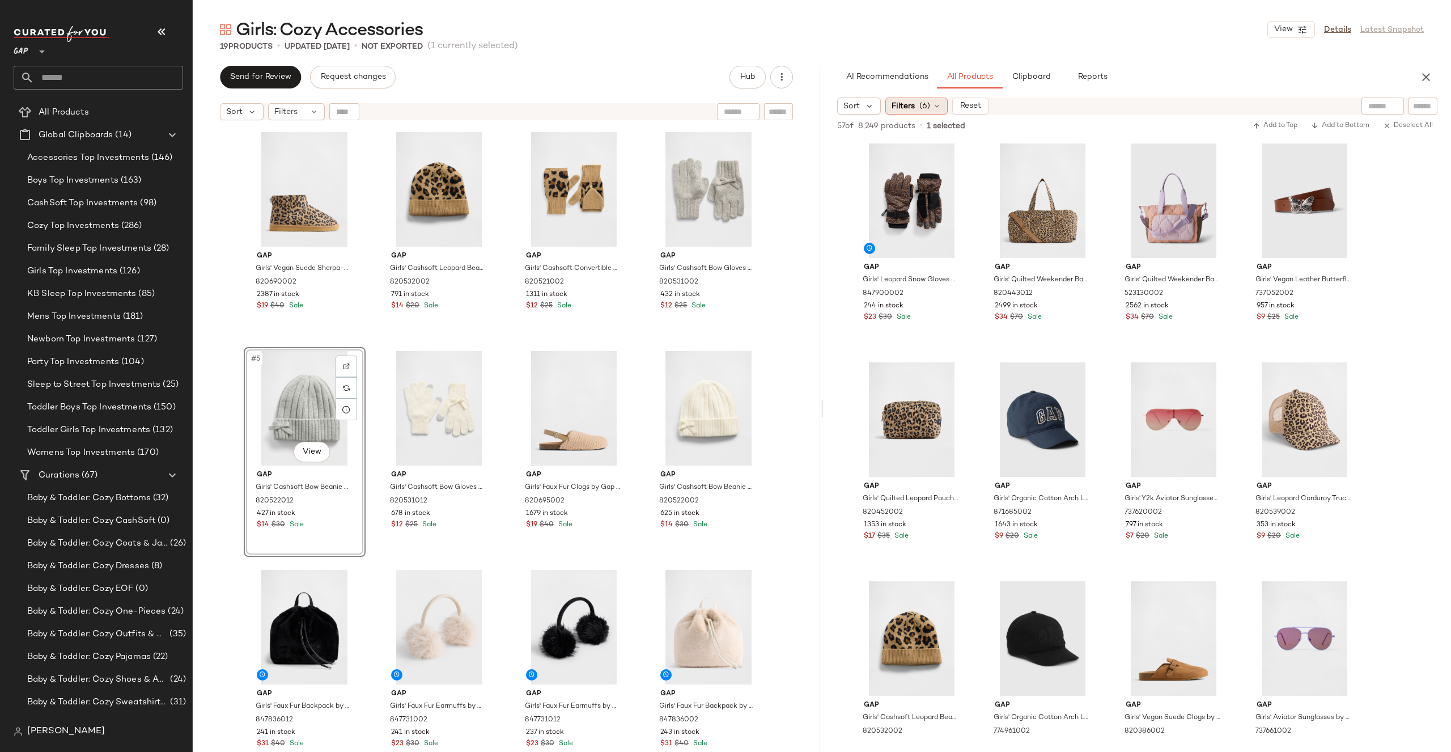
click at [935, 105] on icon at bounding box center [937, 105] width 9 height 9
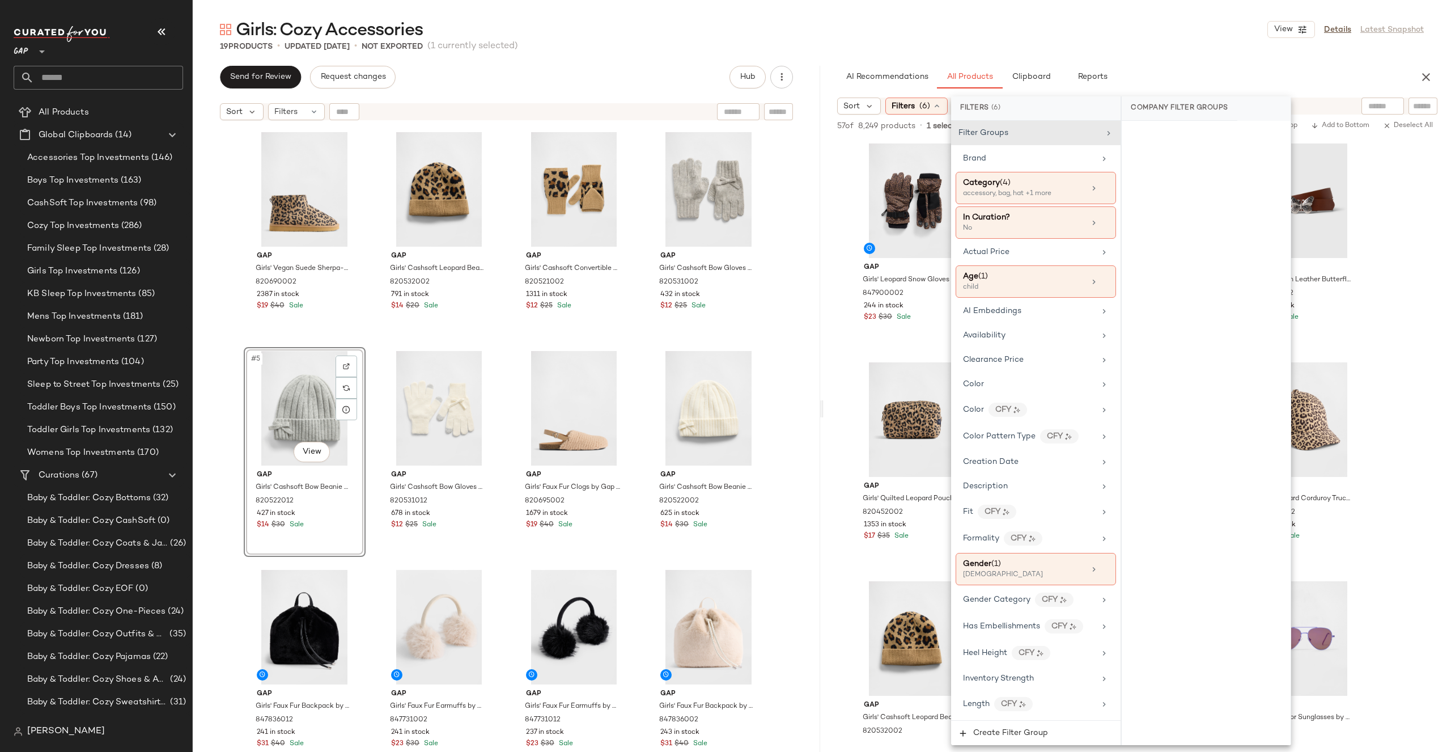
click at [1138, 57] on div "Girls: Cozy Accessories View Details Latest Snapshot 19 Products • updated [DAT…" at bounding box center [822, 385] width 1259 height 734
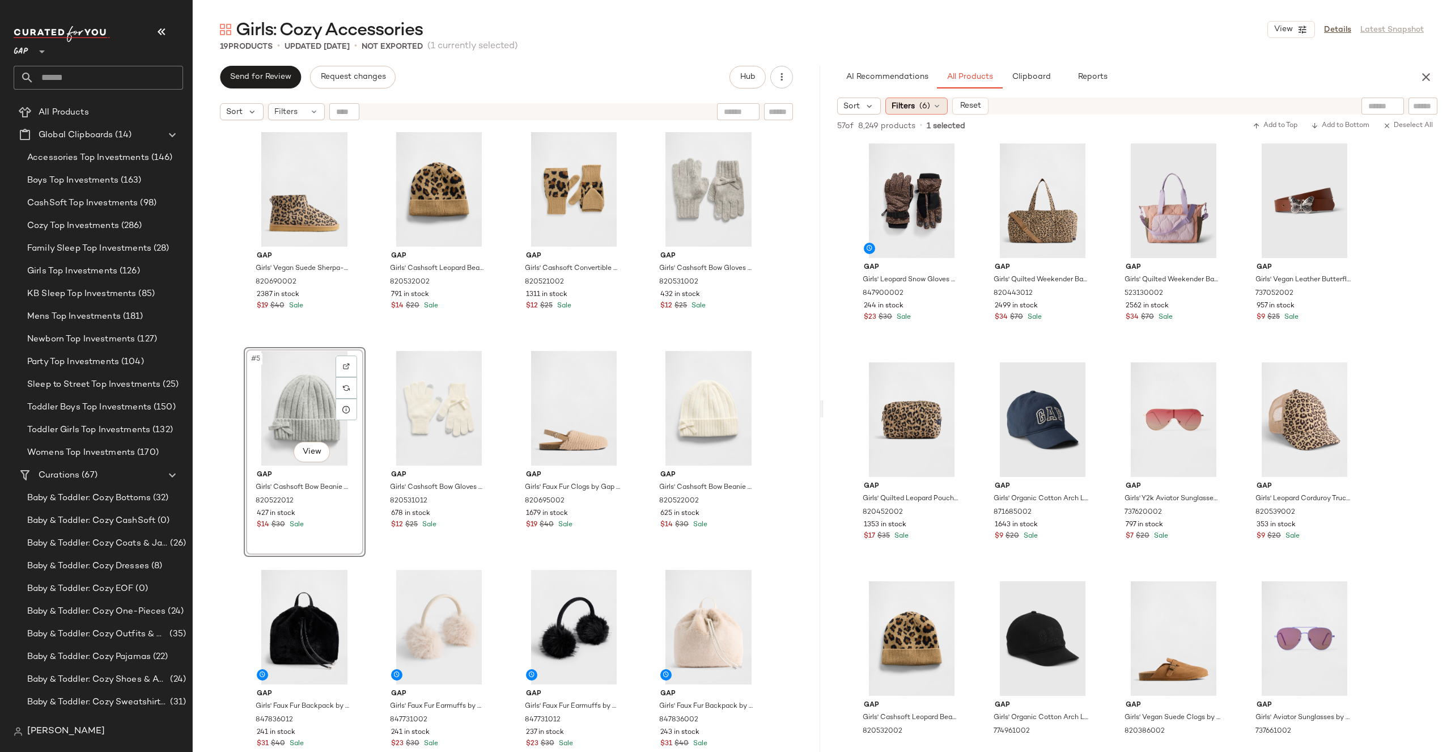
click at [931, 98] on div "Filters (6)" at bounding box center [917, 106] width 62 height 17
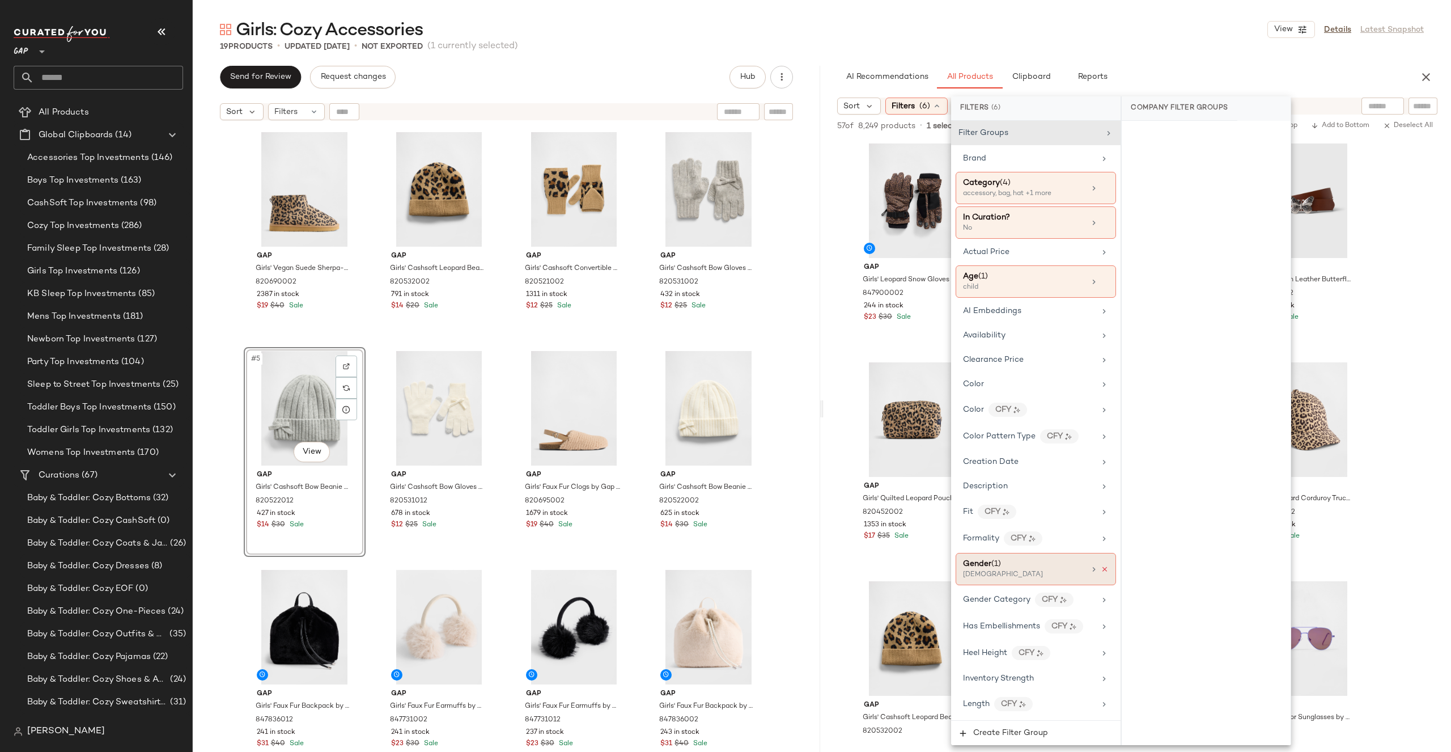
click at [1102, 566] on icon at bounding box center [1105, 569] width 8 height 8
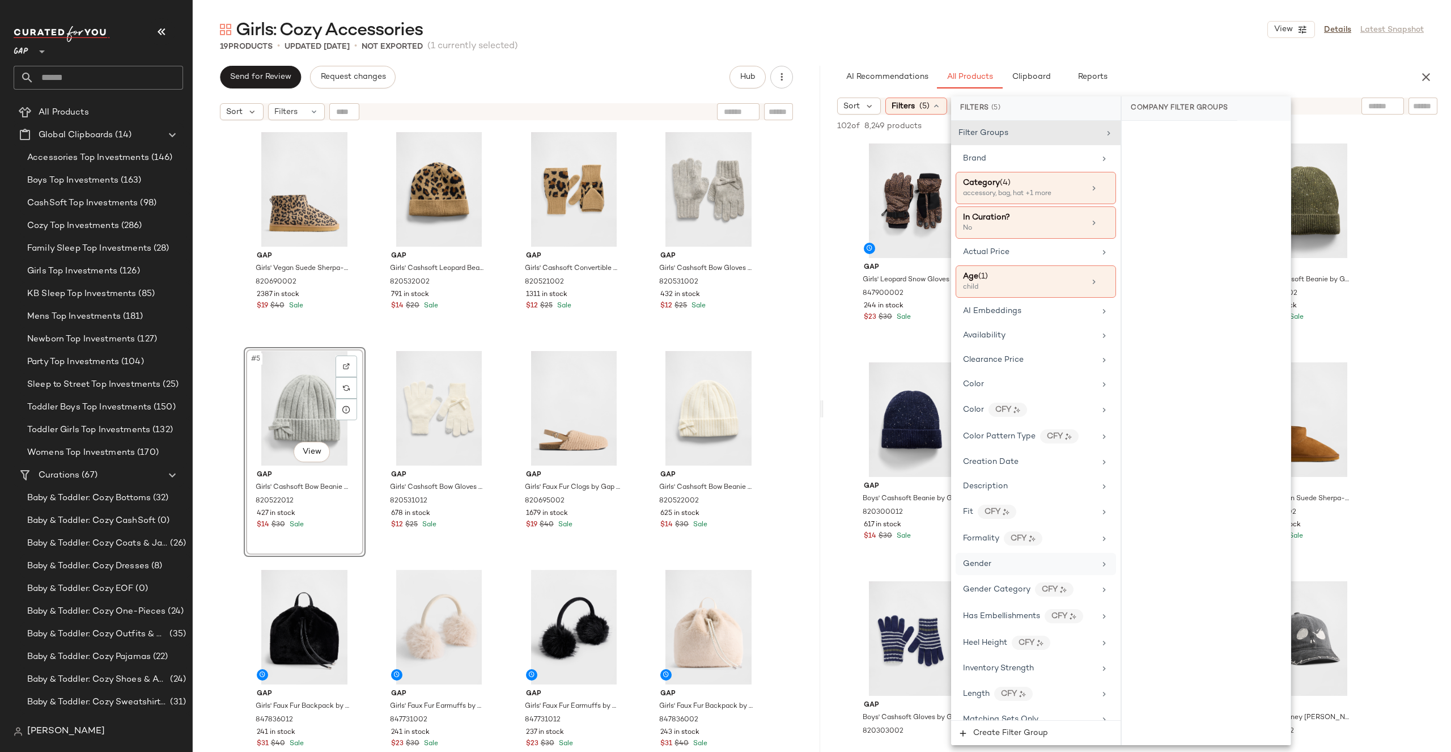
click at [1238, 61] on div "Girls: Cozy Accessories View Details Latest Snapshot 19 Products • updated [DAT…" at bounding box center [822, 385] width 1259 height 734
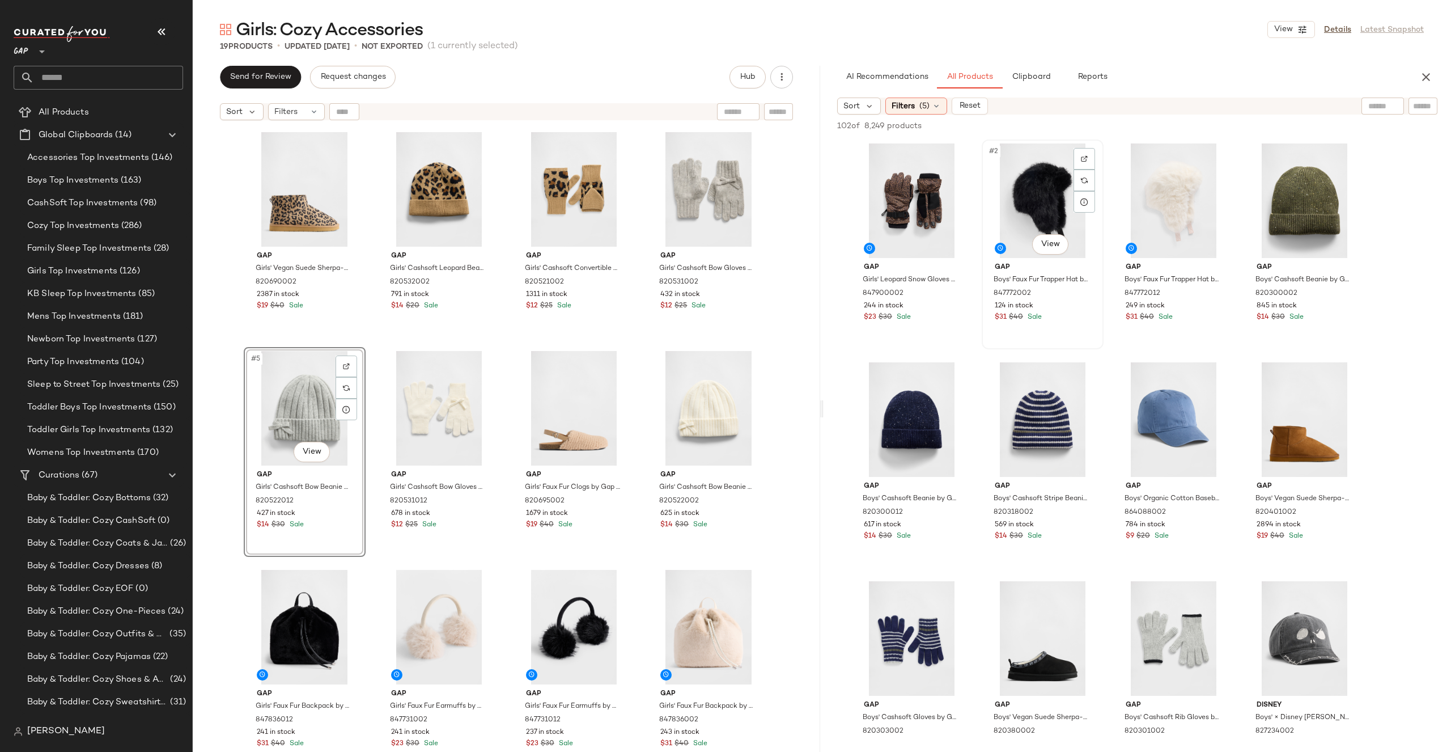
click at [1059, 188] on div "#2 View" at bounding box center [1043, 200] width 114 height 115
drag, startPoint x: 1063, startPoint y: 178, endPoint x: 629, endPoint y: 463, distance: 519.1
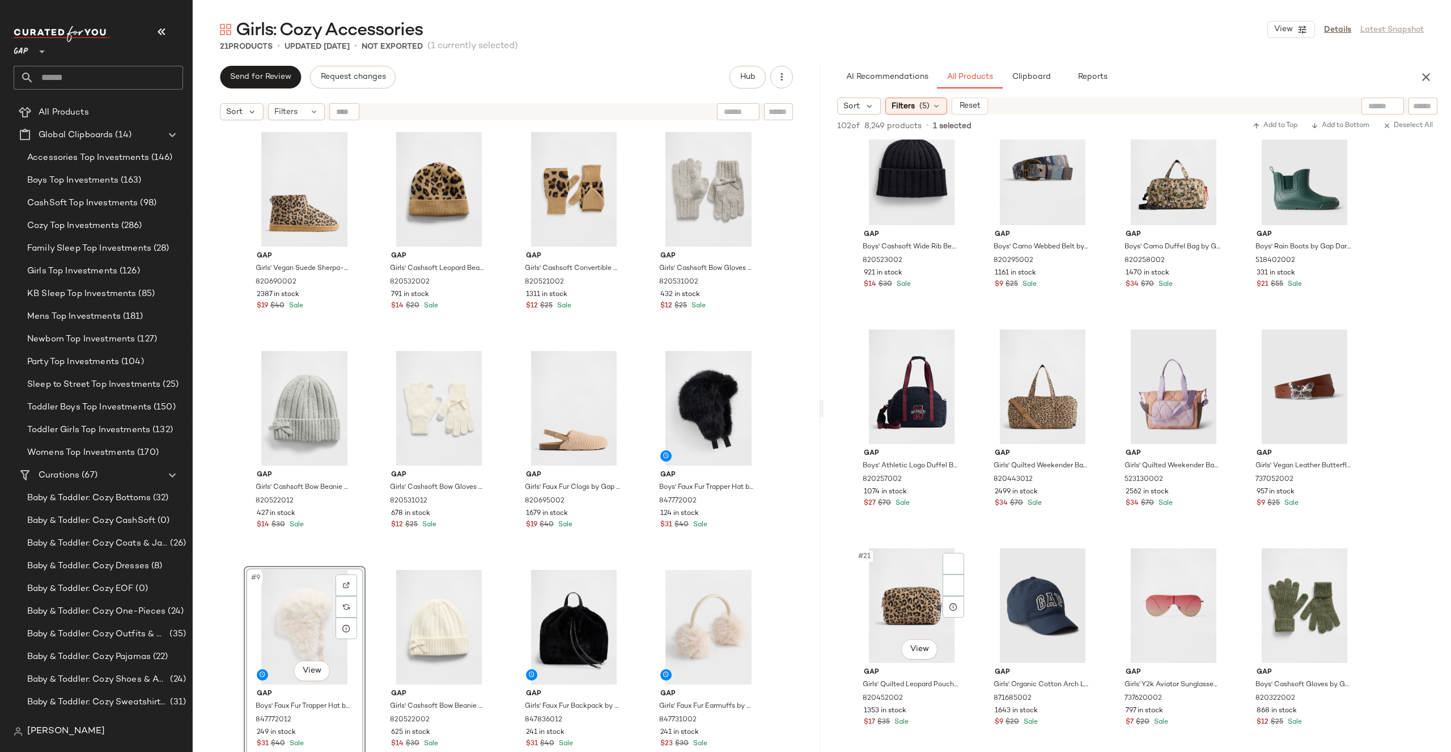
scroll to position [957, 0]
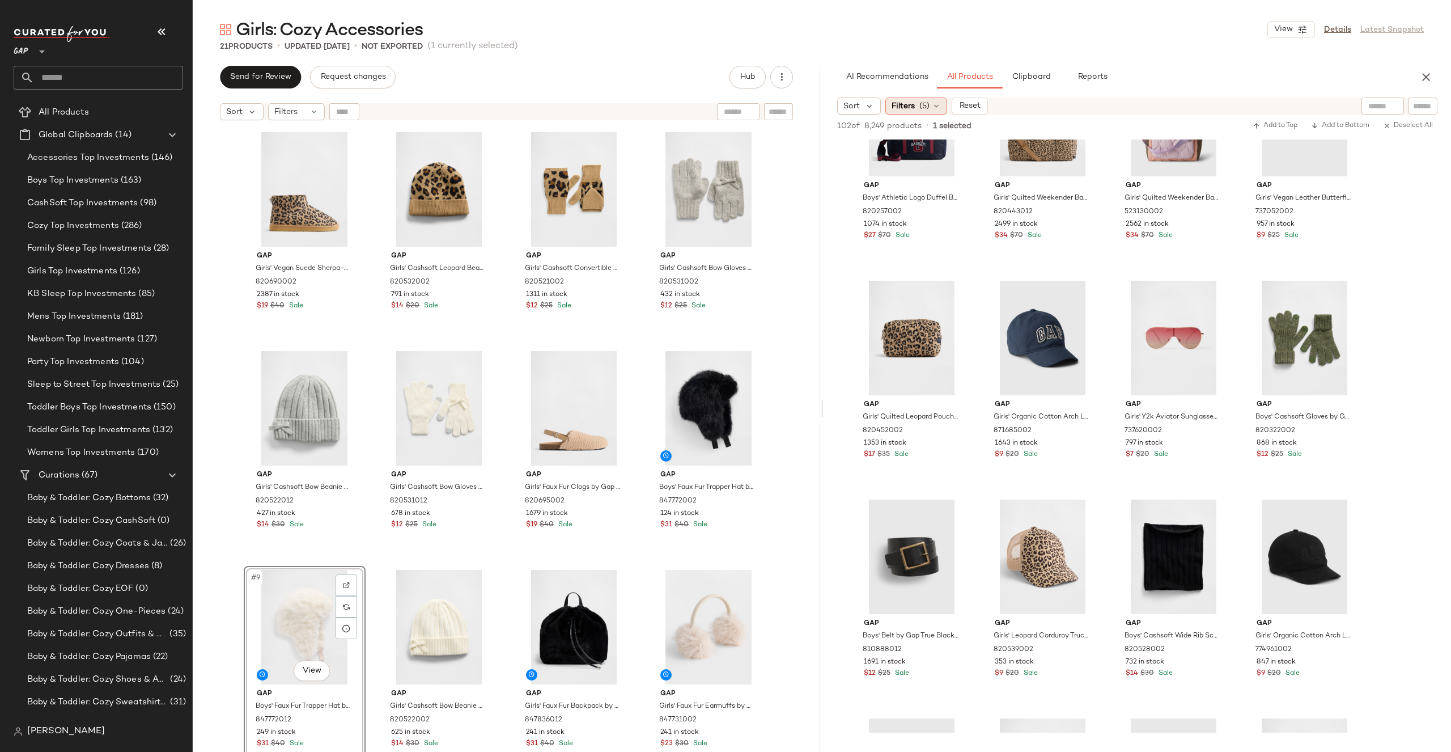
click at [926, 107] on span "(5)" at bounding box center [925, 106] width 10 height 12
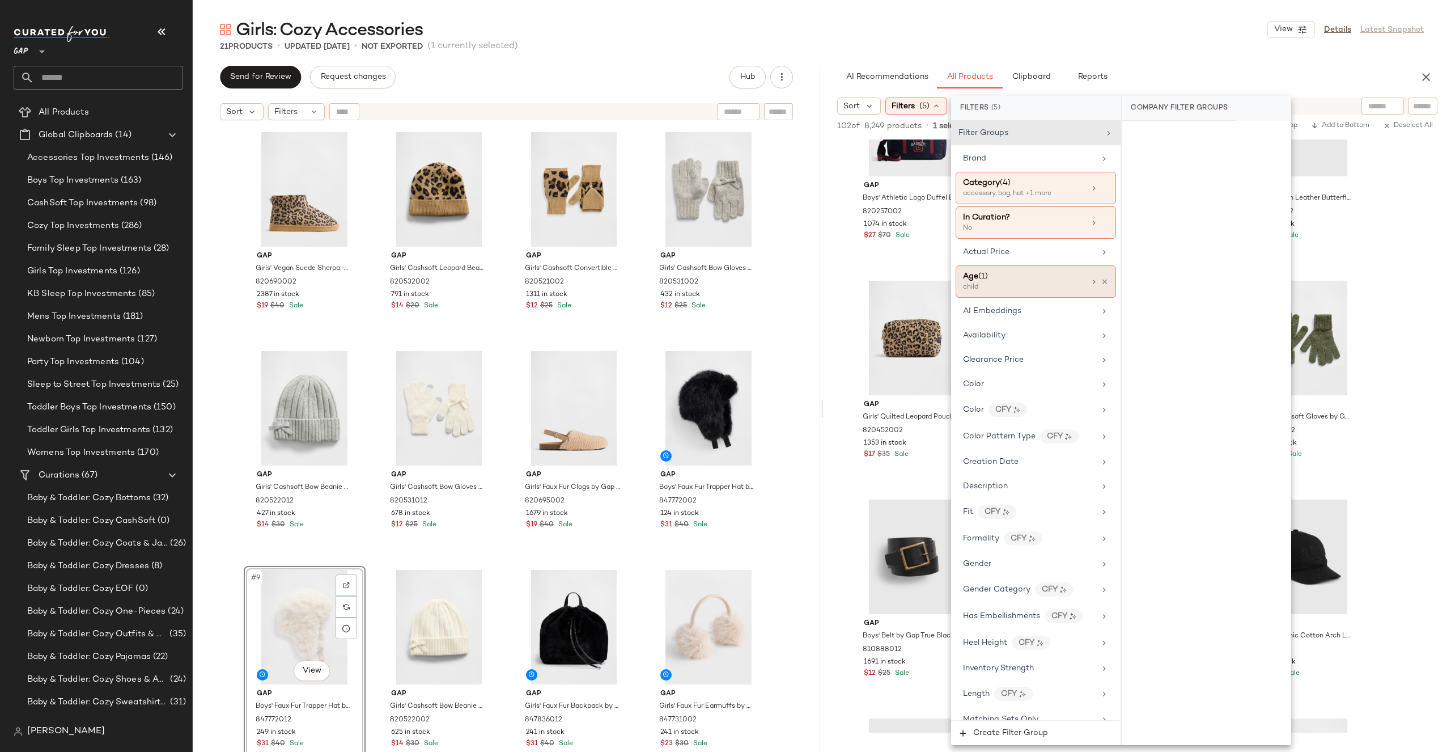
click at [1063, 281] on div "Age ([DEMOGRAPHIC_DATA])" at bounding box center [1024, 276] width 122 height 12
click at [1036, 566] on div "Gender" at bounding box center [1029, 564] width 132 height 12
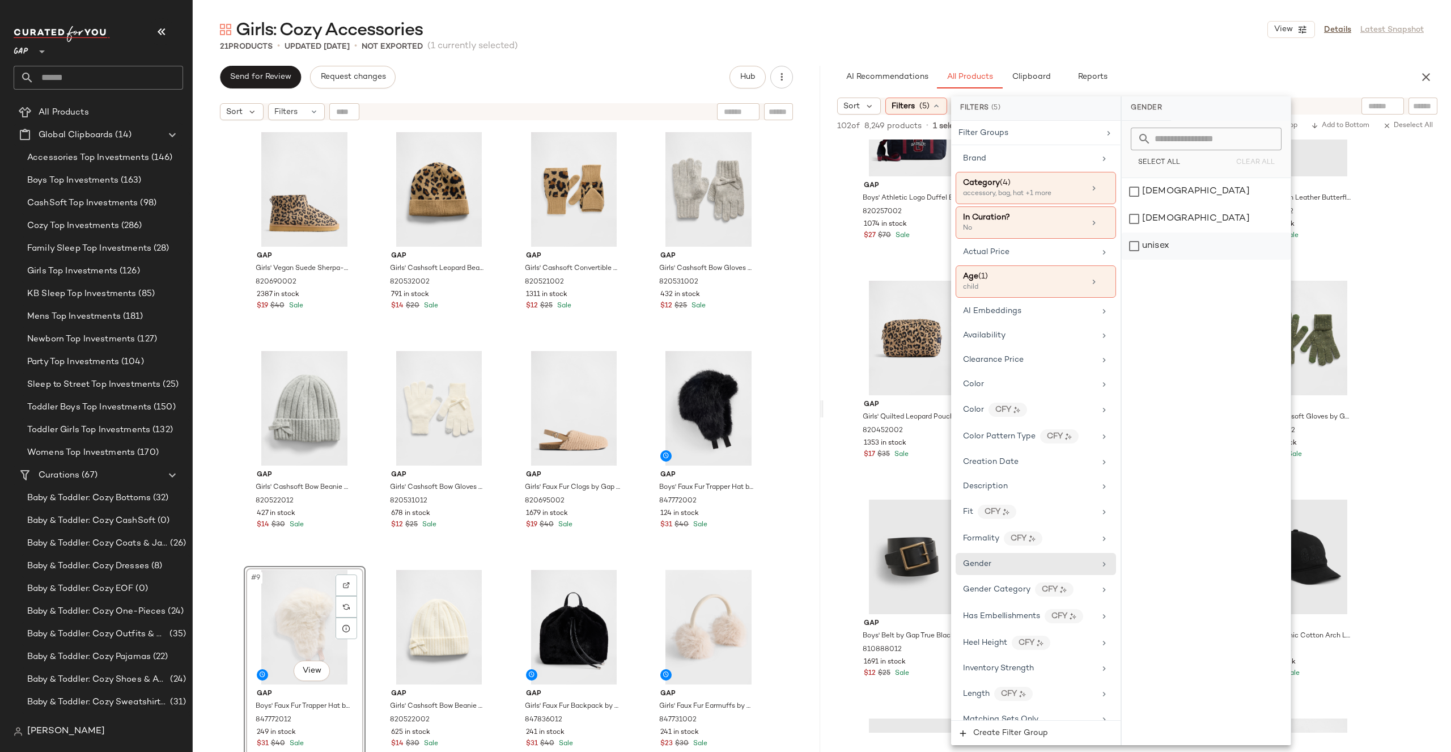
click at [1158, 251] on div "unisex" at bounding box center [1206, 245] width 169 height 27
click at [1179, 45] on div "21 Products • updated [DATE] • Not Exported (1 currently selected)" at bounding box center [822, 46] width 1259 height 11
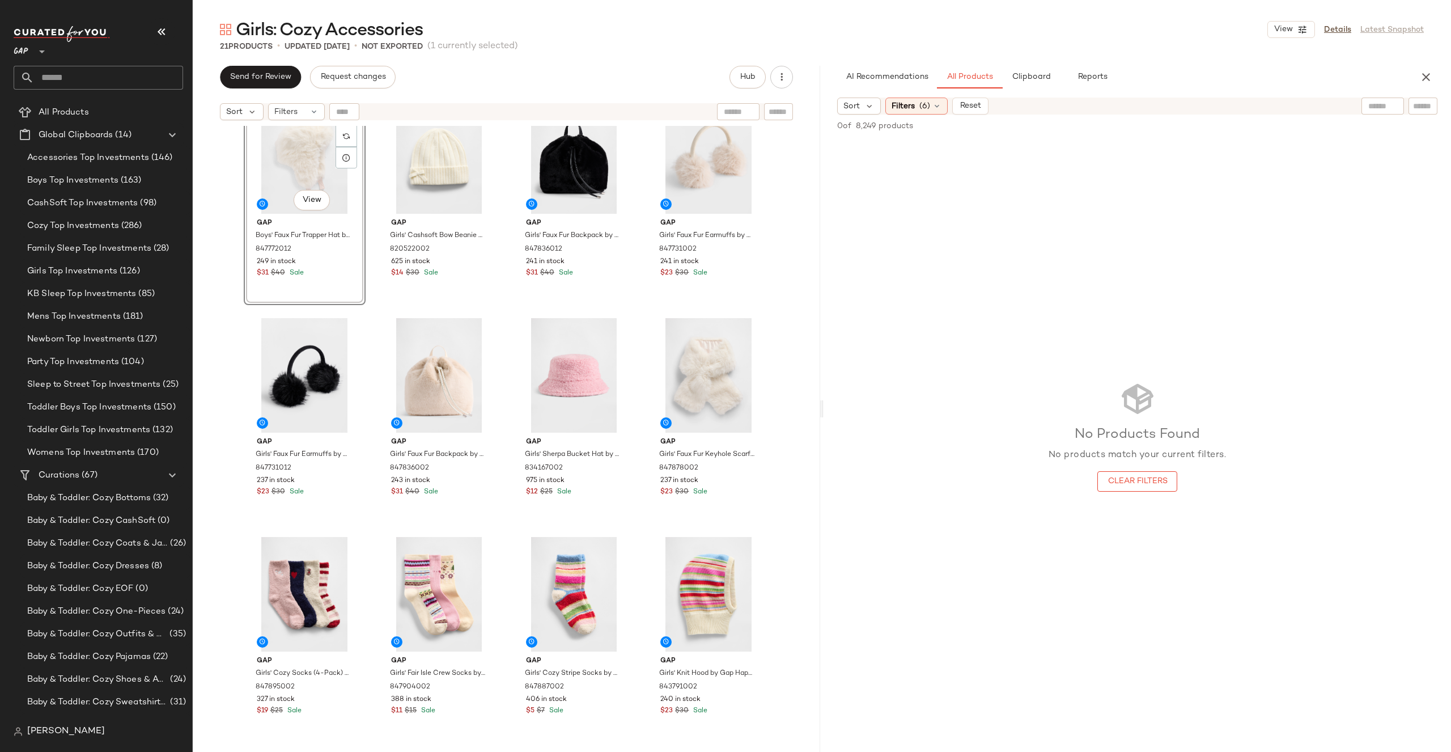
scroll to position [0, 0]
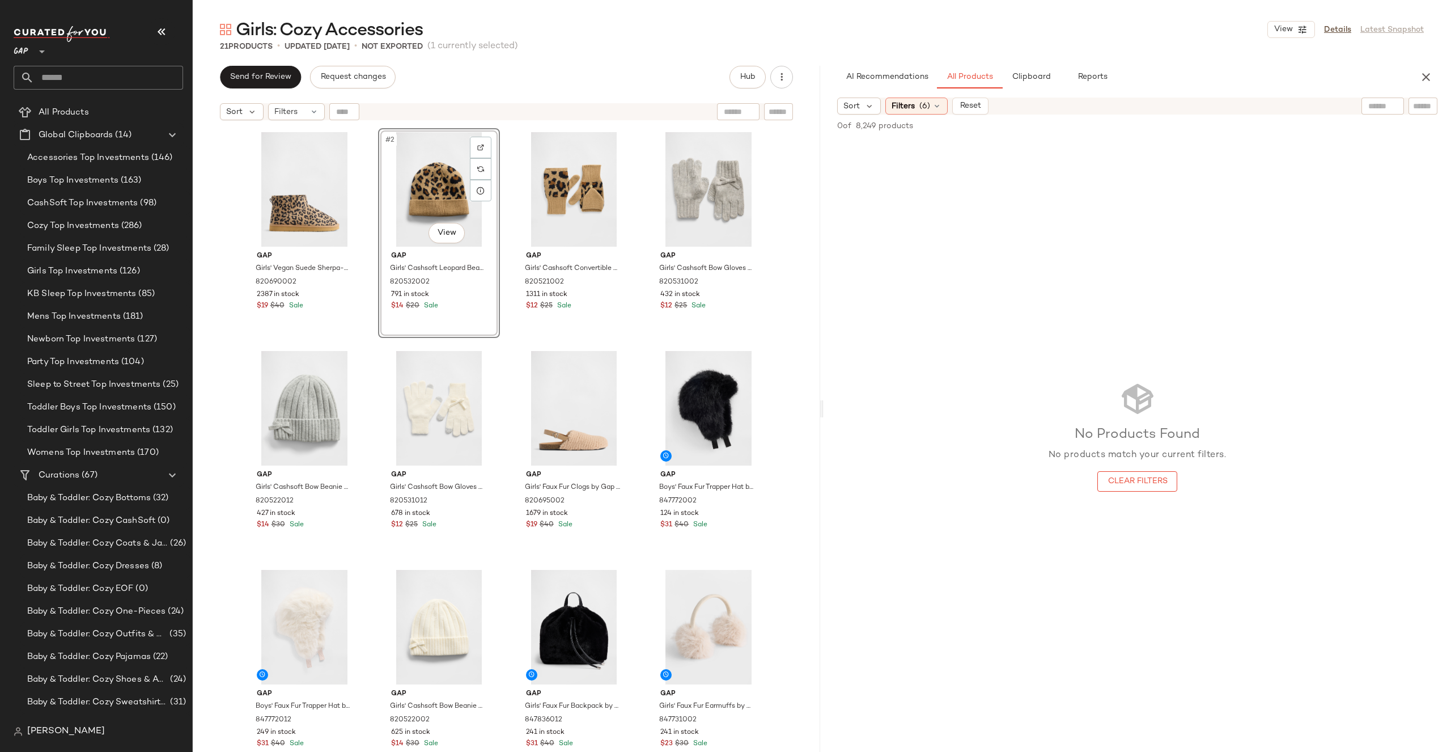
drag, startPoint x: 448, startPoint y: 200, endPoint x: 437, endPoint y: 200, distance: 11.3
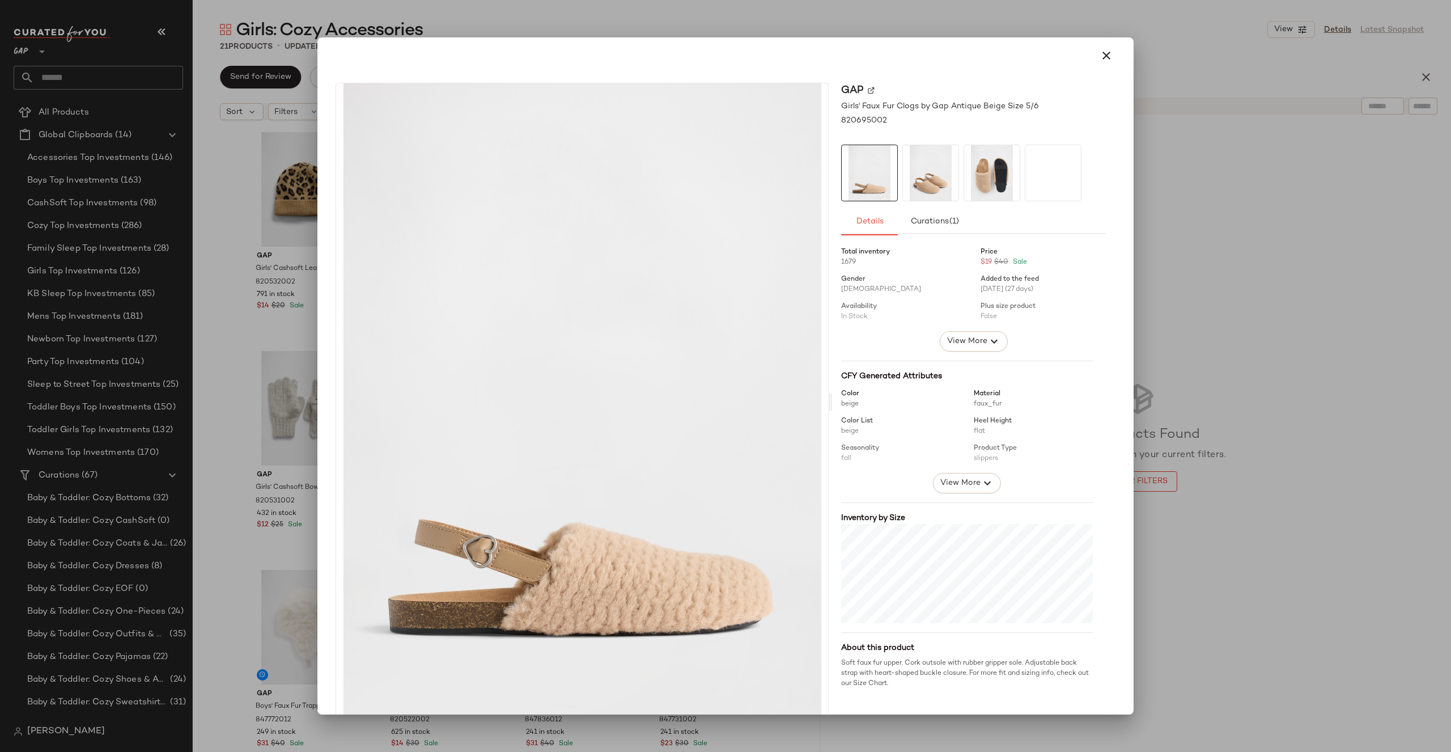
click at [1124, 266] on div "Gap Girls' Faux Fur Clogs by Gap Antique Beige Size 5/6 820695002 Details Curat…" at bounding box center [726, 375] width 816 height 676
click at [1100, 52] on icon "button" at bounding box center [1107, 56] width 14 height 14
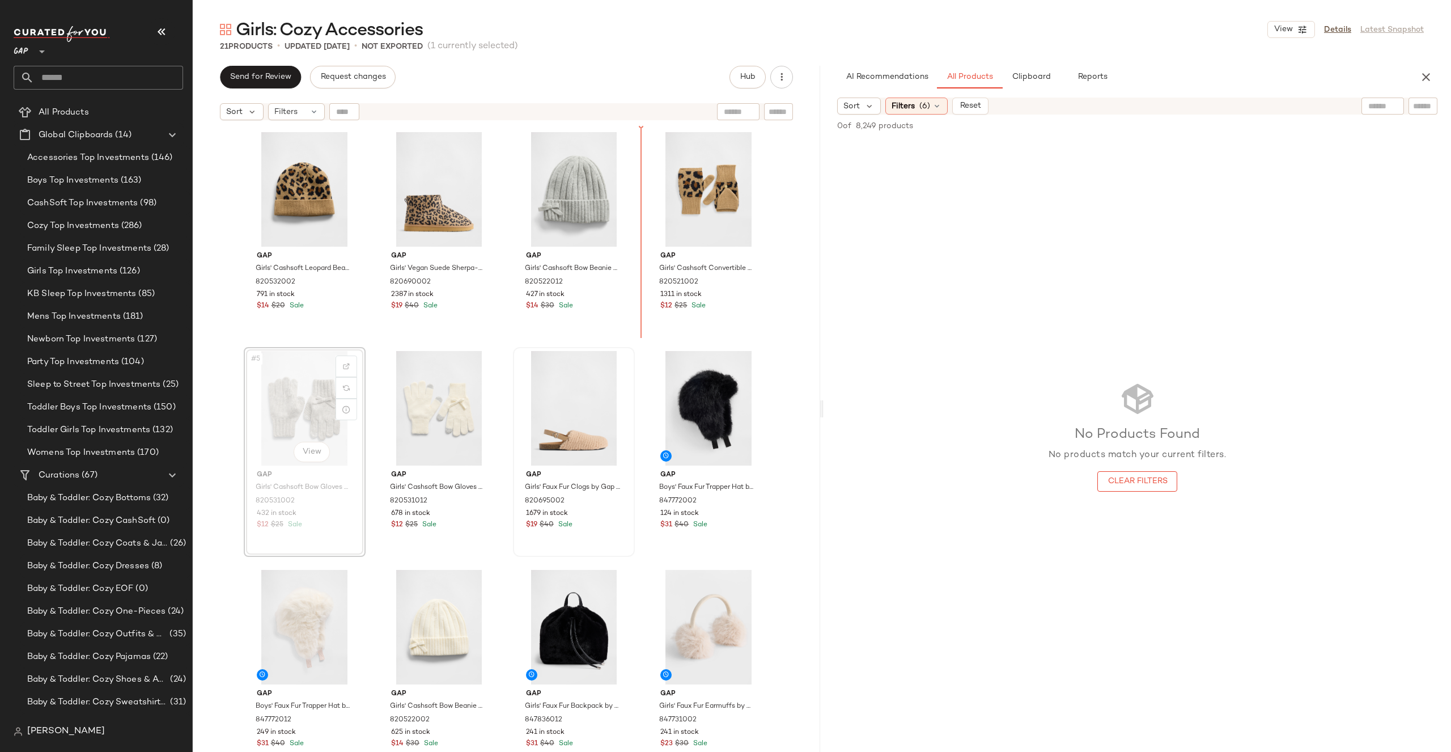
drag, startPoint x: 321, startPoint y: 397, endPoint x: 328, endPoint y: 396, distance: 7.6
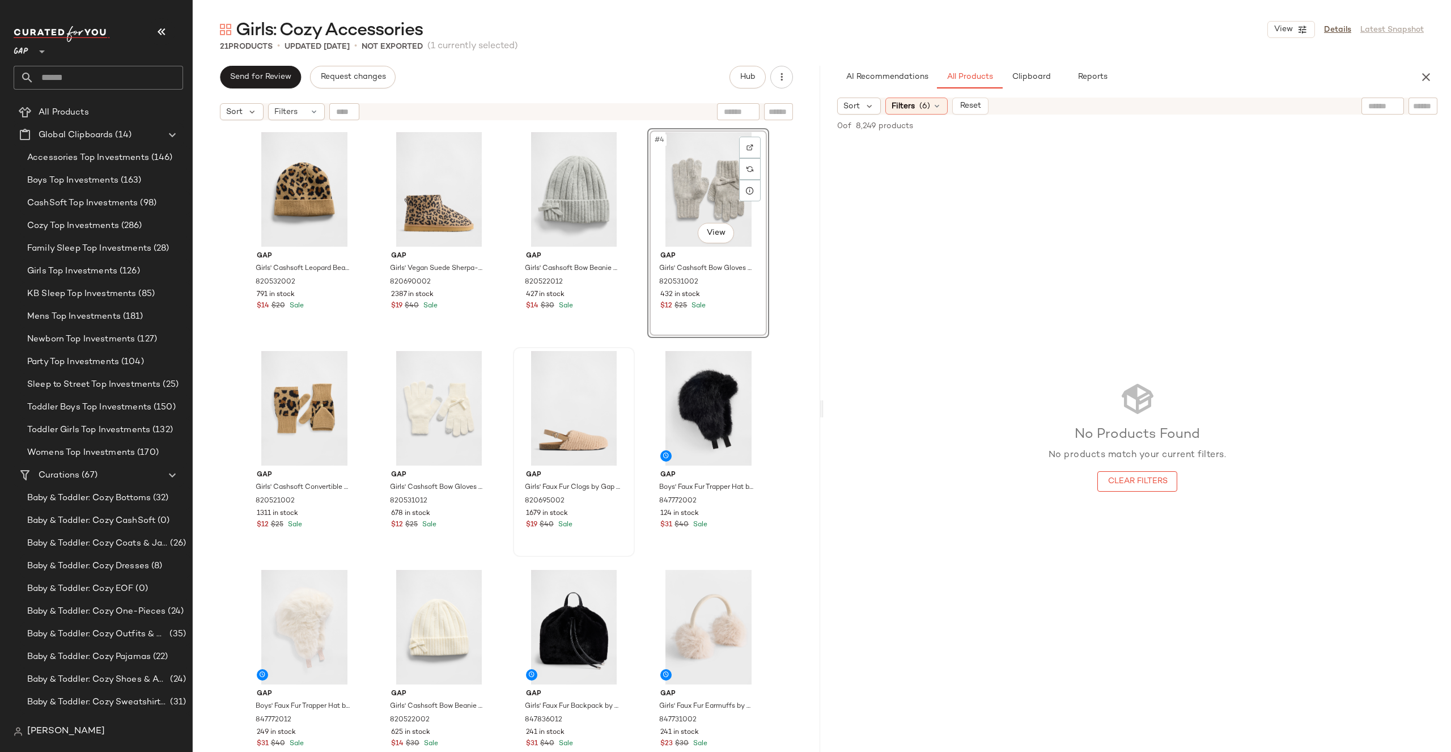
click at [779, 332] on div "Gap Girls' Cashsoft Leopard Beanie by Gap Leopard Size S/M 820532002 791 in sto…" at bounding box center [507, 453] width 628 height 654
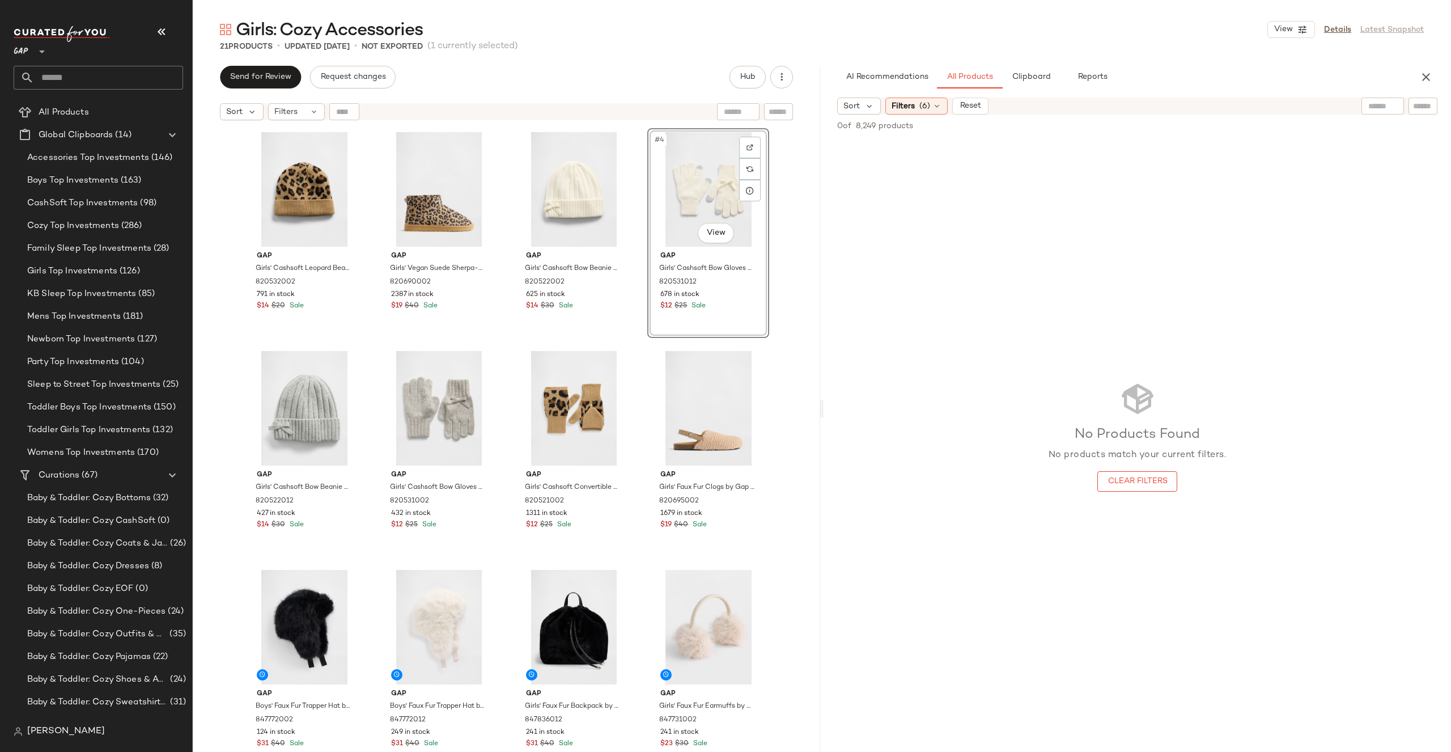
click at [785, 233] on div "Gap Girls' Cashsoft Leopard Beanie by Gap Leopard Size S/M 820532002 791 in sto…" at bounding box center [507, 453] width 628 height 654
click at [589, 409] on div "#7 View" at bounding box center [574, 408] width 114 height 115
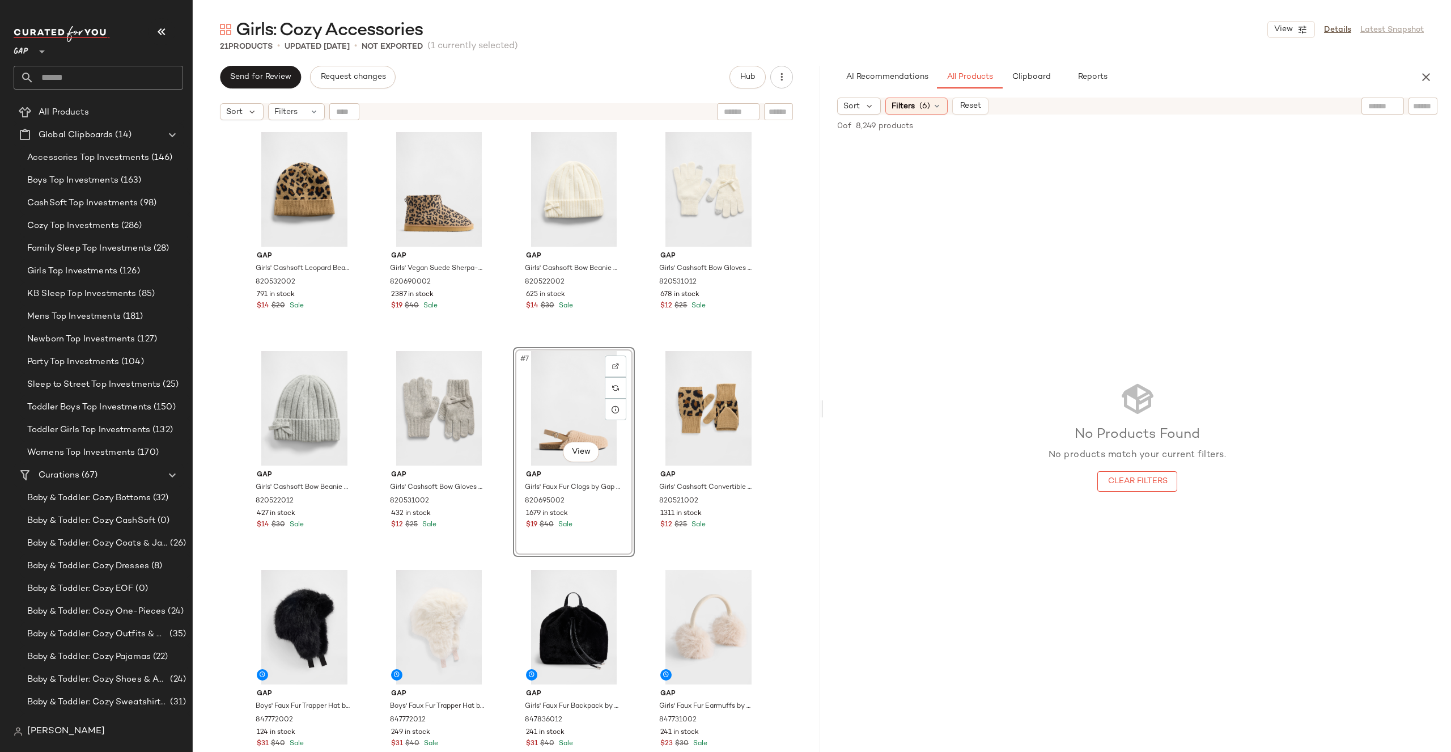
click at [786, 399] on div "Gap Girls' Cashsoft Leopard Beanie by Gap Leopard Size S/M 820532002 791 in sto…" at bounding box center [507, 453] width 628 height 654
drag, startPoint x: 697, startPoint y: 407, endPoint x: 689, endPoint y: 407, distance: 7.4
click at [792, 368] on div "Gap Girls' Cashsoft Leopard Beanie by Gap Leopard Size S/M 820532002 791 in sto…" at bounding box center [507, 453] width 628 height 654
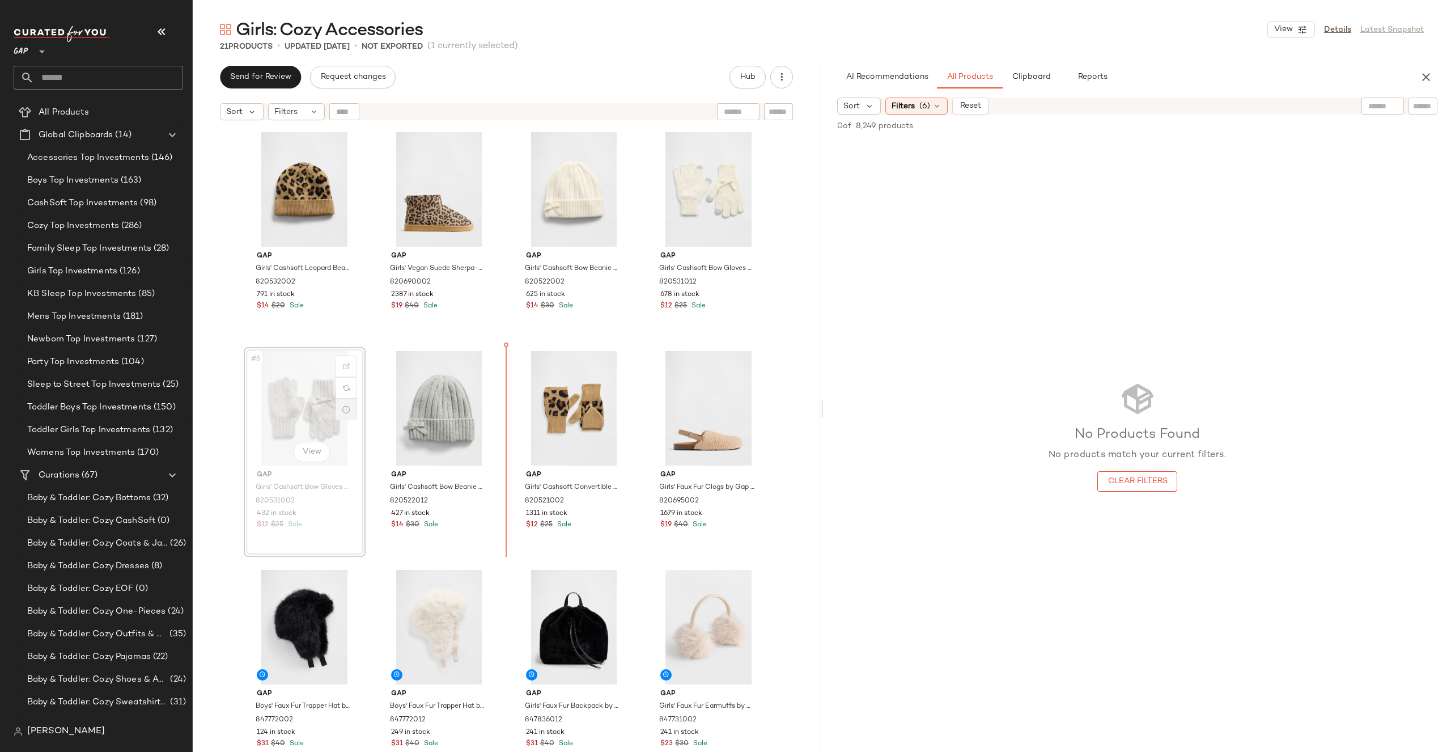
drag, startPoint x: 326, startPoint y: 411, endPoint x: 333, endPoint y: 411, distance: 7.4
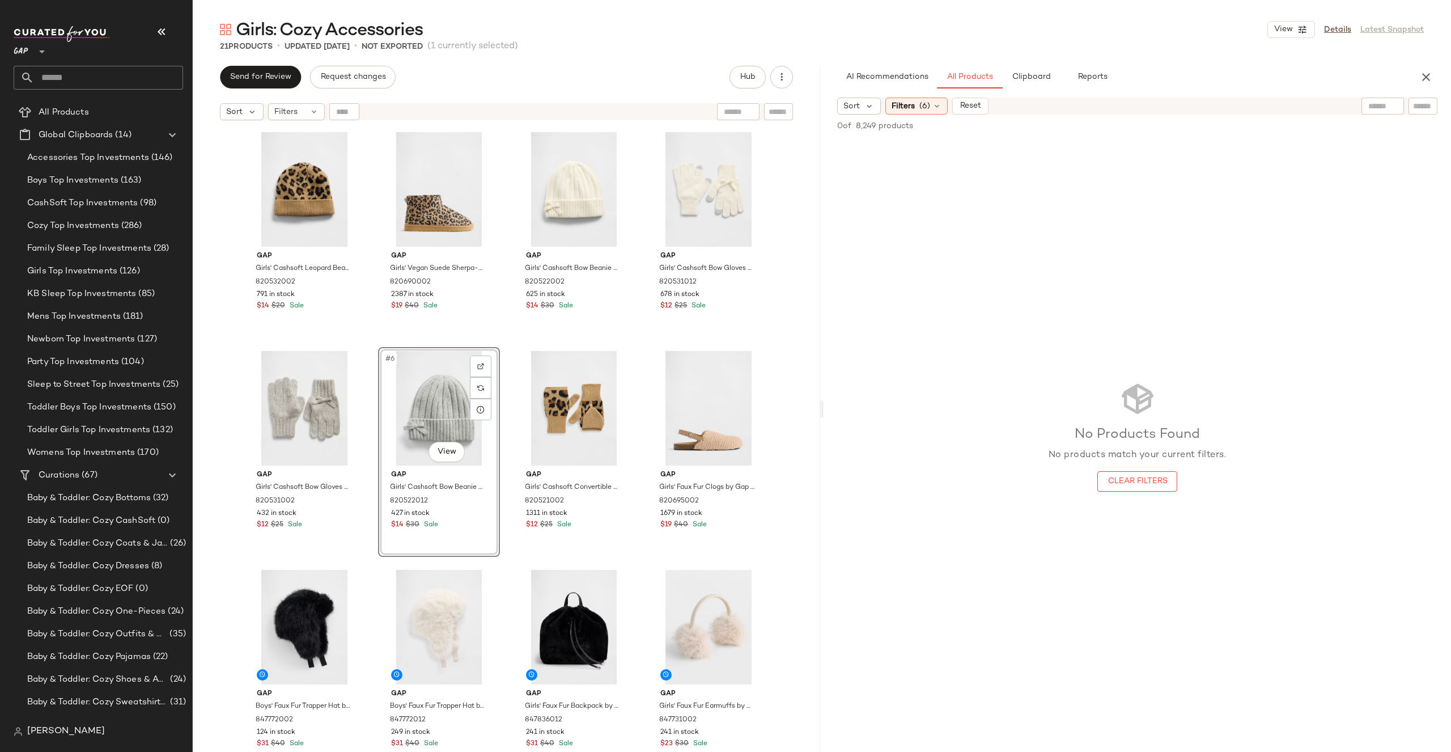
click at [785, 366] on div "Gap Girls' Cashsoft Leopard Beanie by Gap Leopard Size S/M 820532002 791 in sto…" at bounding box center [507, 453] width 628 height 654
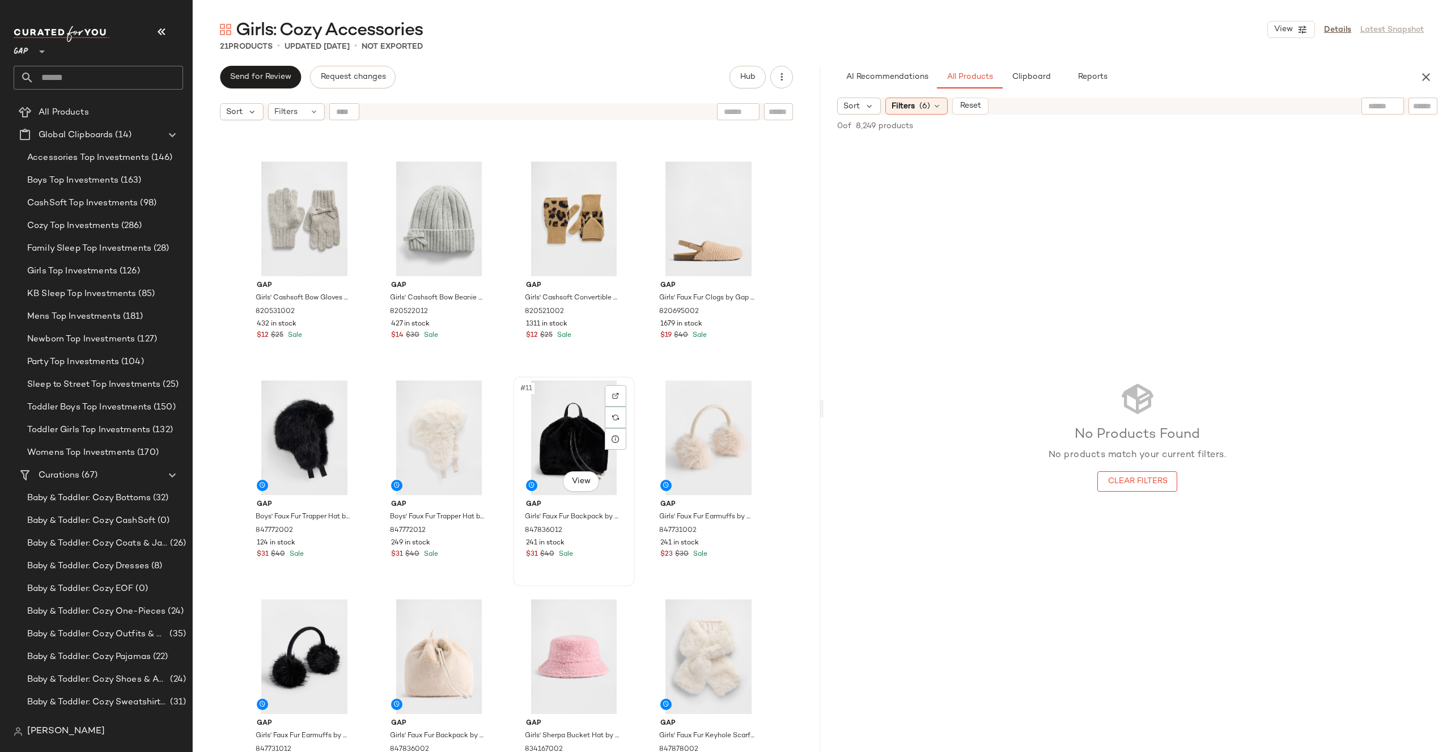
scroll to position [191, 0]
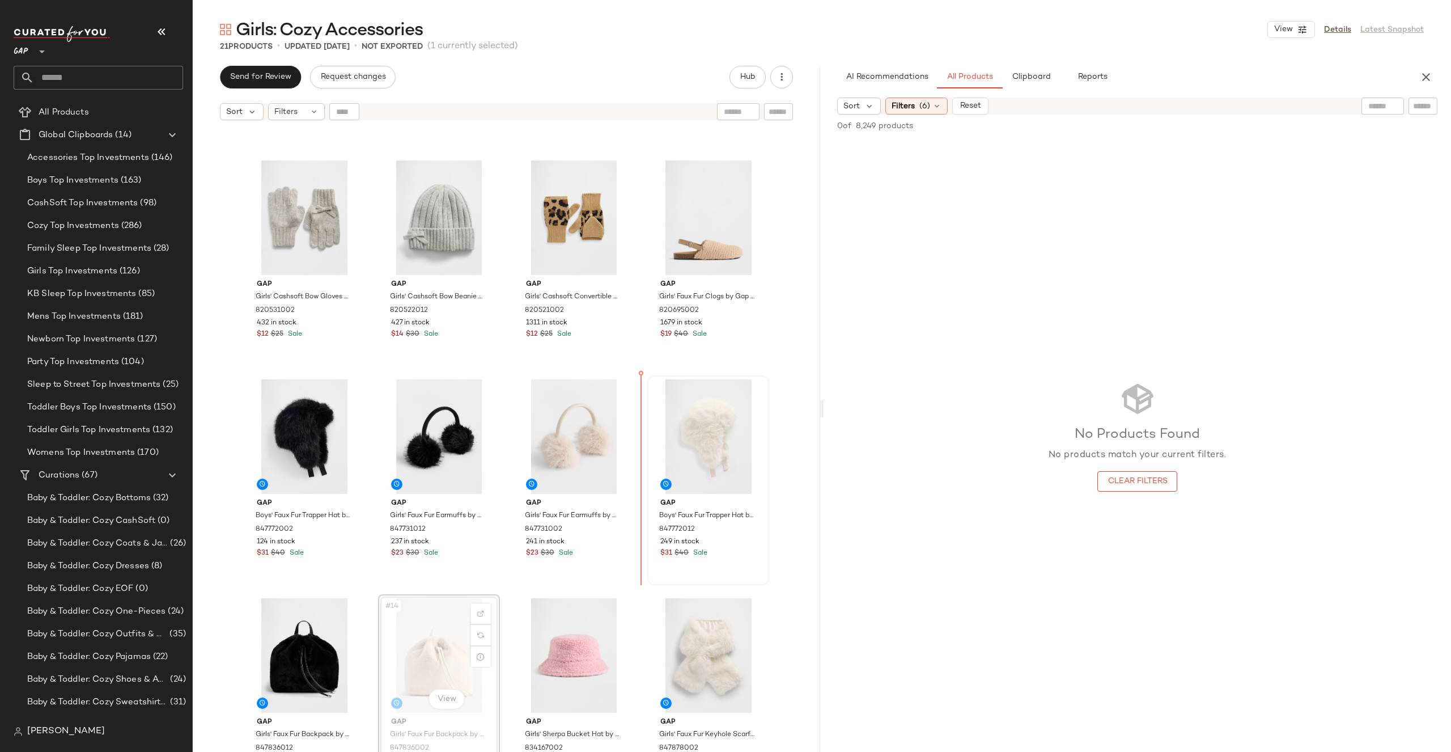
drag, startPoint x: 424, startPoint y: 647, endPoint x: 650, endPoint y: 456, distance: 296.1
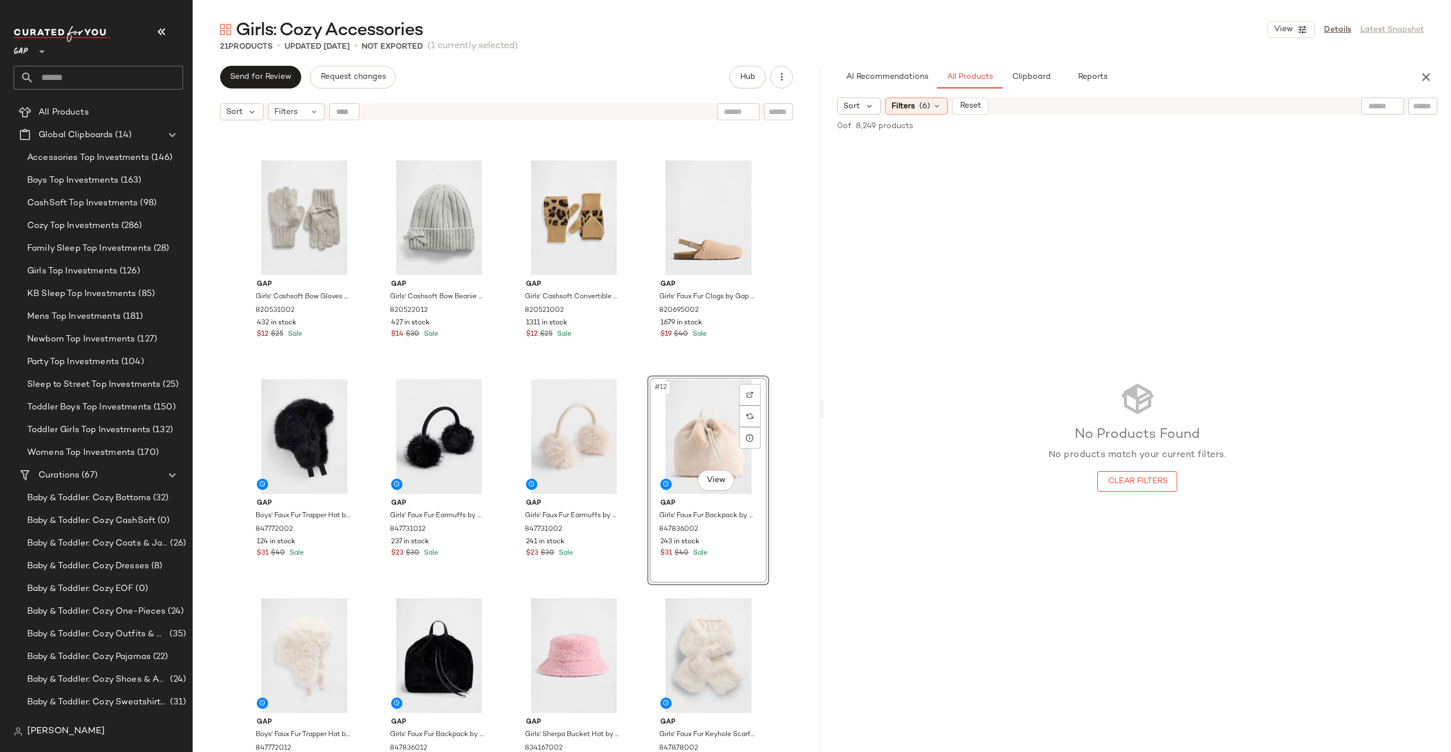
click at [798, 373] on div "Gap Girls' Cashsoft Leopard Beanie by Gap Leopard Size S/M 820532002 791 in sto…" at bounding box center [507, 453] width 628 height 654
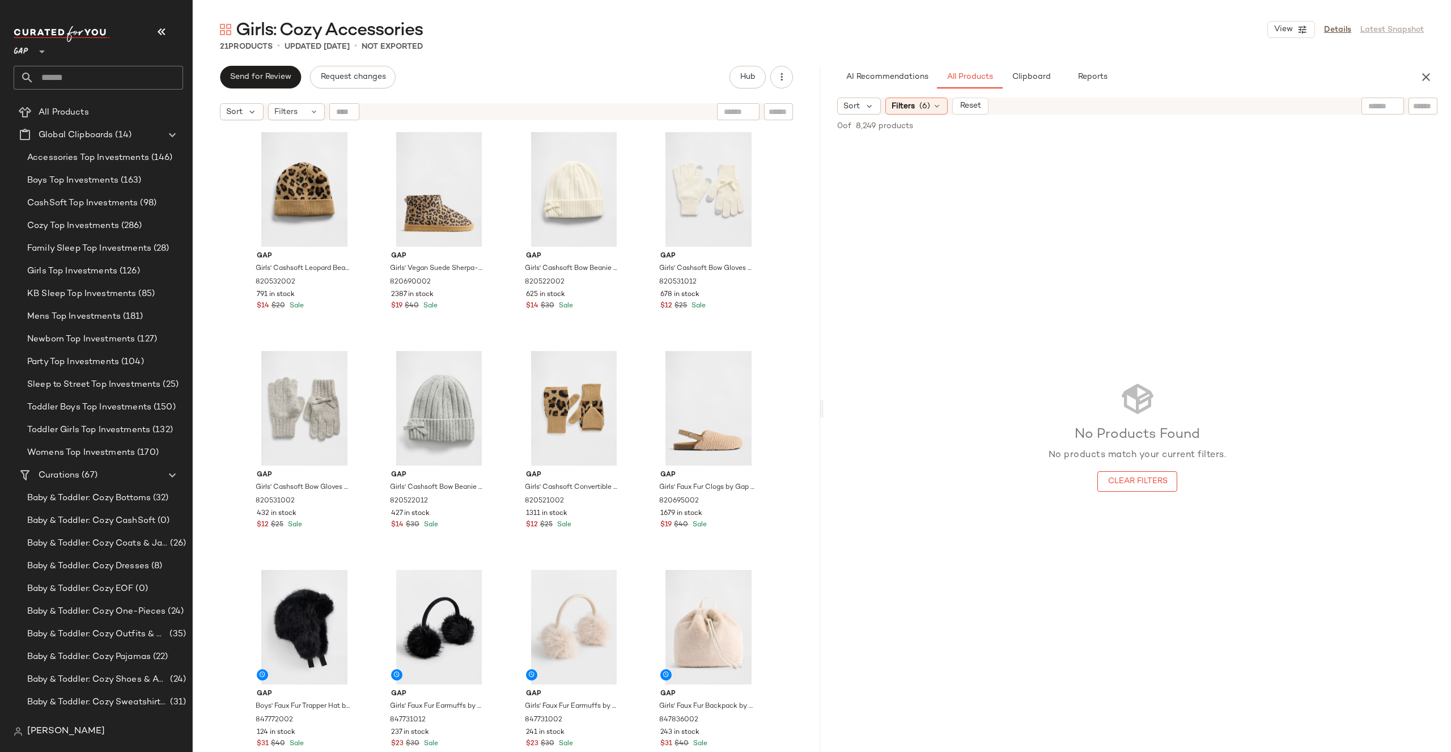
scroll to position [88, 0]
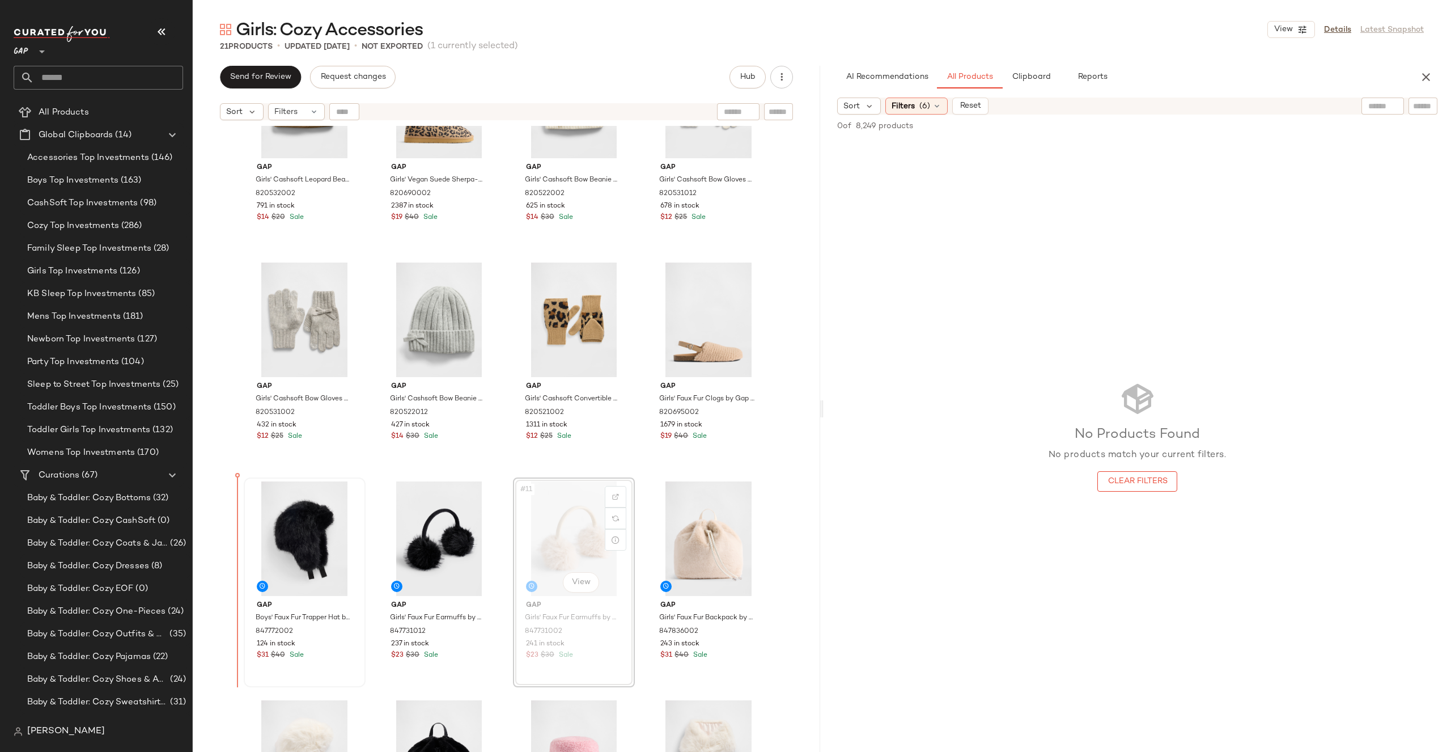
drag, startPoint x: 566, startPoint y: 509, endPoint x: 450, endPoint y: 524, distance: 117.3
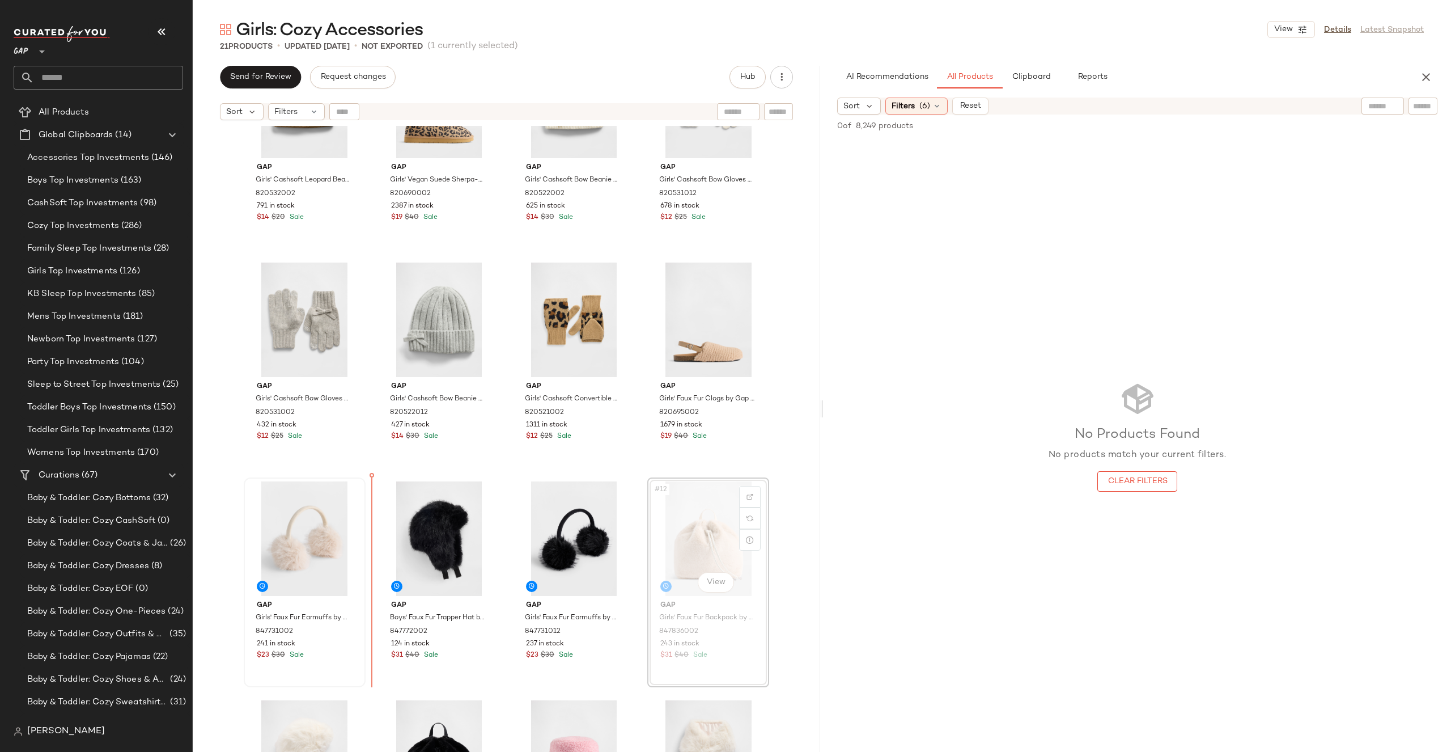
drag, startPoint x: 705, startPoint y: 532, endPoint x: 327, endPoint y: 544, distance: 377.8
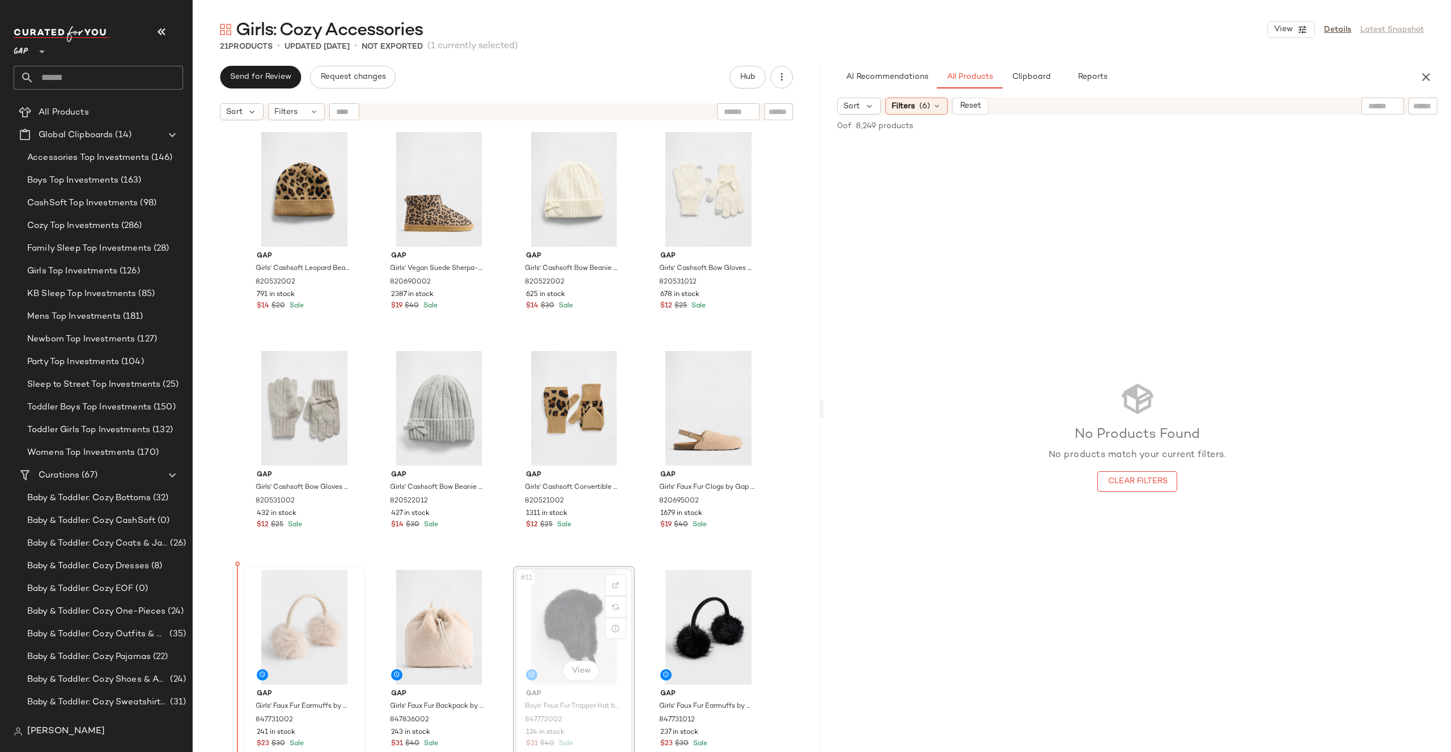
drag, startPoint x: 594, startPoint y: 595, endPoint x: 586, endPoint y: 595, distance: 7.4
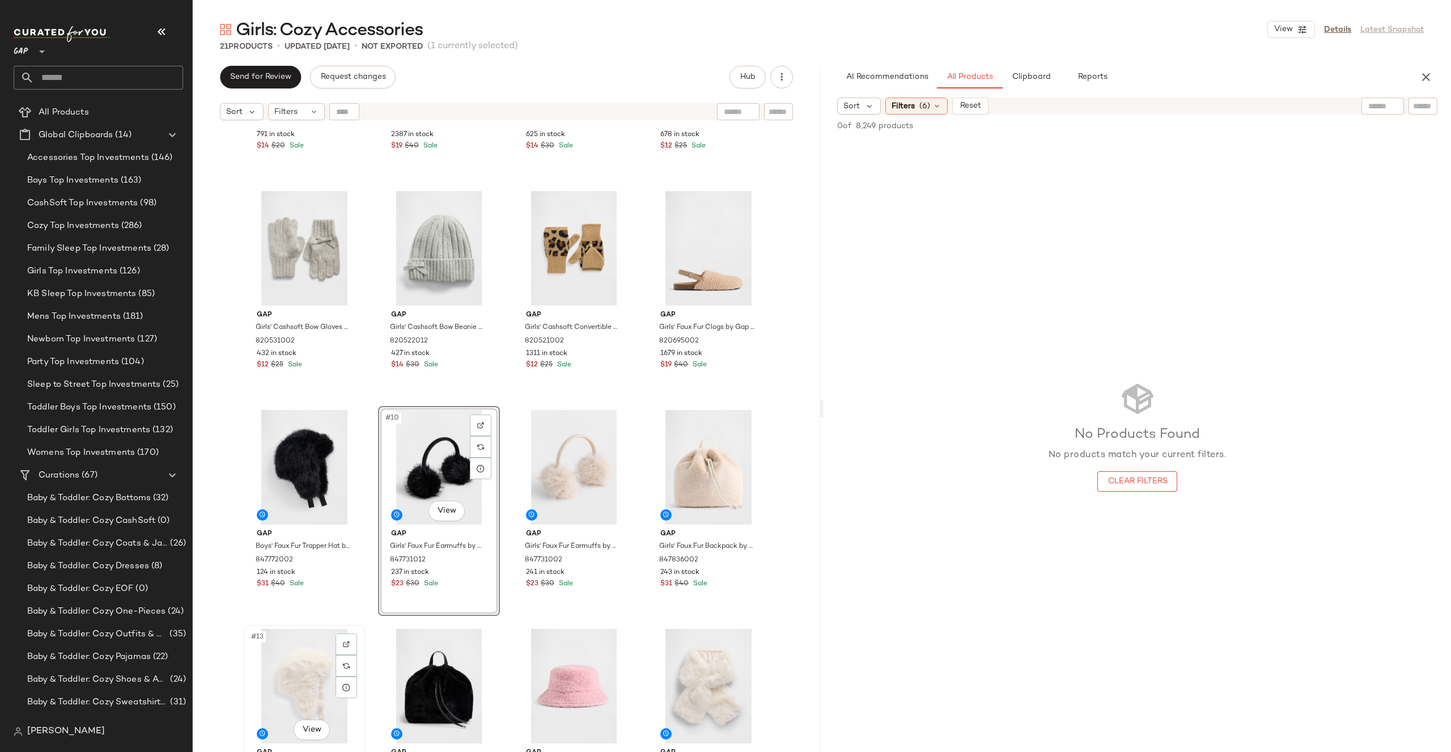
scroll to position [273, 0]
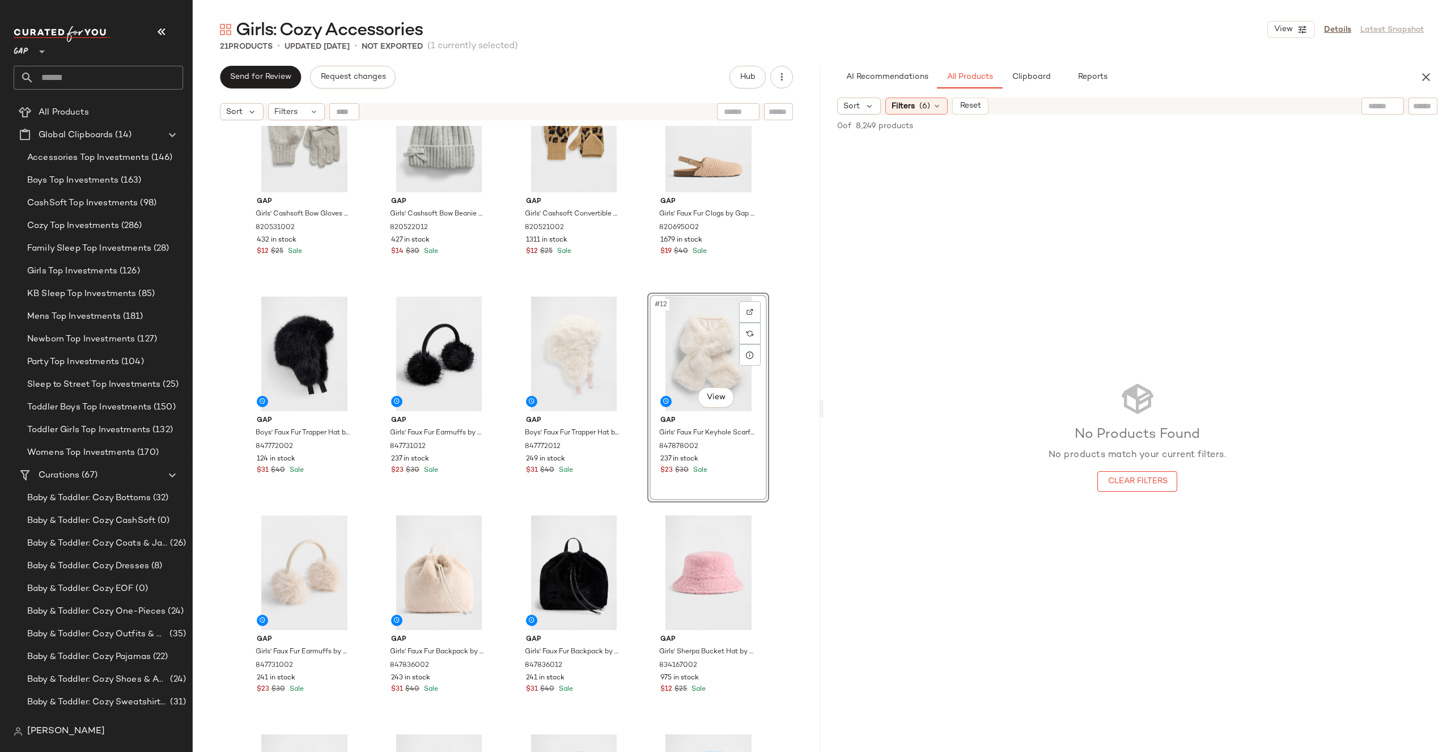
click at [804, 359] on div "Gap Girls' Cashsoft Leopard Beanie by Gap Leopard Size S/M 820532002 791 in sto…" at bounding box center [507, 453] width 628 height 654
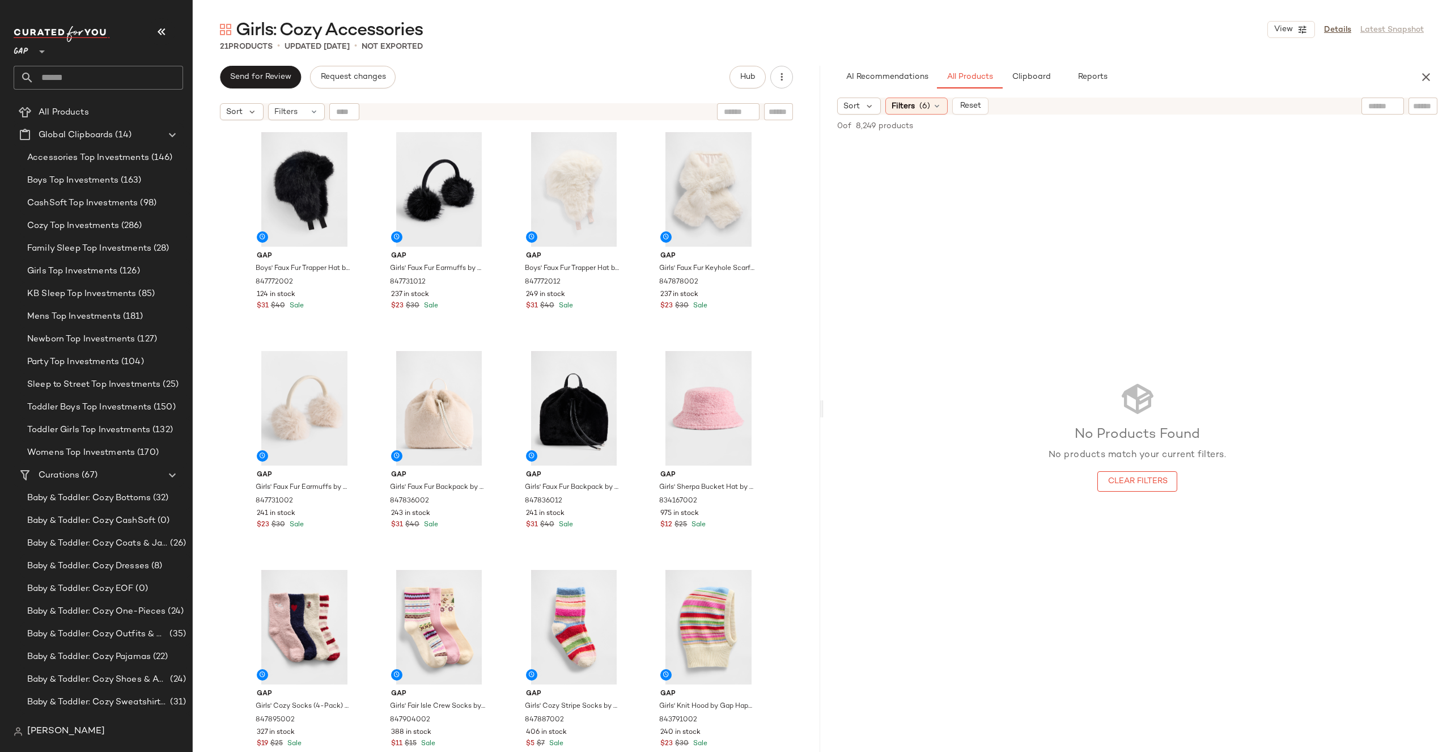
scroll to position [476, 0]
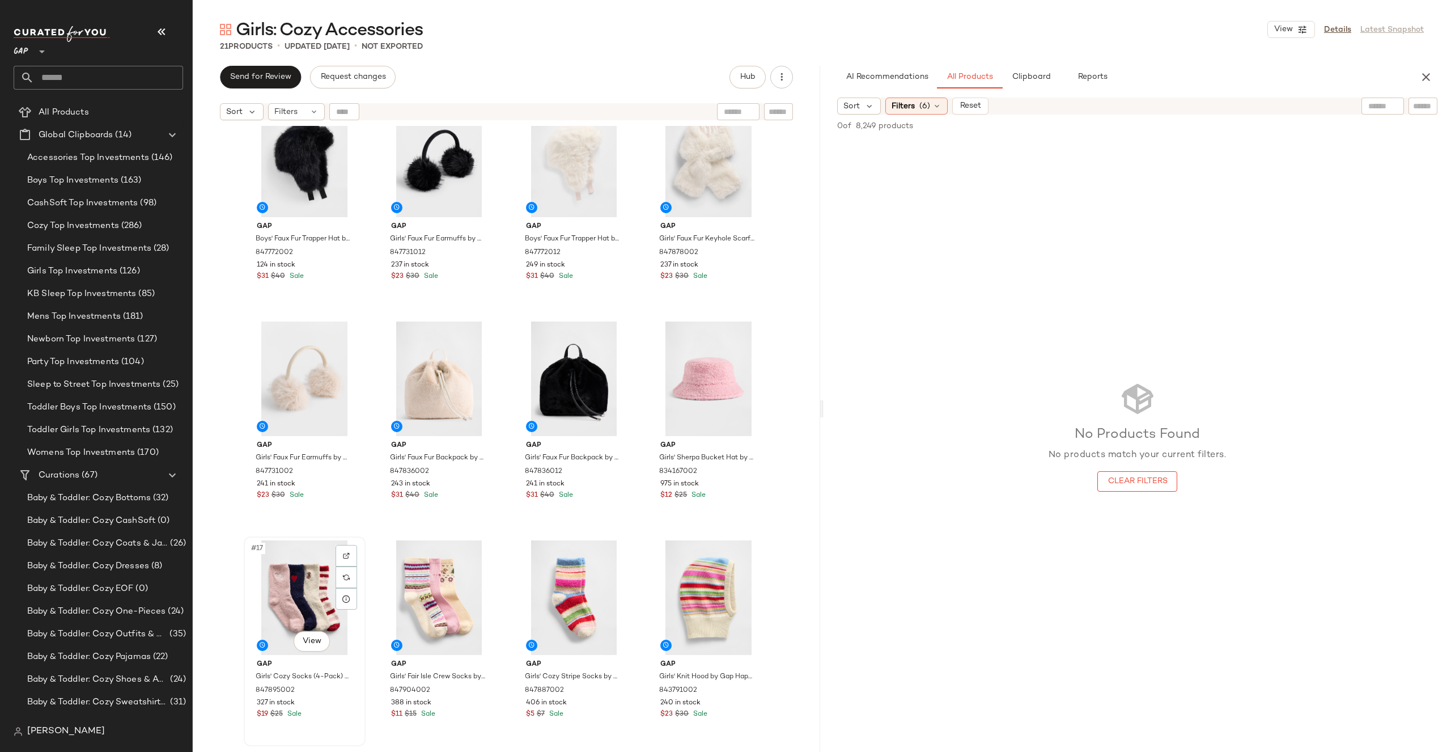
drag, startPoint x: 297, startPoint y: 624, endPoint x: 302, endPoint y: 621, distance: 6.3
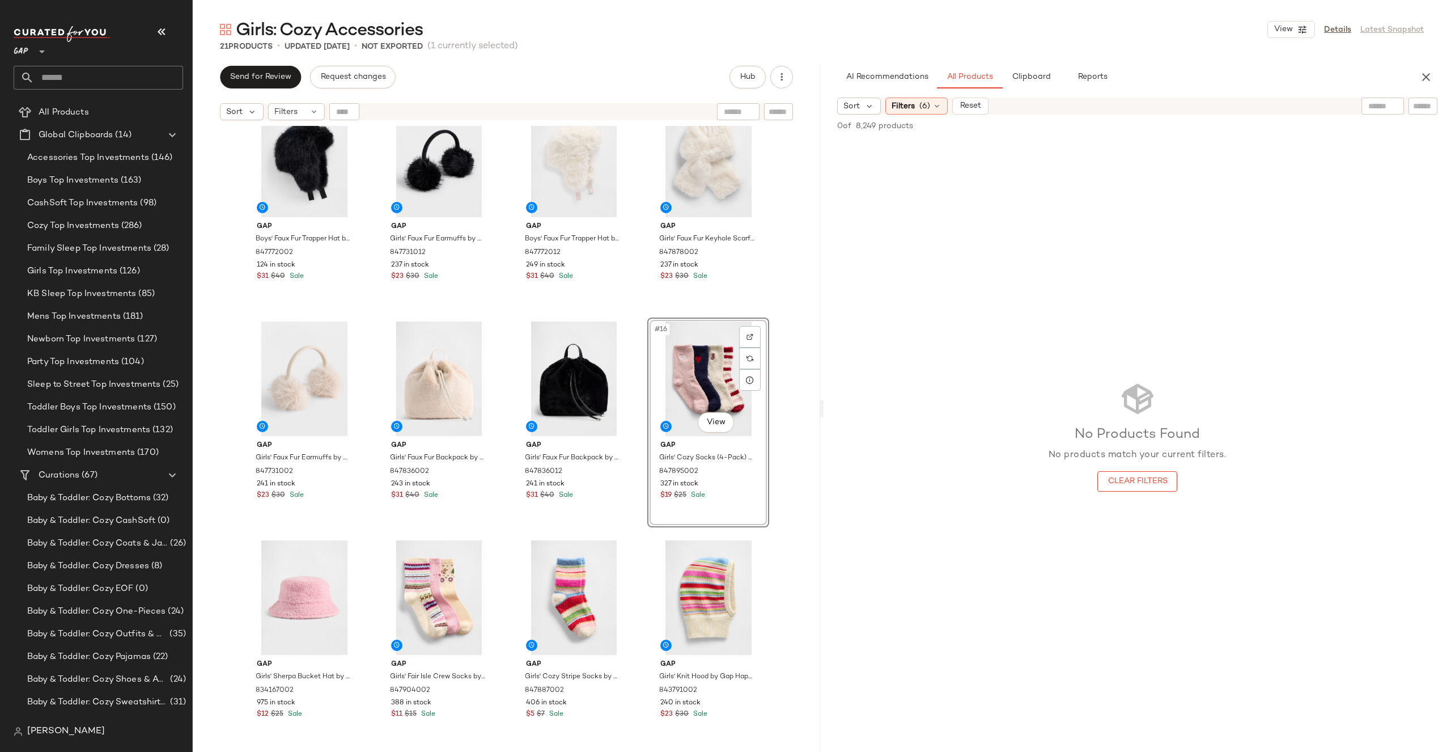
click at [786, 388] on div "Gap Girls' Cashsoft Bow Gloves by Gap Light [PERSON_NAME] Size L 820531002 432 …" at bounding box center [507, 453] width 628 height 654
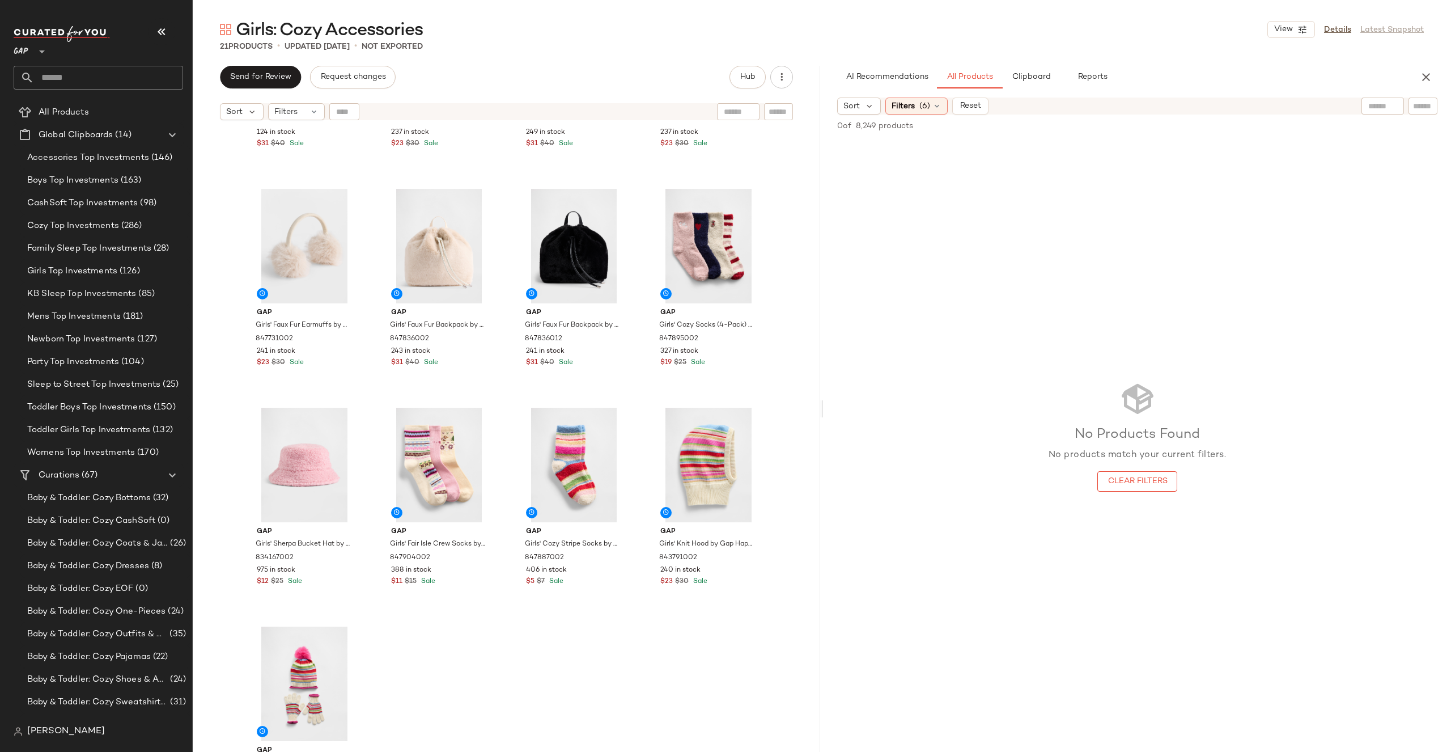
scroll to position [661, 0]
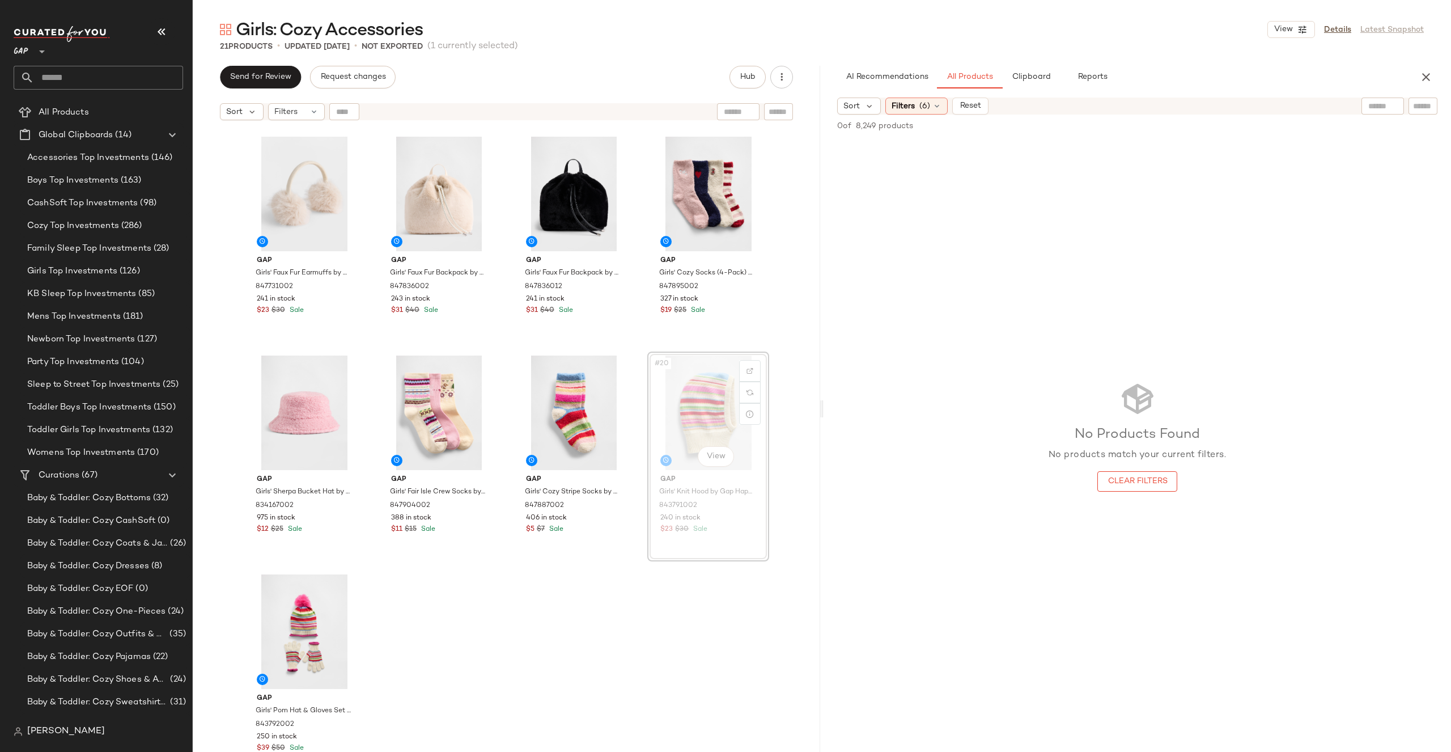
drag, startPoint x: 709, startPoint y: 431, endPoint x: 700, endPoint y: 431, distance: 9.1
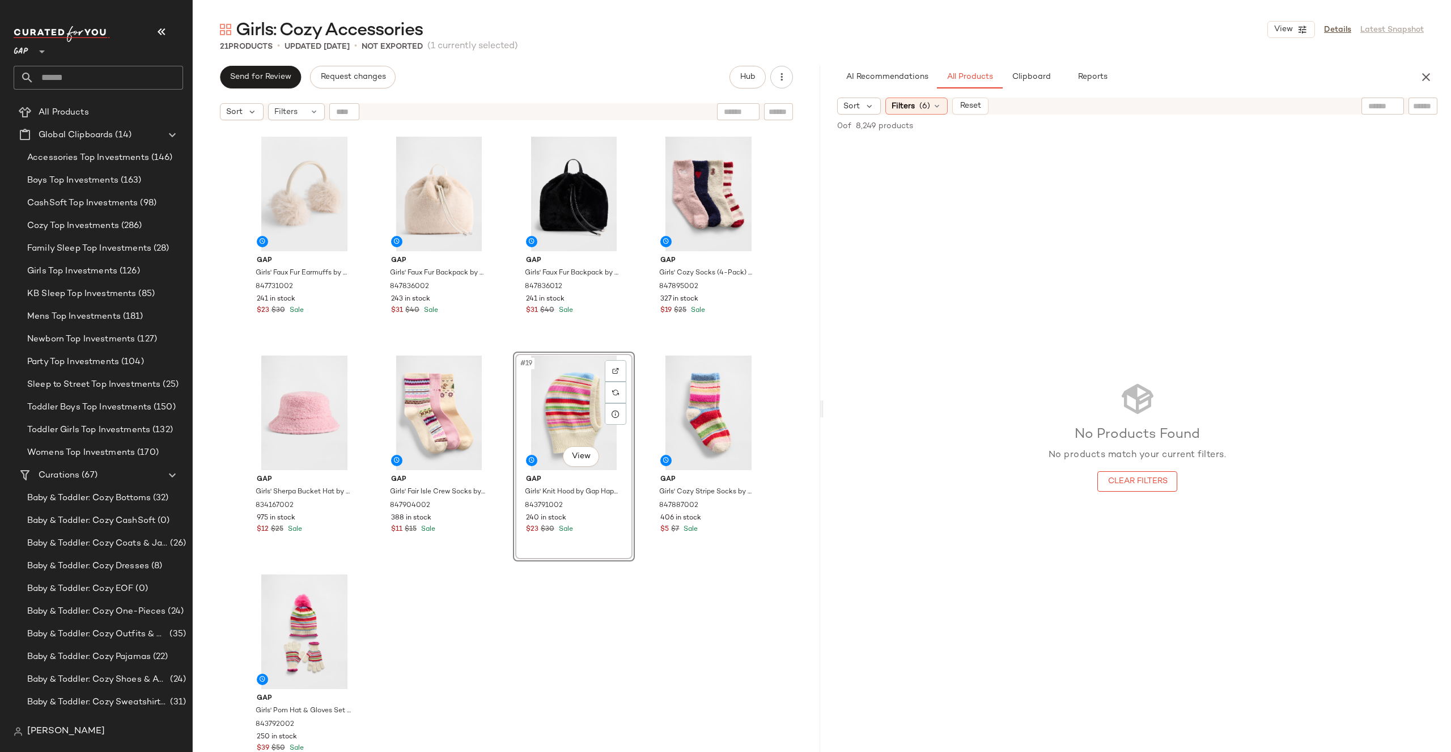
click at [539, 613] on div "Gap Boys' Faux Fur Trapper Hat by Gap Black Size S/M 847772002 124 in stock $31…" at bounding box center [507, 453] width 628 height 654
click at [299, 638] on div "#21 View" at bounding box center [305, 631] width 114 height 115
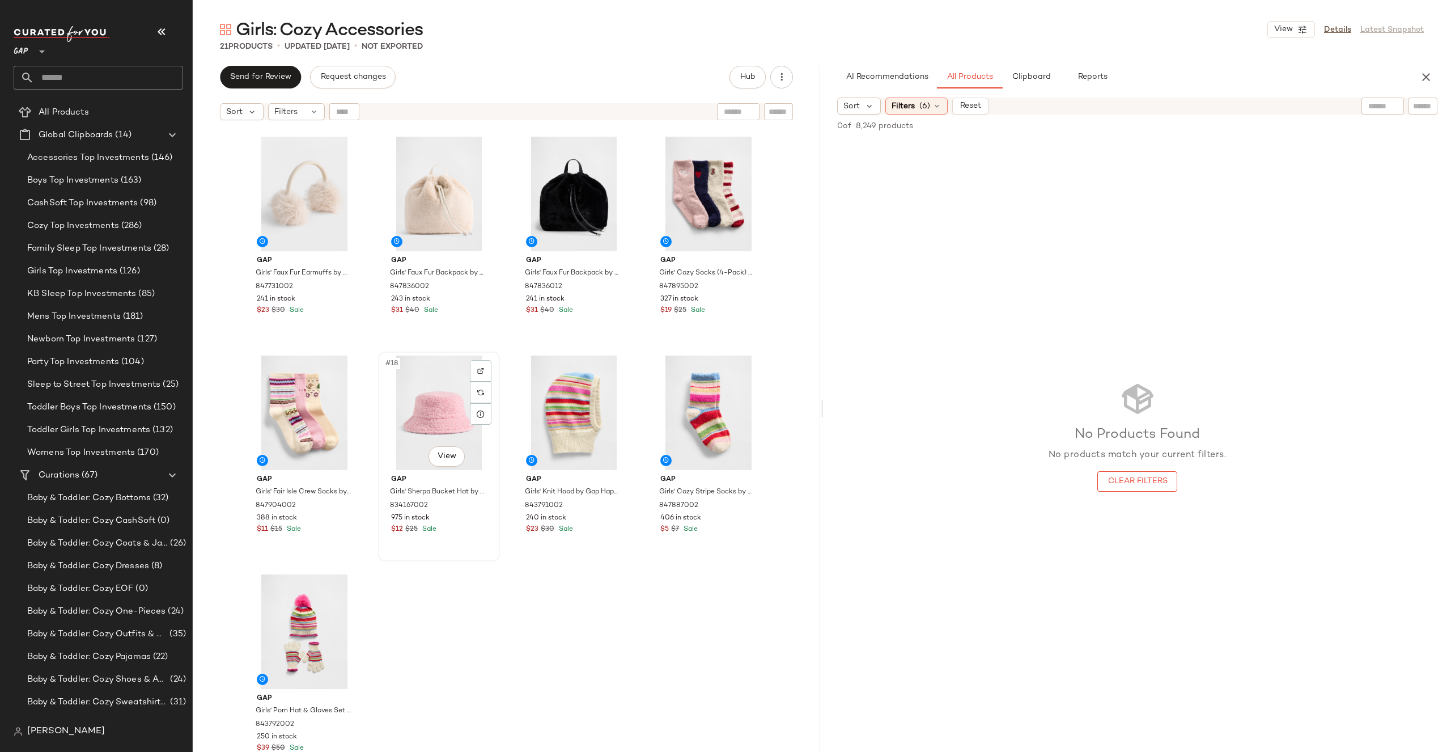
click at [430, 419] on div "#18 View" at bounding box center [439, 413] width 114 height 115
drag, startPoint x: 462, startPoint y: 412, endPoint x: 522, endPoint y: 251, distance: 171.3
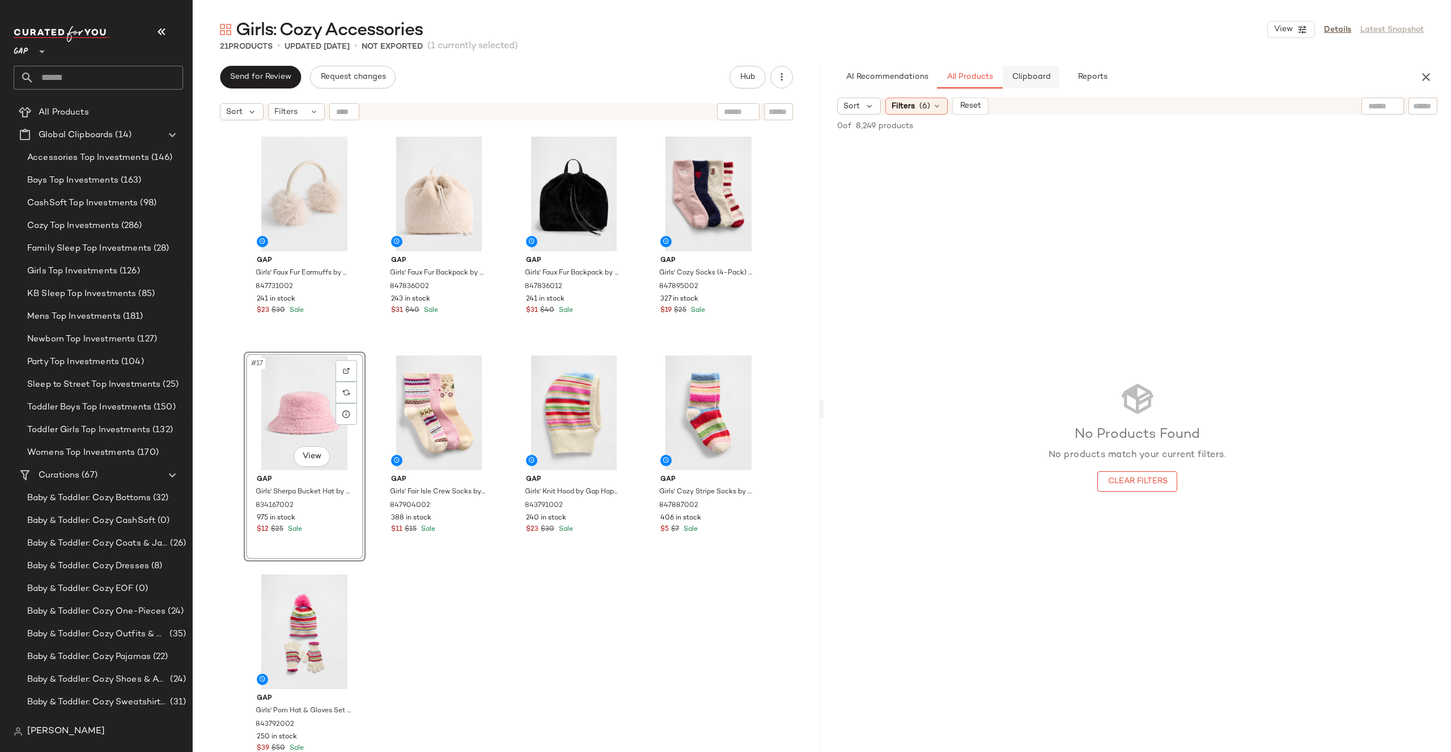
click at [1027, 81] on span "Clipboard" at bounding box center [1031, 77] width 39 height 9
click at [960, 74] on span "All Products" at bounding box center [970, 77] width 46 height 9
click at [918, 107] on div "Filters (6)" at bounding box center [917, 106] width 62 height 17
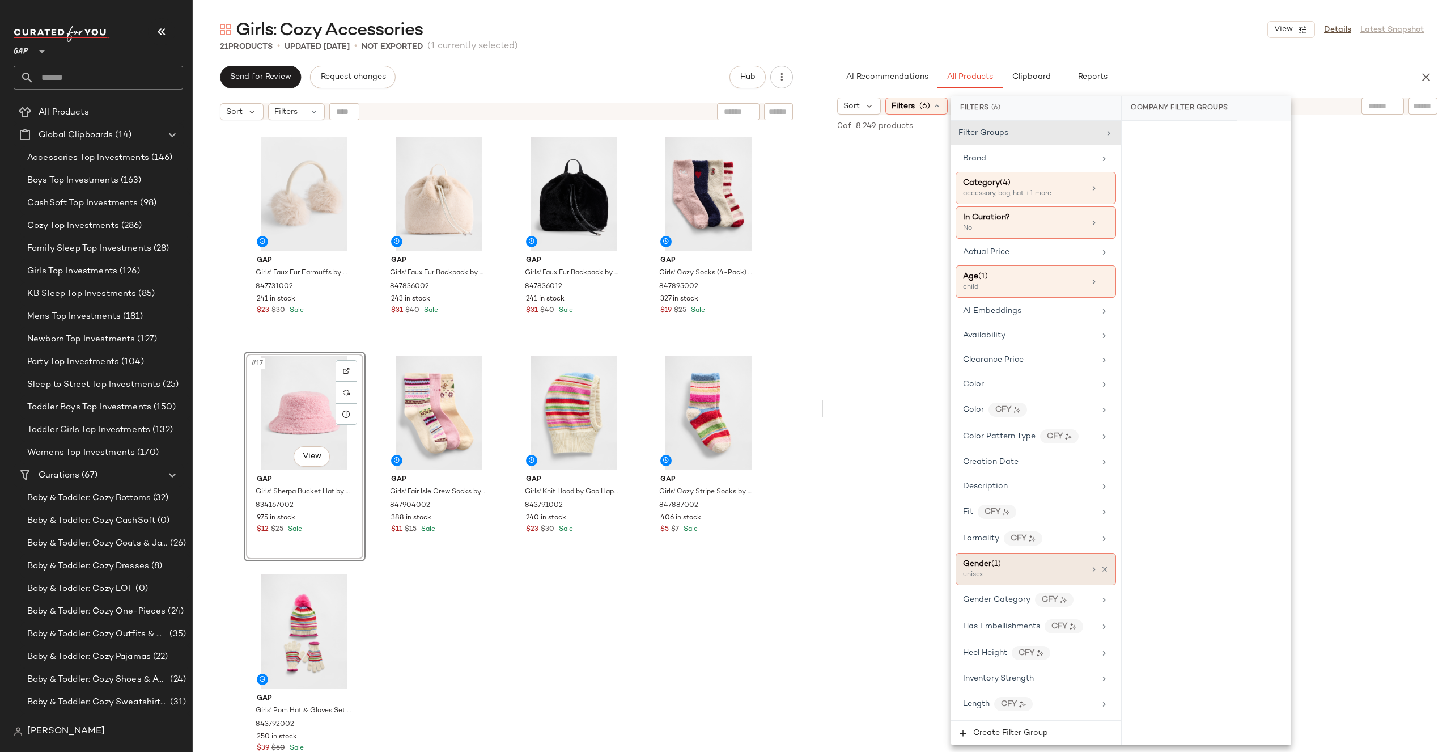
click at [1034, 564] on div "Gender (1)" at bounding box center [1024, 564] width 122 height 12
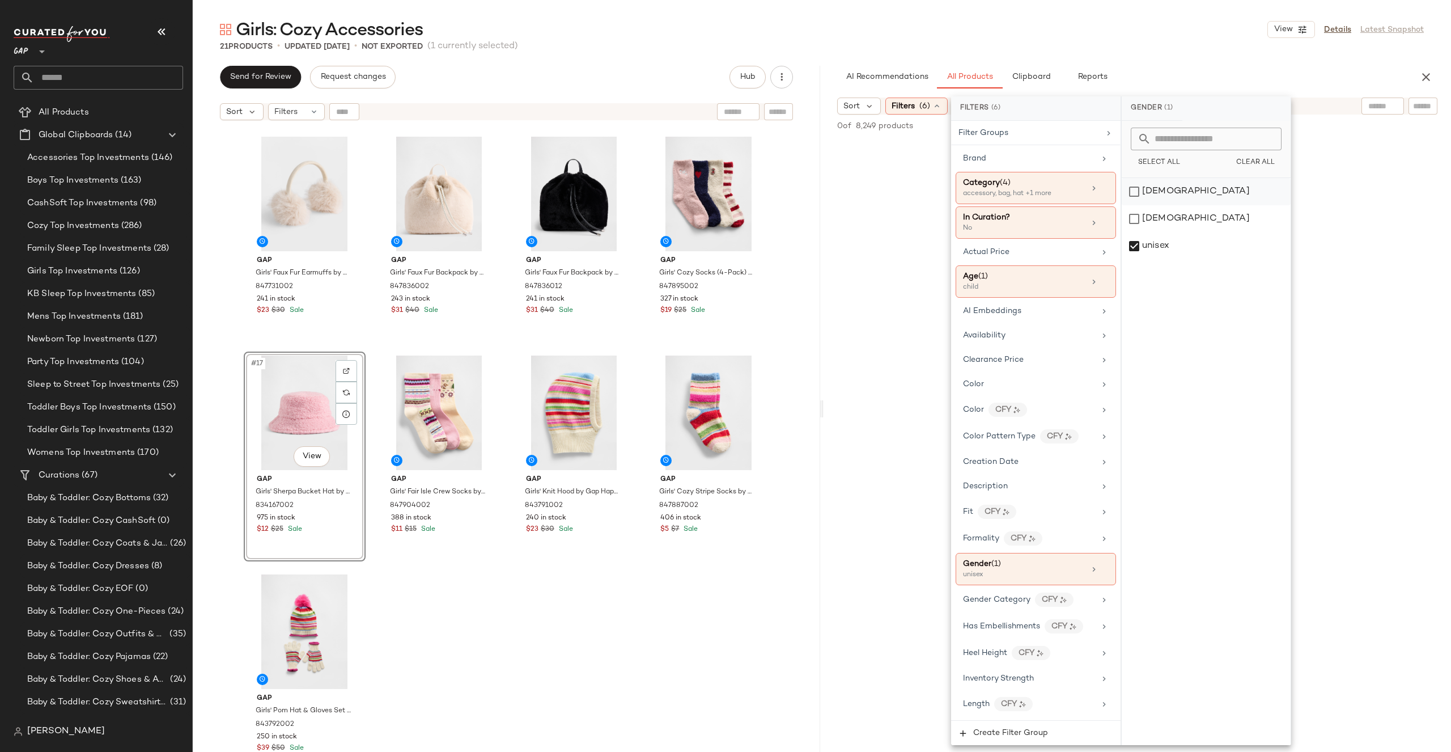
click at [1152, 193] on div "[DEMOGRAPHIC_DATA]" at bounding box center [1206, 191] width 169 height 27
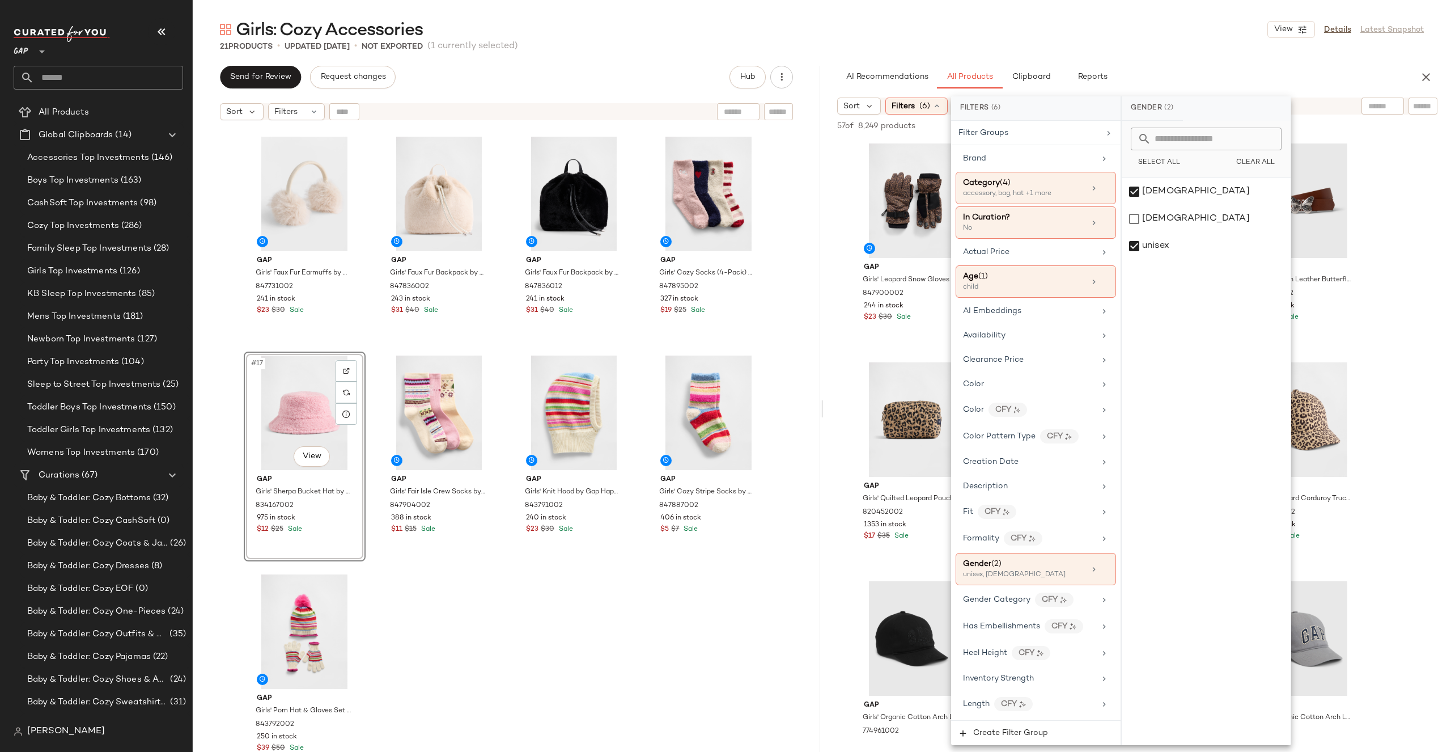
click at [1151, 72] on div "AI Recommendations All Products Clipboard Reports" at bounding box center [1119, 77] width 564 height 23
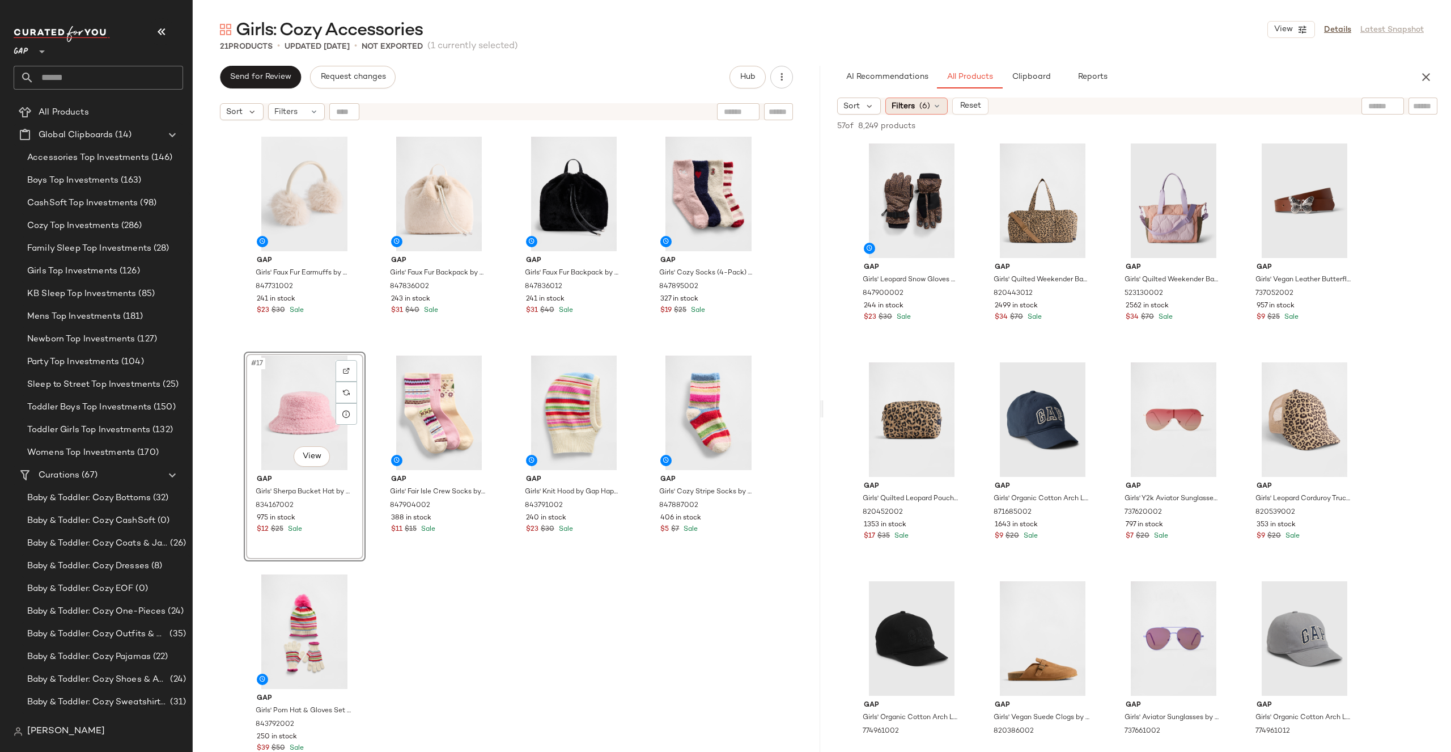
click at [909, 103] on span "Filters" at bounding box center [903, 106] width 23 height 12
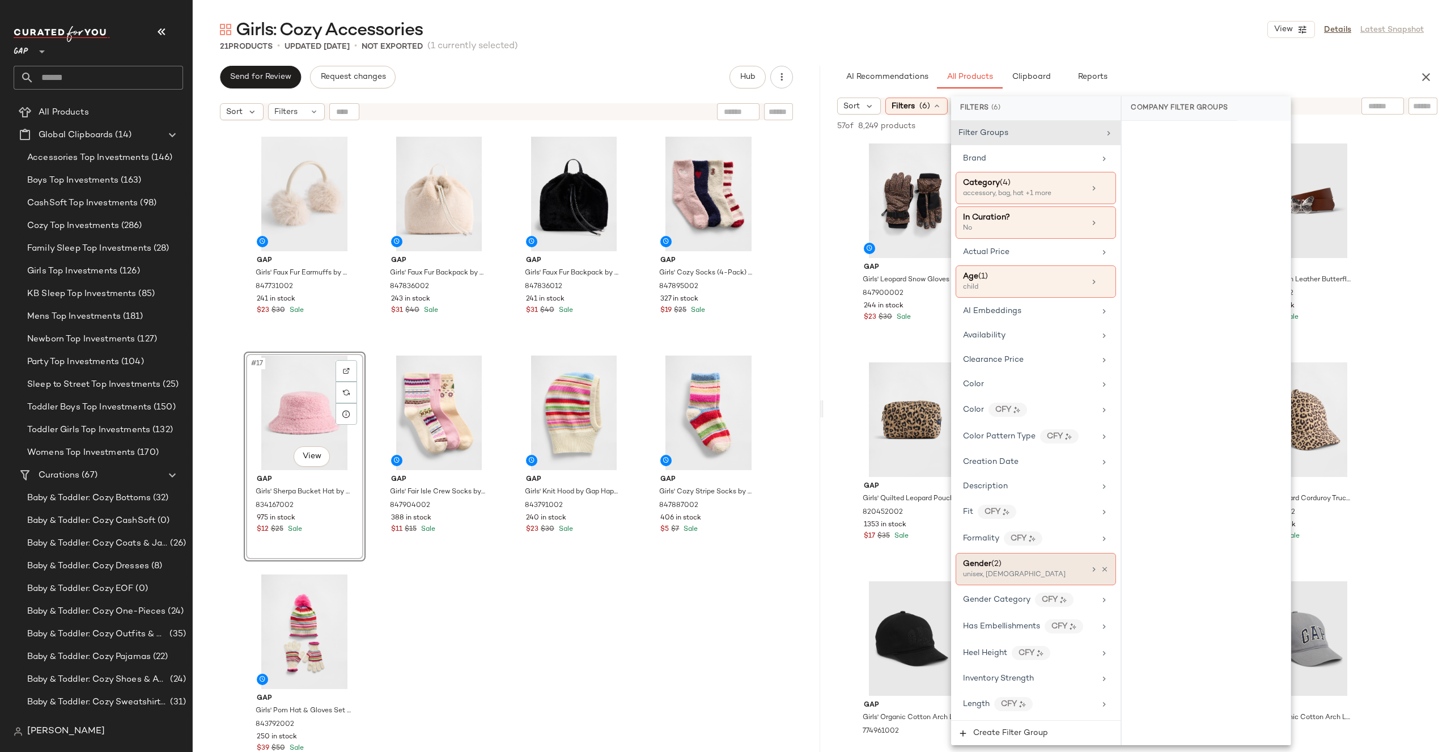
click at [1074, 574] on div "unisex, [DEMOGRAPHIC_DATA]" at bounding box center [1019, 575] width 113 height 10
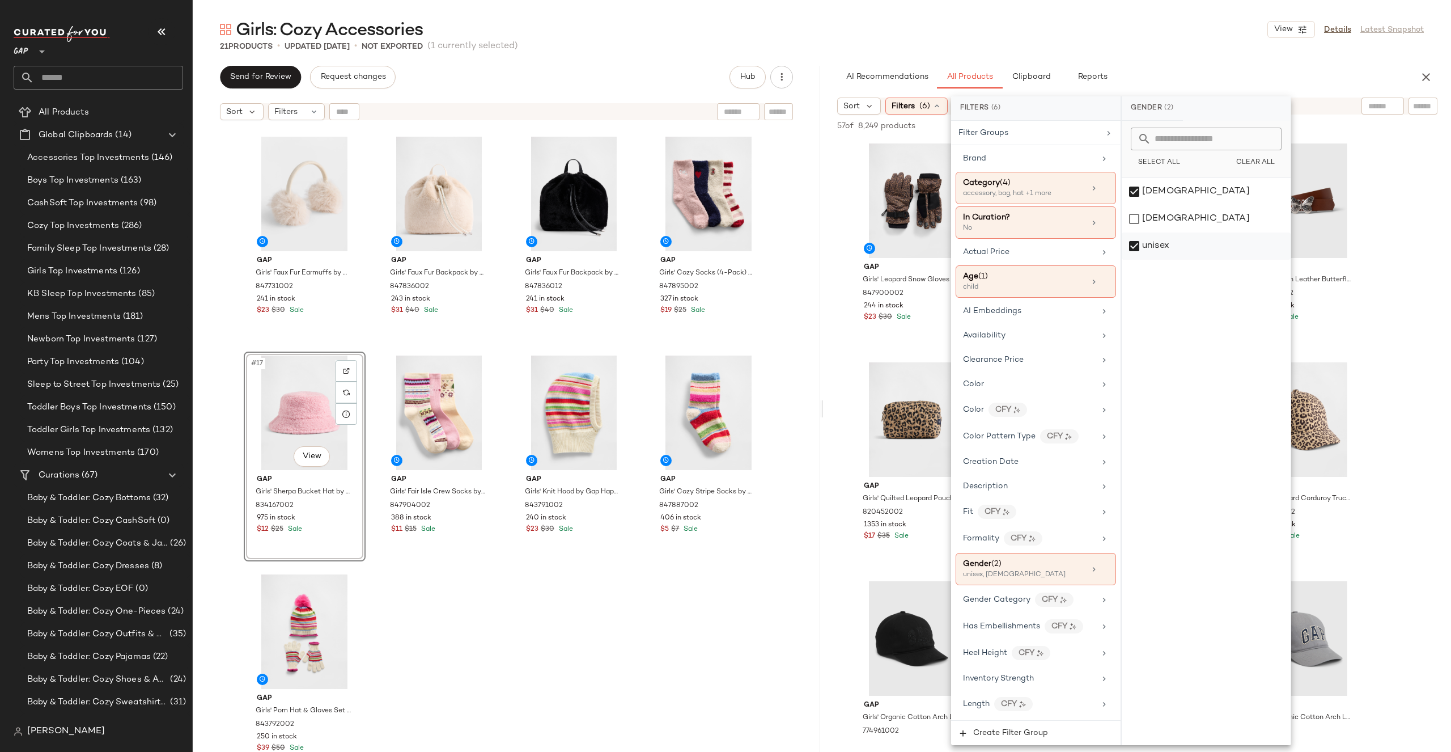
click at [1186, 239] on div "unisex" at bounding box center [1206, 245] width 169 height 27
click at [890, 189] on div "#1 View" at bounding box center [912, 200] width 114 height 115
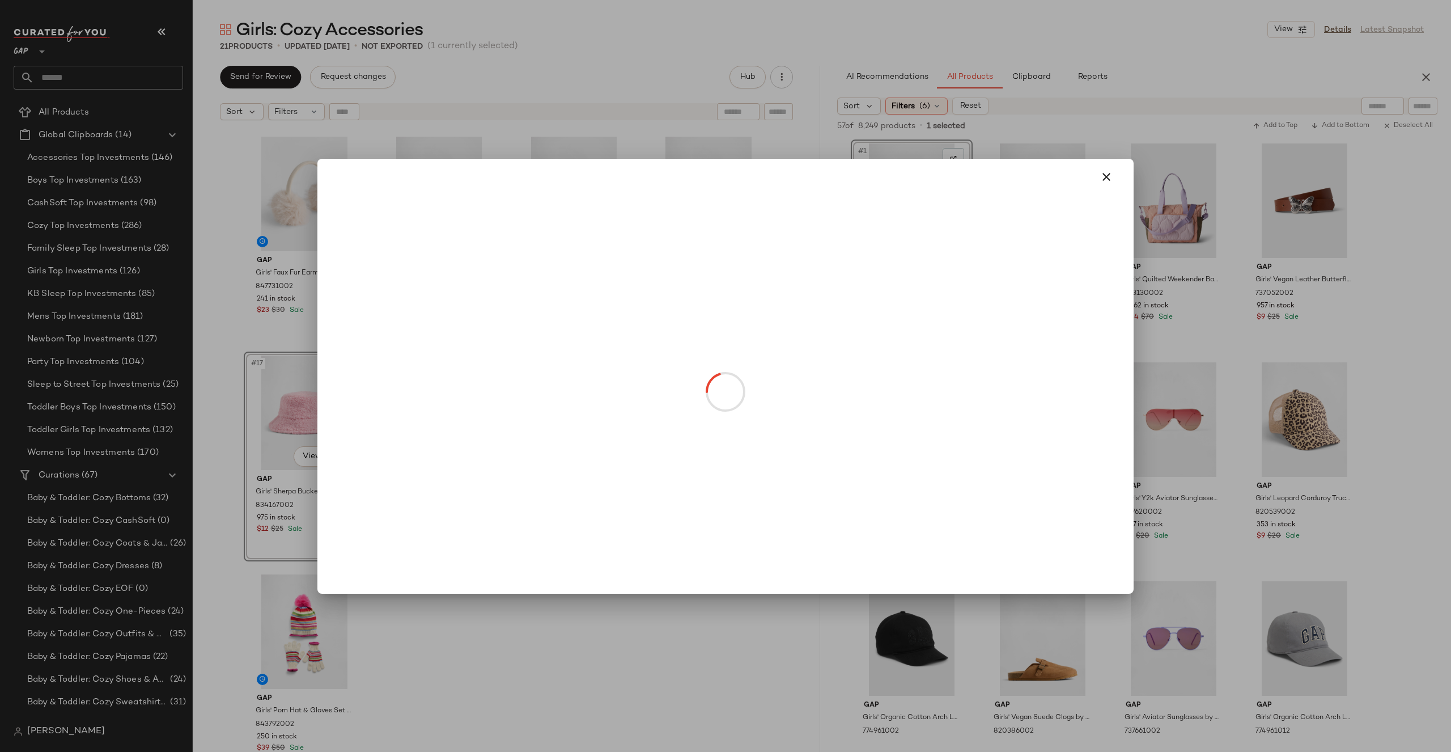
click at [919, 244] on body "GAP ** Dashboard All Products Global Clipboards (14) Accessories Top Investment…" at bounding box center [725, 376] width 1451 height 752
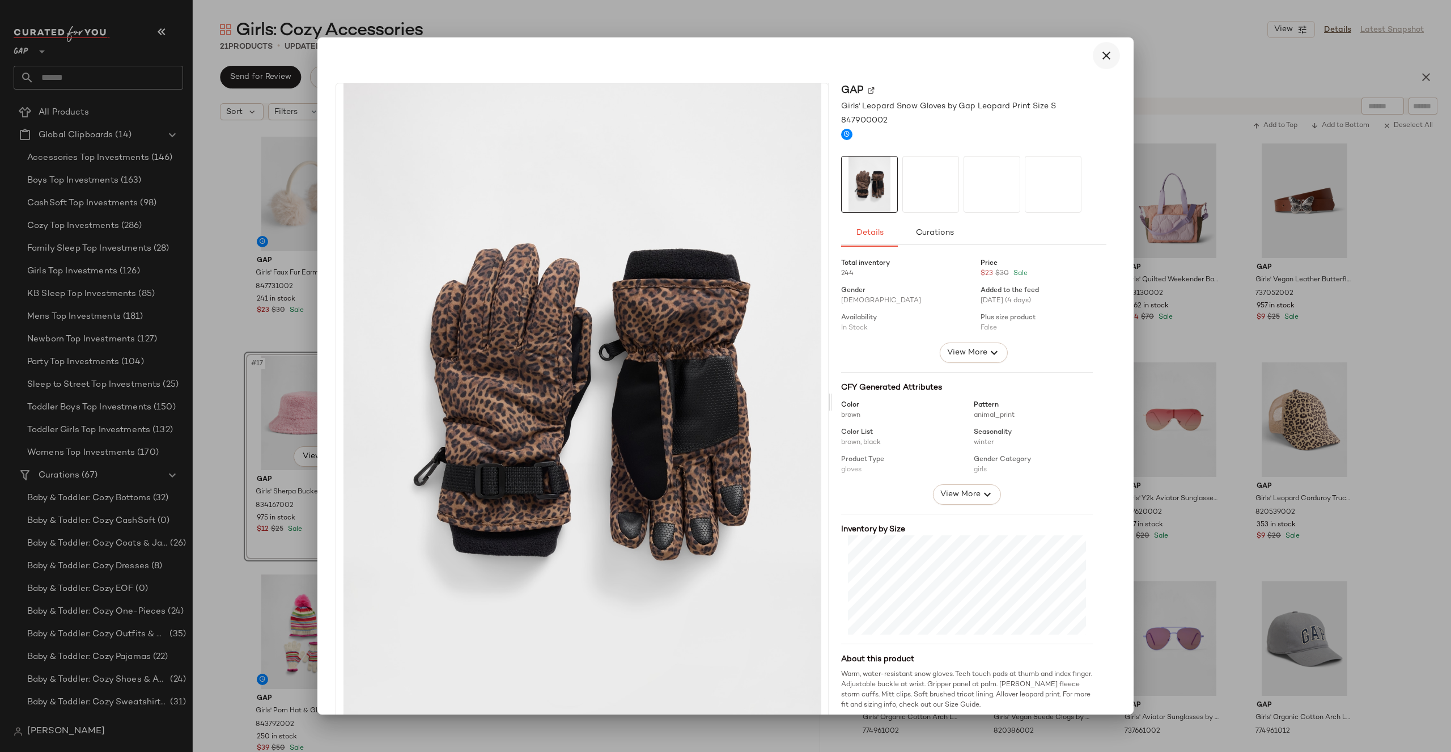
click at [1102, 63] on button "button" at bounding box center [1106, 55] width 27 height 27
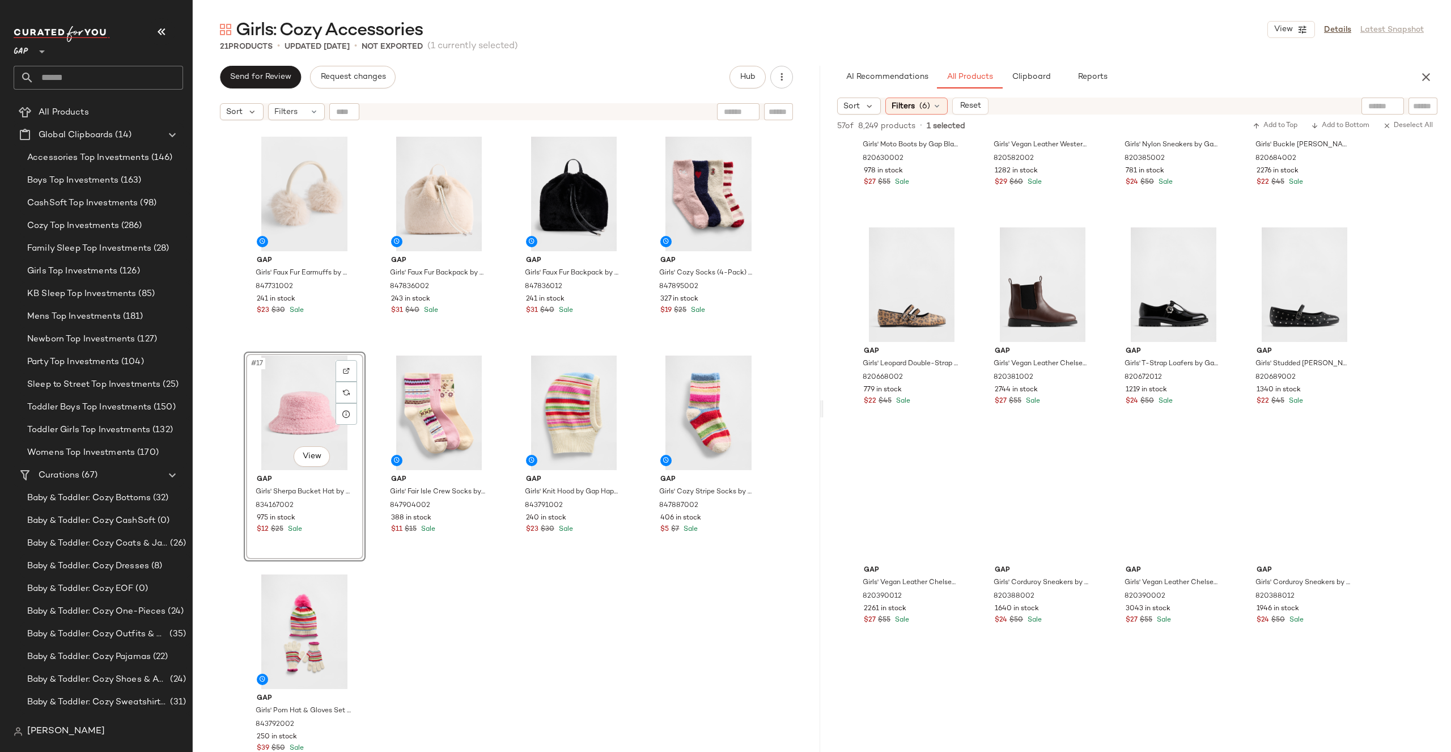
scroll to position [2189, 0]
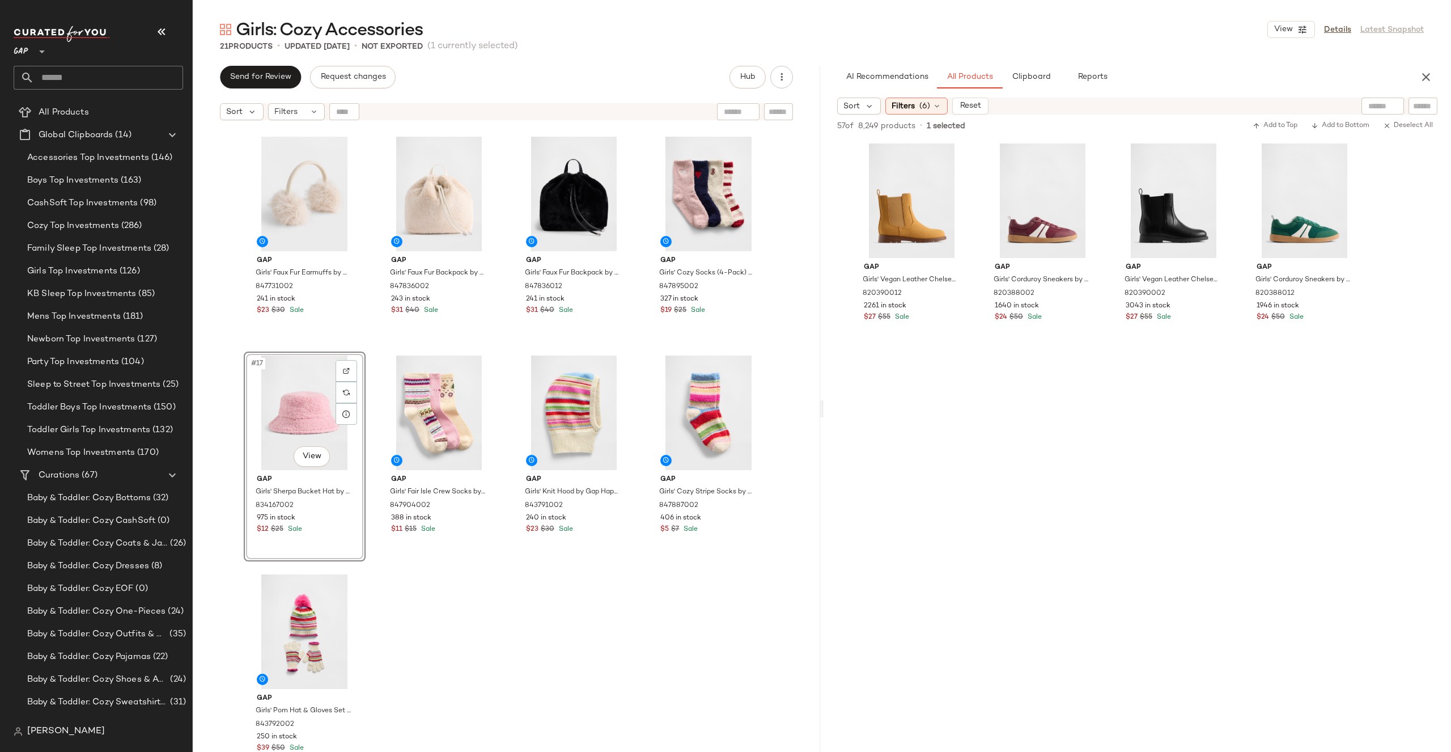
click at [1021, 45] on div "21 Products • updated [DATE] • Not Exported (1 currently selected)" at bounding box center [822, 46] width 1259 height 11
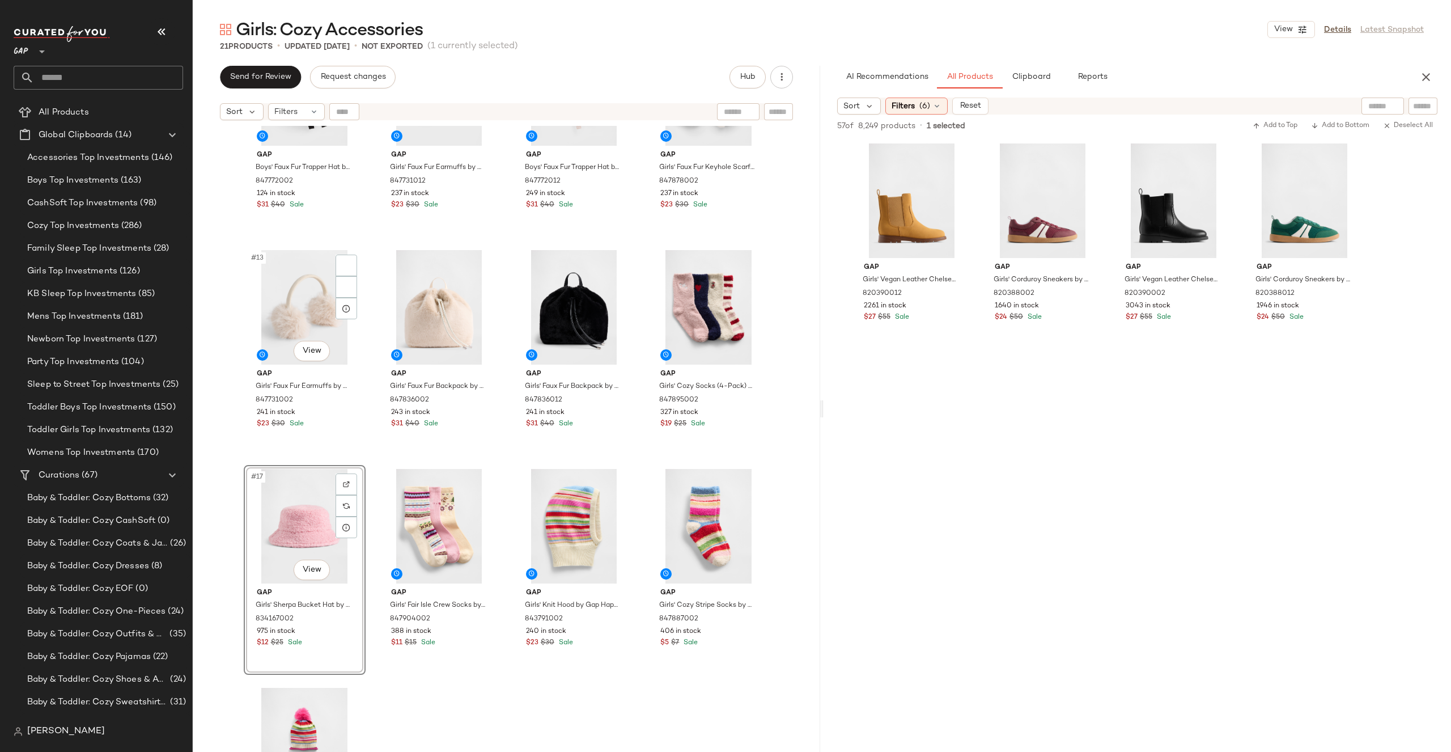
scroll to position [484, 0]
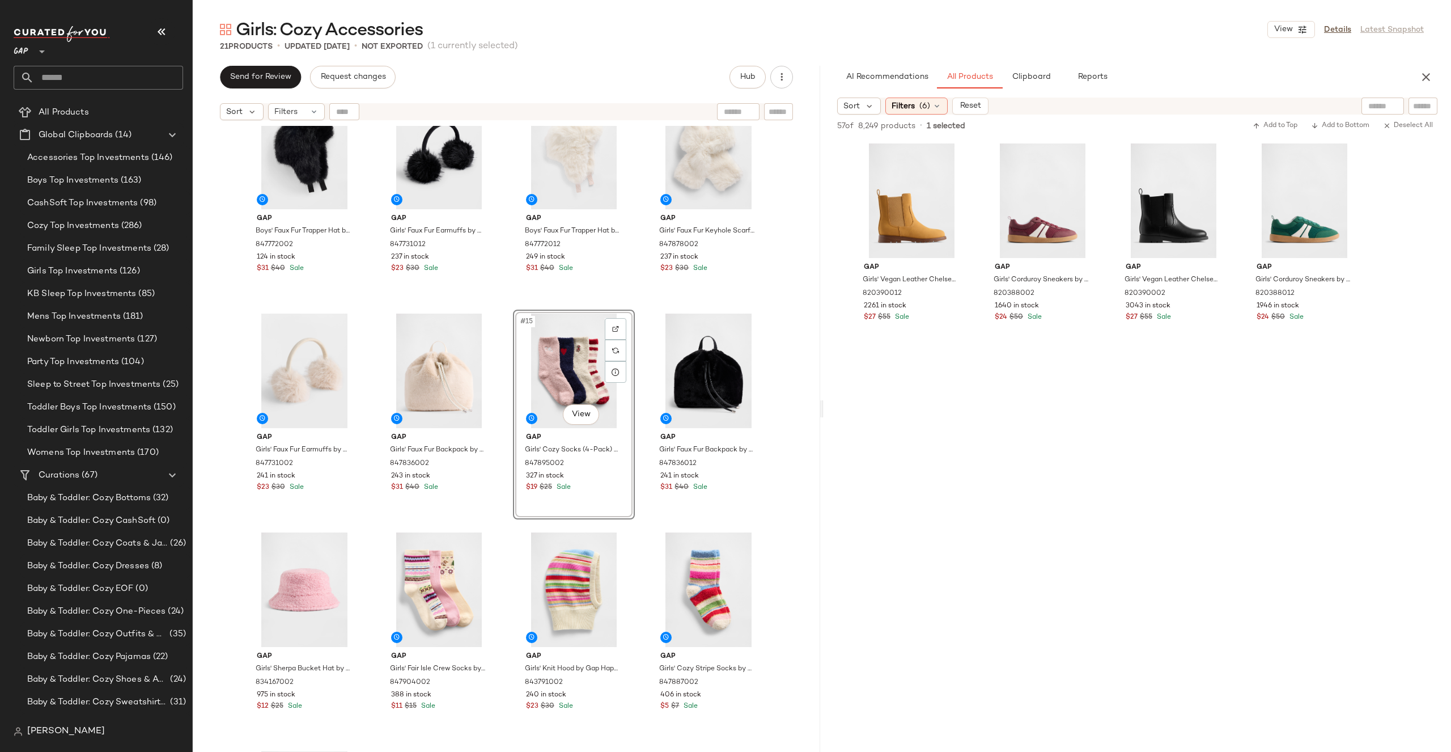
click at [783, 318] on div "Gap Boys' Faux Fur Trapper Hat by Gap Black Size S/M 847772002 124 in stock $31…" at bounding box center [507, 453] width 628 height 654
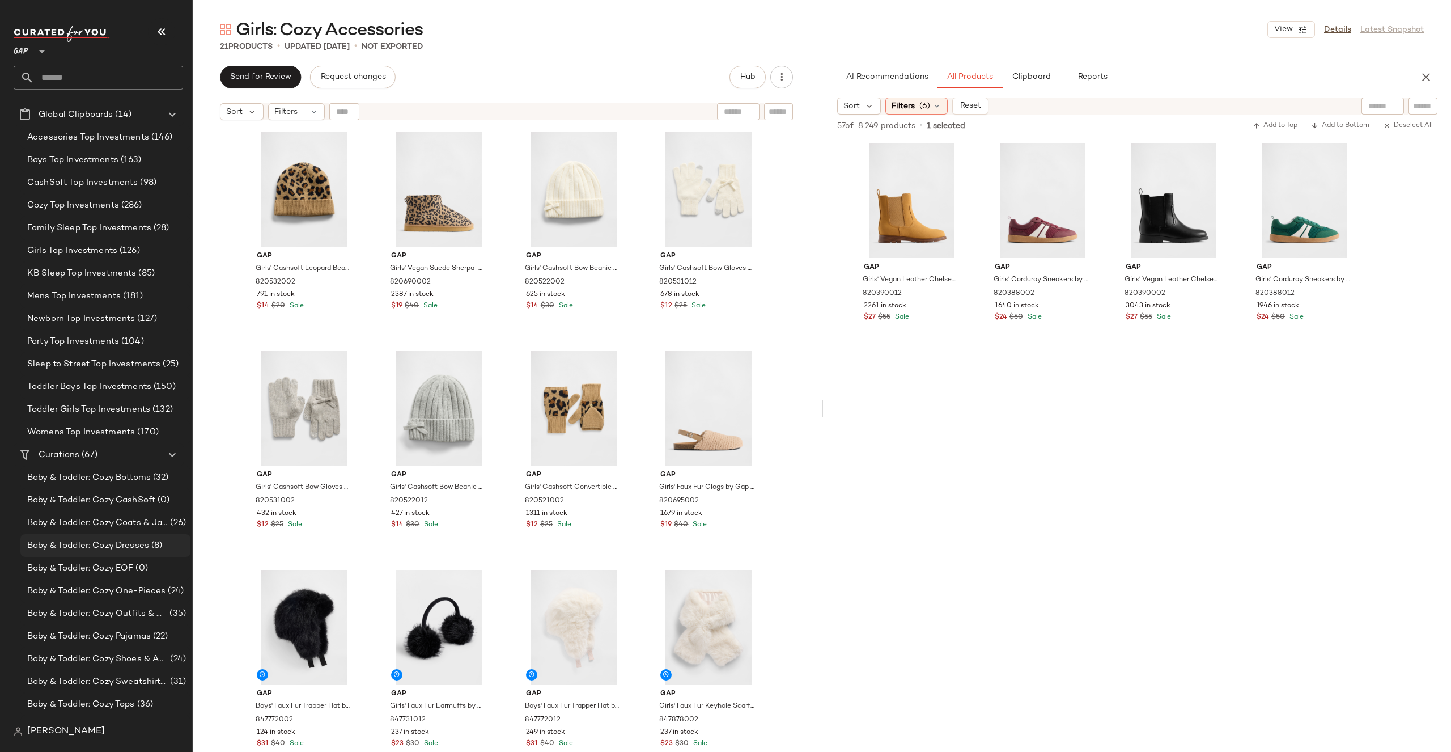
scroll to position [52, 0]
click at [130, 638] on span "Baby & Toddler: Cozy Pajamas" at bounding box center [89, 633] width 124 height 13
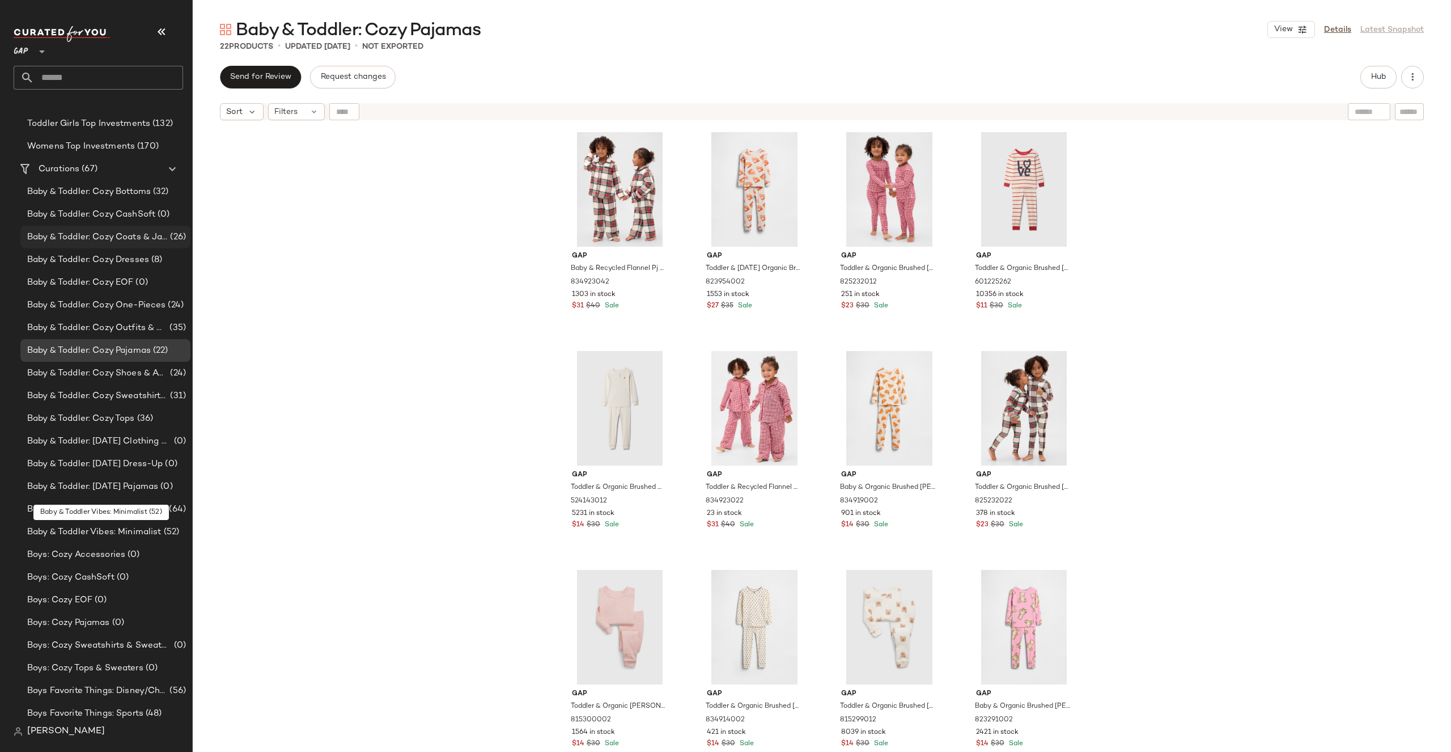
scroll to position [657, 0]
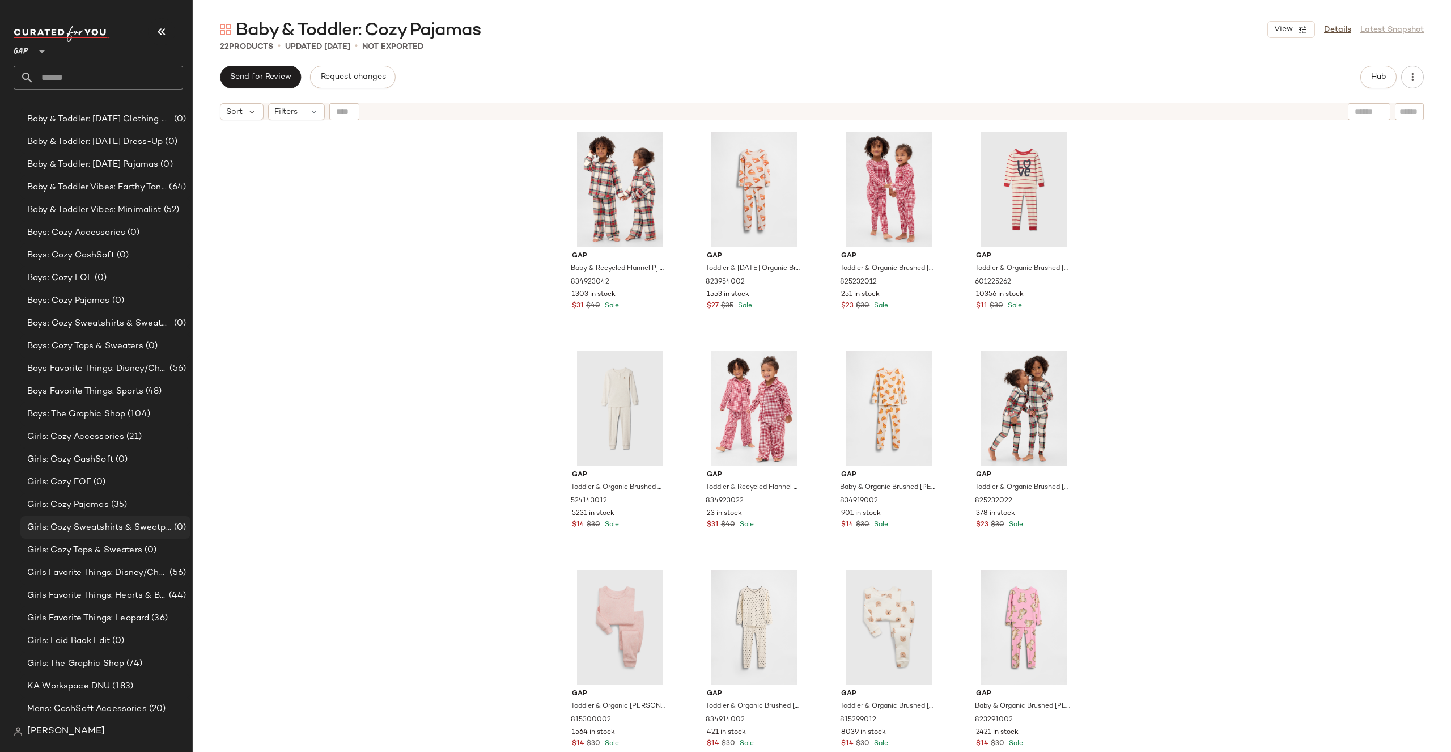
click at [99, 518] on div "Girls: Cozy Sweatshirts & Sweatpants (0)" at bounding box center [105, 527] width 170 height 23
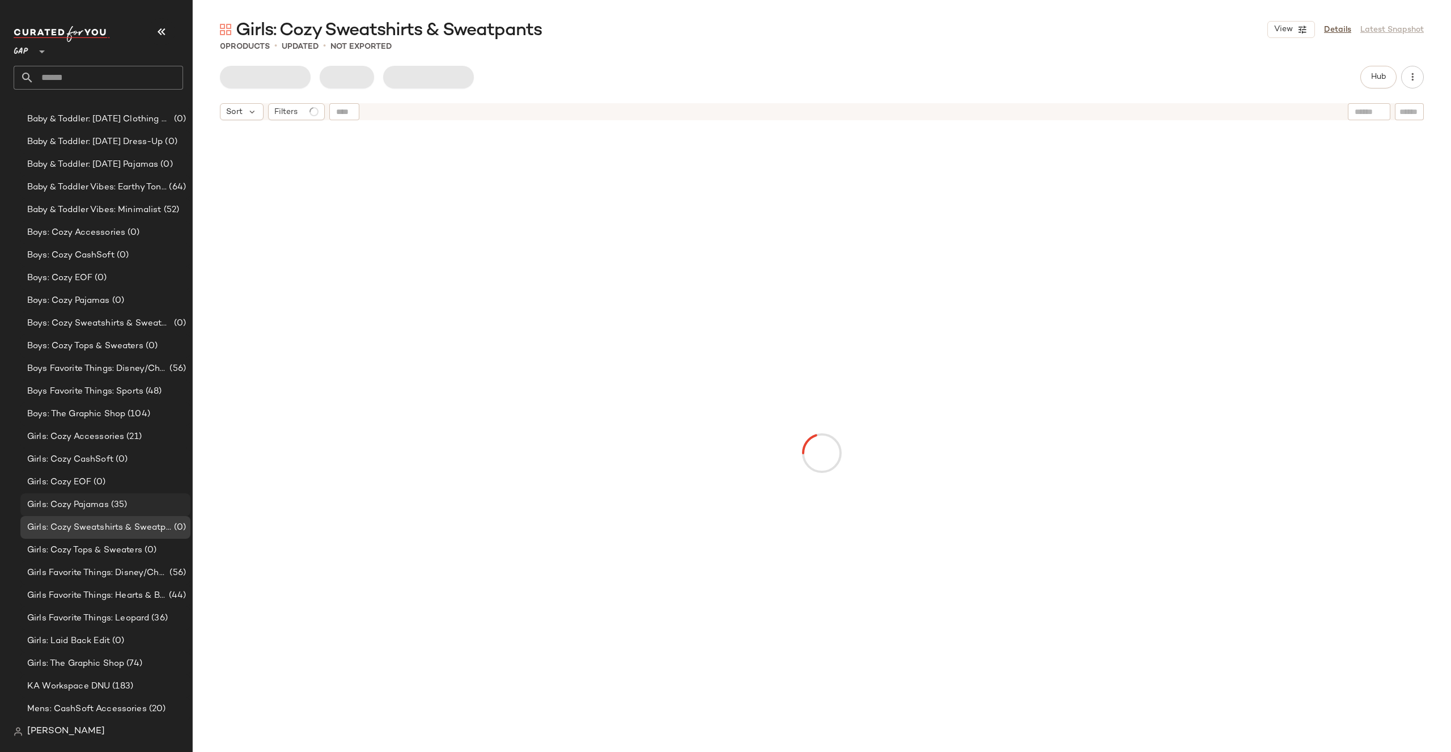
click at [99, 502] on span "Girls: Cozy Pajamas" at bounding box center [68, 504] width 82 height 13
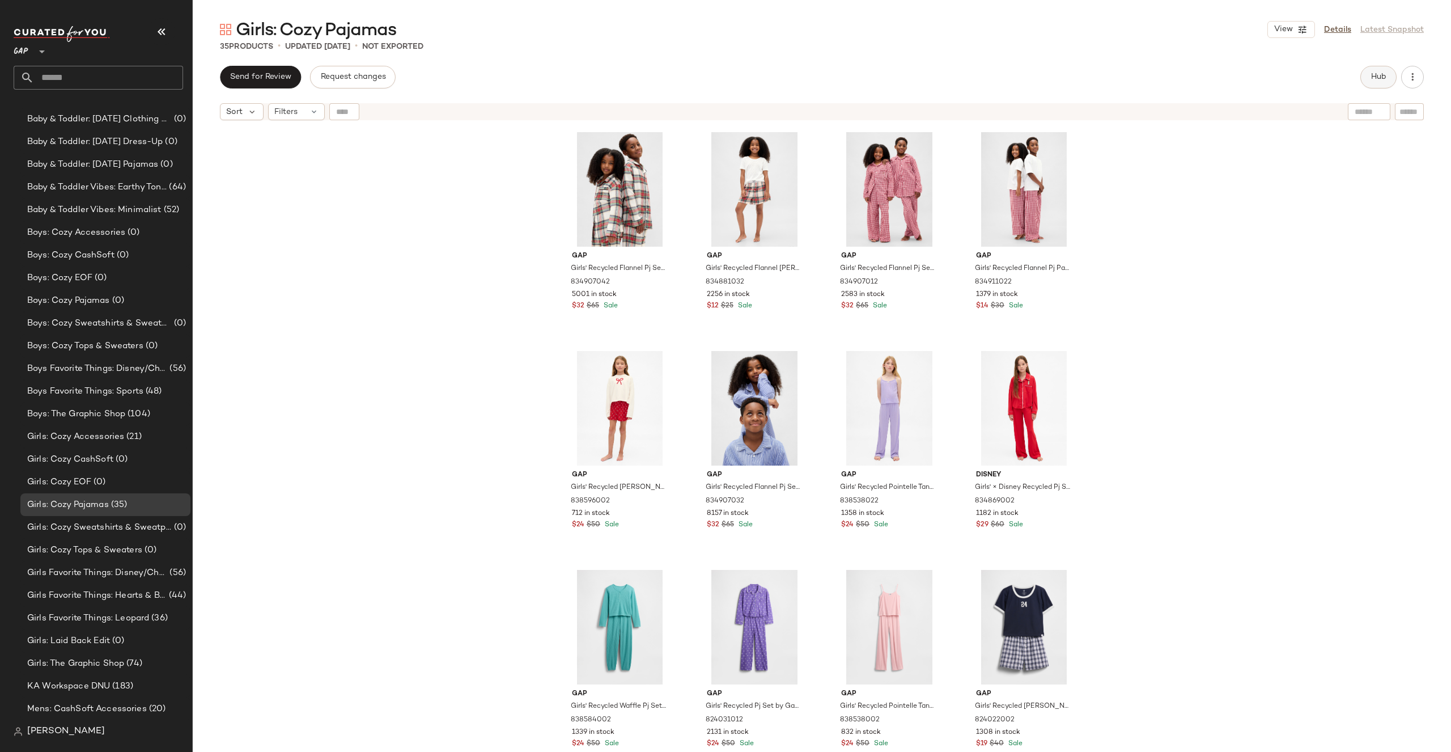
click at [1379, 75] on span "Hub" at bounding box center [1379, 77] width 16 height 9
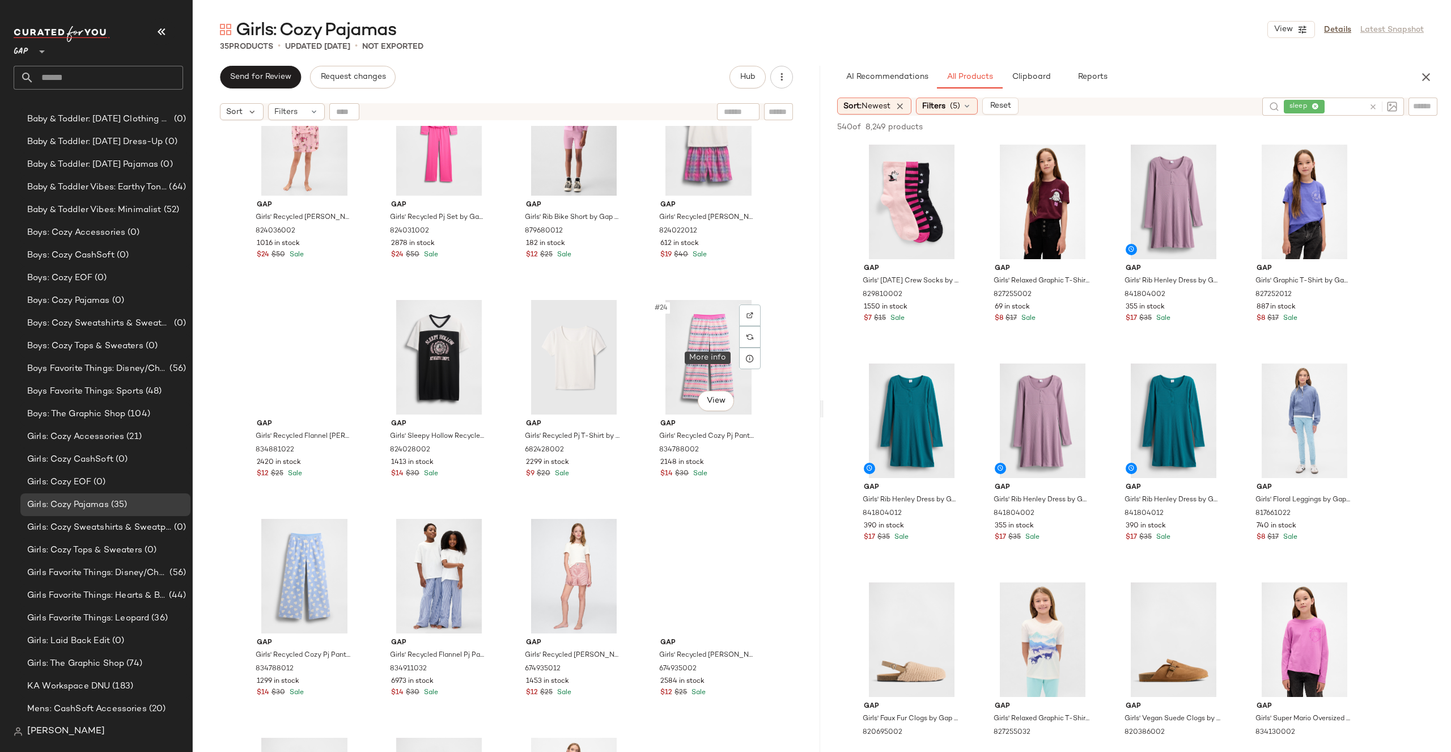
scroll to position [1318, 0]
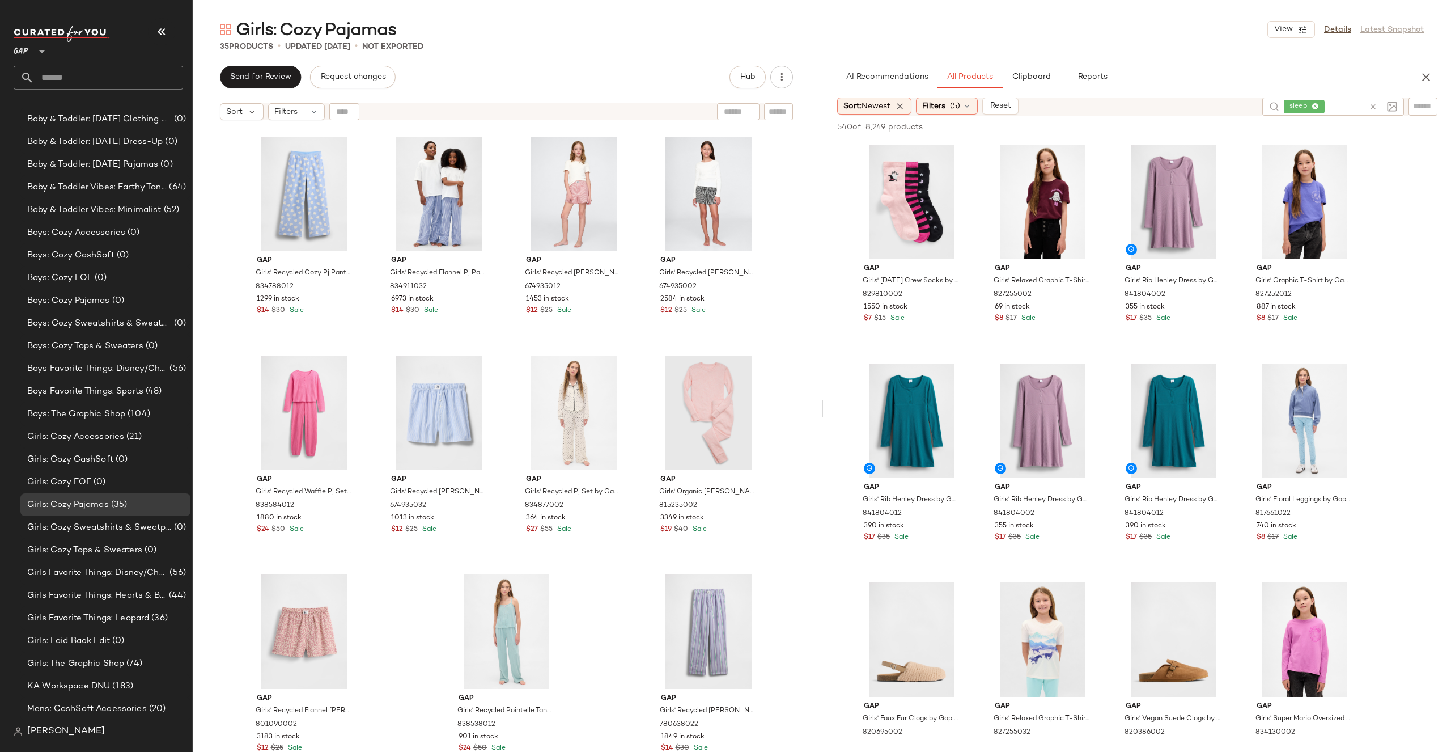
click at [1376, 108] on icon at bounding box center [1373, 107] width 9 height 9
click at [1423, 112] on div at bounding box center [1384, 106] width 105 height 17
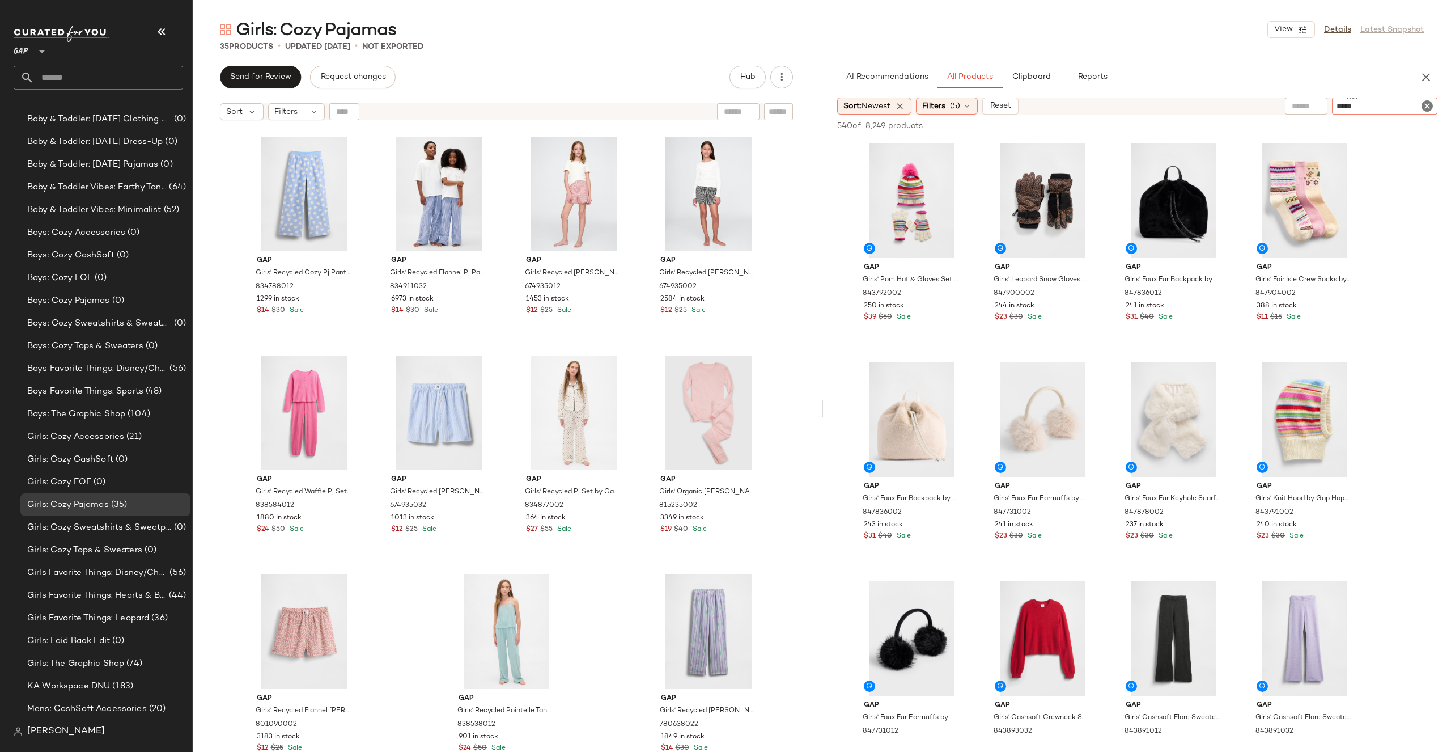
type input "******"
